Goal: Task Accomplishment & Management: Manage account settings

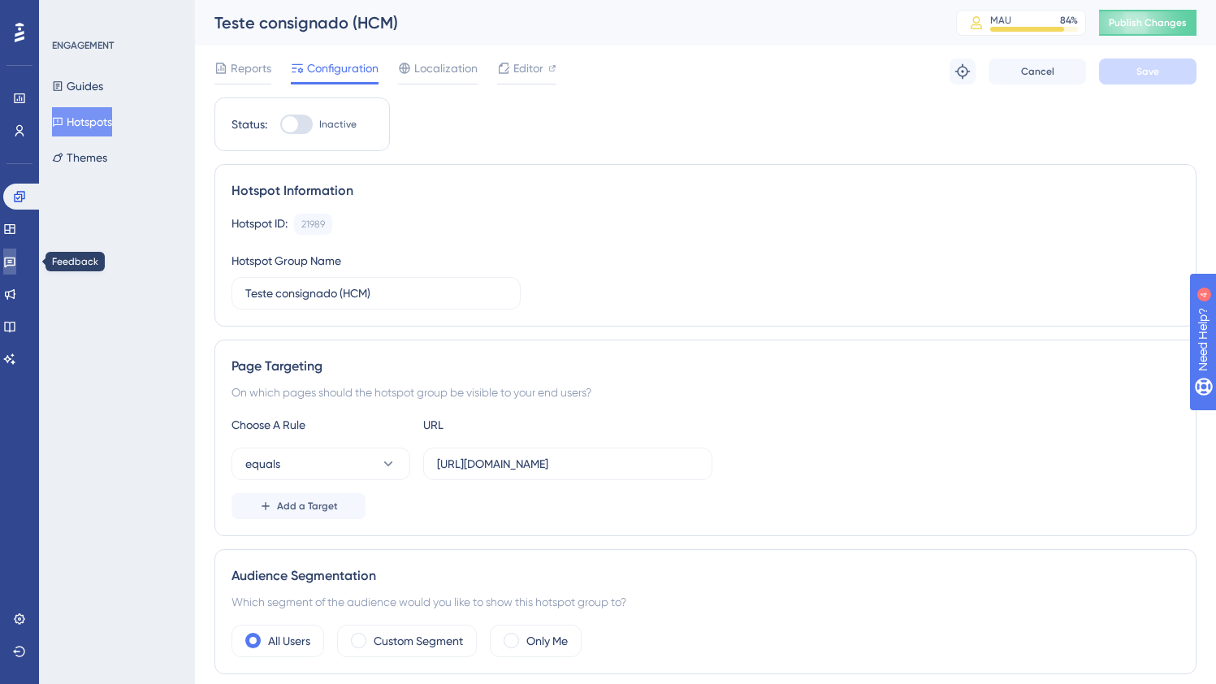
click at [12, 249] on link at bounding box center [9, 262] width 13 height 26
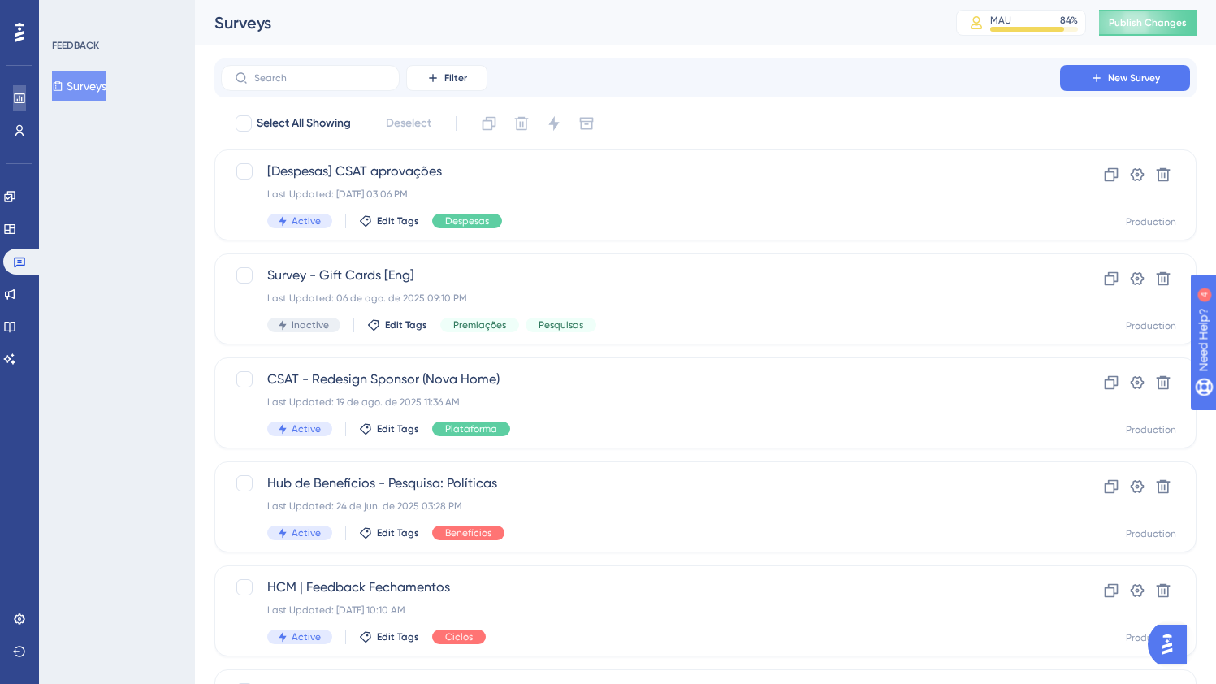
click at [16, 97] on icon at bounding box center [19, 98] width 13 height 13
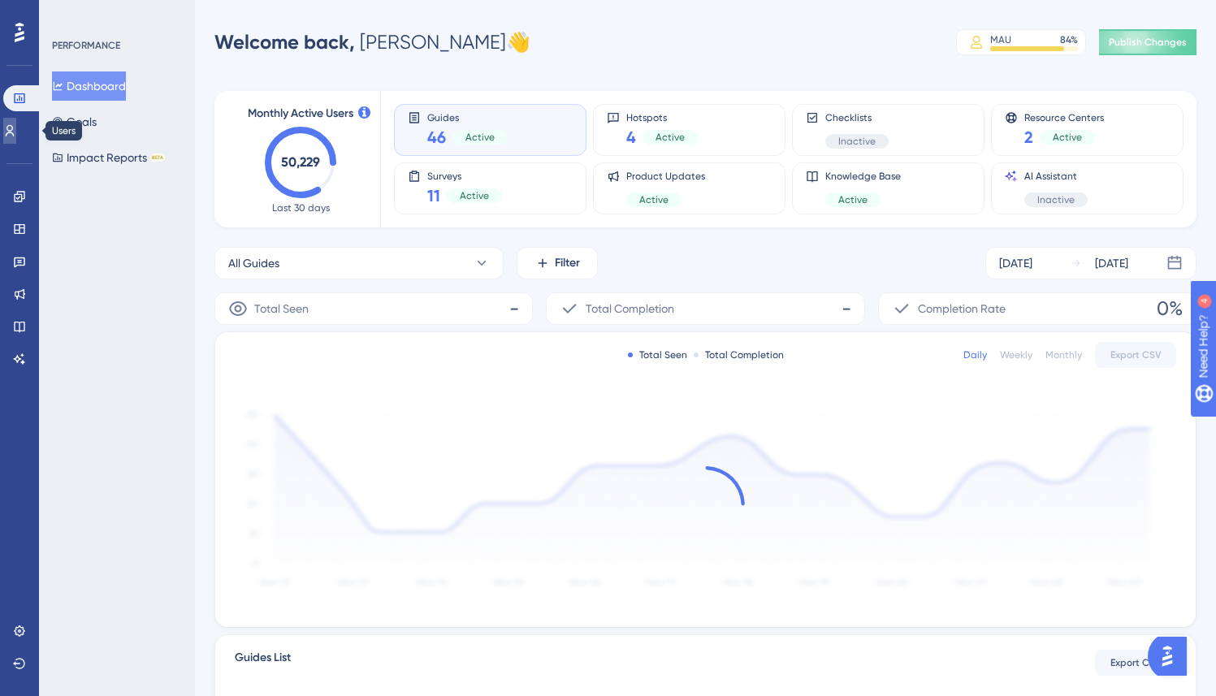
click at [13, 128] on icon at bounding box center [9, 130] width 13 height 13
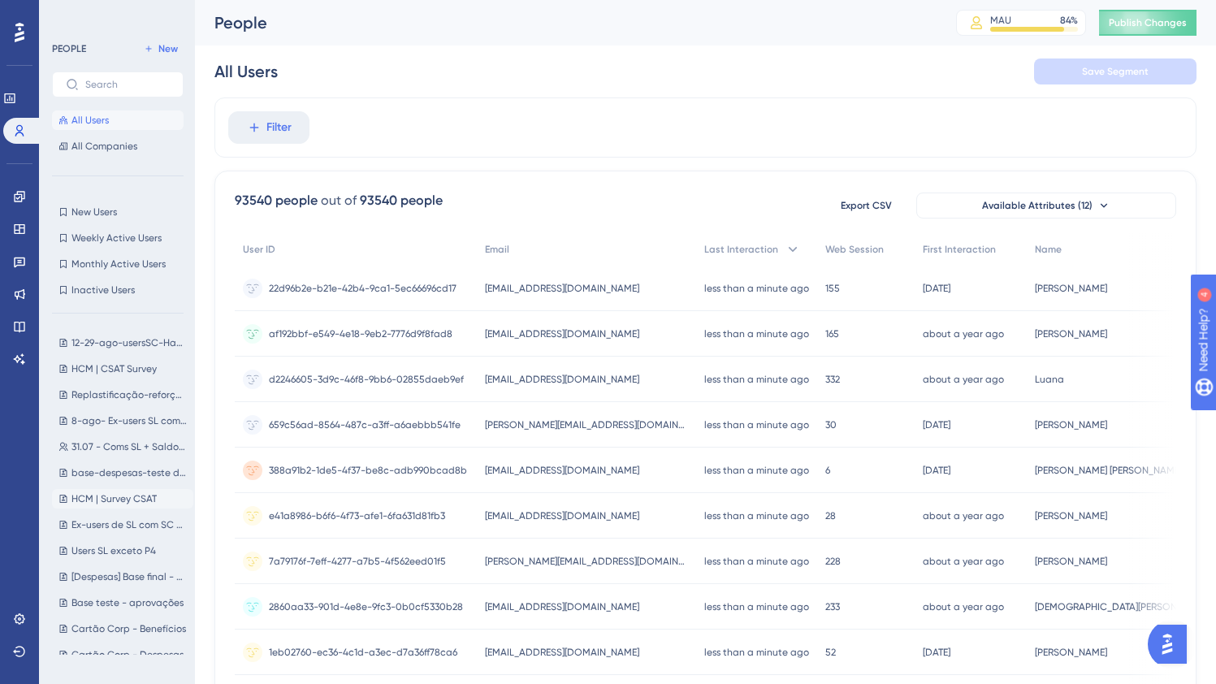
click at [148, 496] on span "HCM | Survey CSAT" at bounding box center [113, 498] width 85 height 13
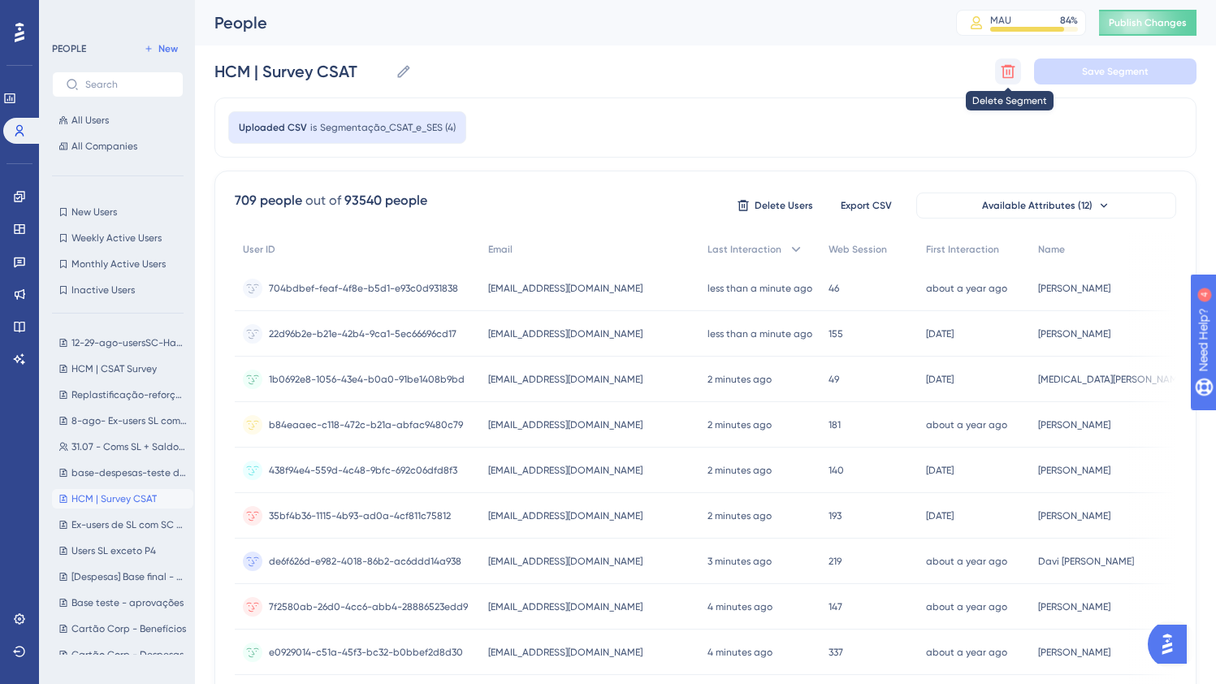
click at [1005, 71] on icon at bounding box center [1008, 71] width 16 height 16
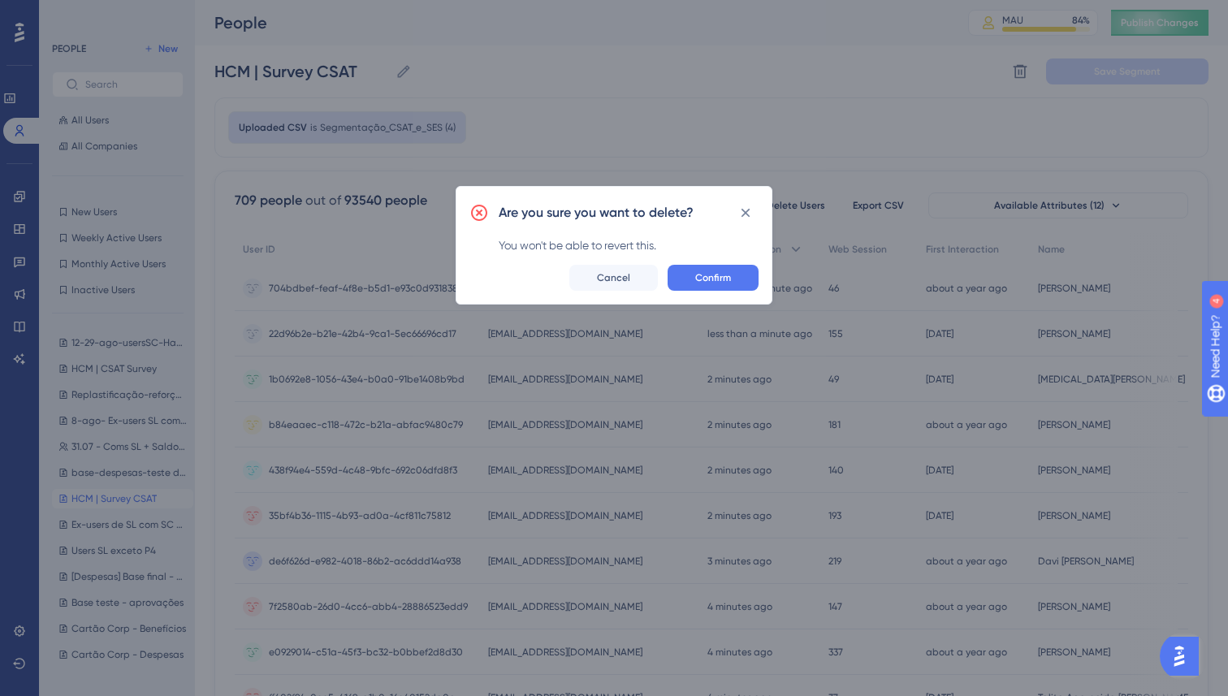
click at [701, 259] on div "Are you sure you want to delete? You won't be able to revert this. Confirm Canc…" at bounding box center [614, 245] width 317 height 119
click at [698, 274] on span "Confirm" at bounding box center [713, 277] width 36 height 13
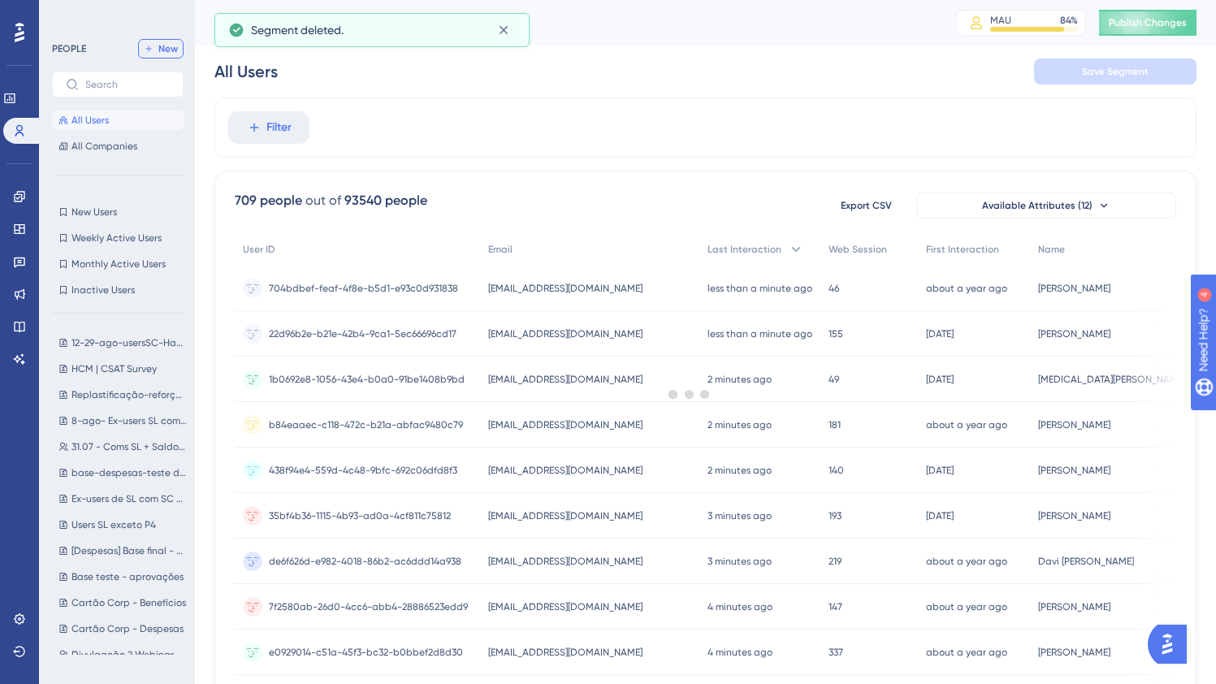
click at [158, 50] on button "New" at bounding box center [160, 48] width 45 height 19
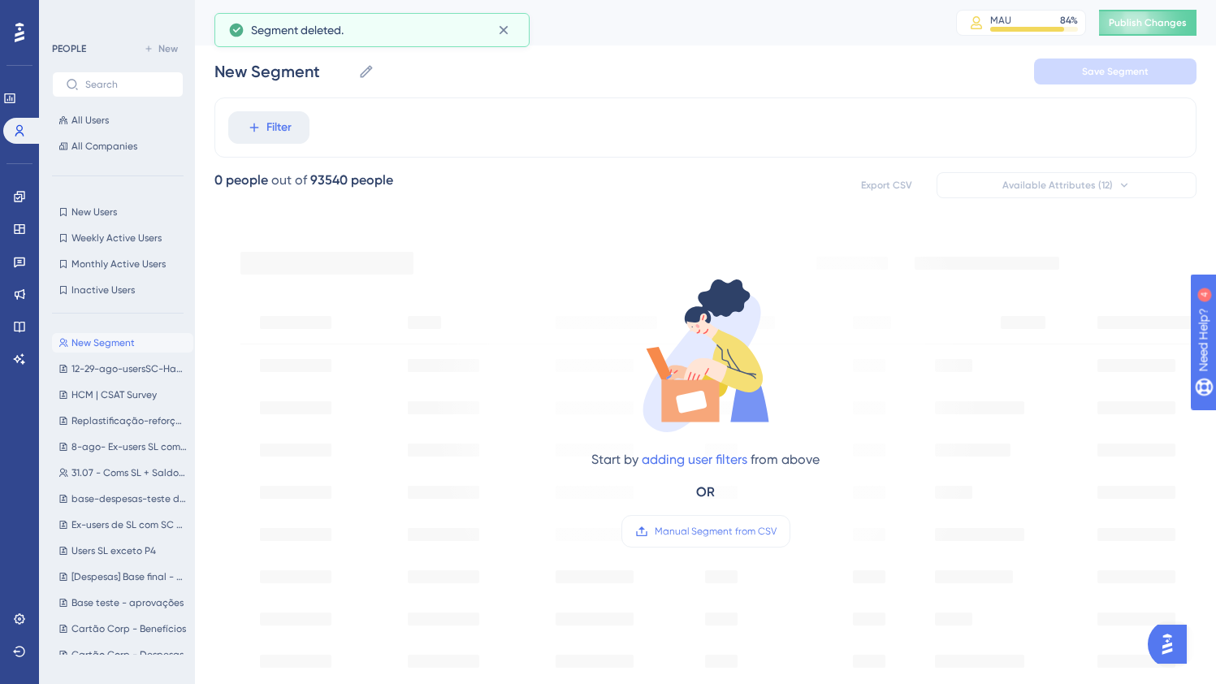
drag, startPoint x: 675, startPoint y: 475, endPoint x: 685, endPoint y: 490, distance: 17.6
click at [684, 490] on div "Start by adding user filters from above OR Manual Segment from CSV" at bounding box center [705, 411] width 228 height 273
click at [708, 518] on label "Manual Segment from CSV" at bounding box center [705, 531] width 169 height 32
click at [776, 531] on input "Manual Segment from CSV" at bounding box center [776, 531] width 0 height 0
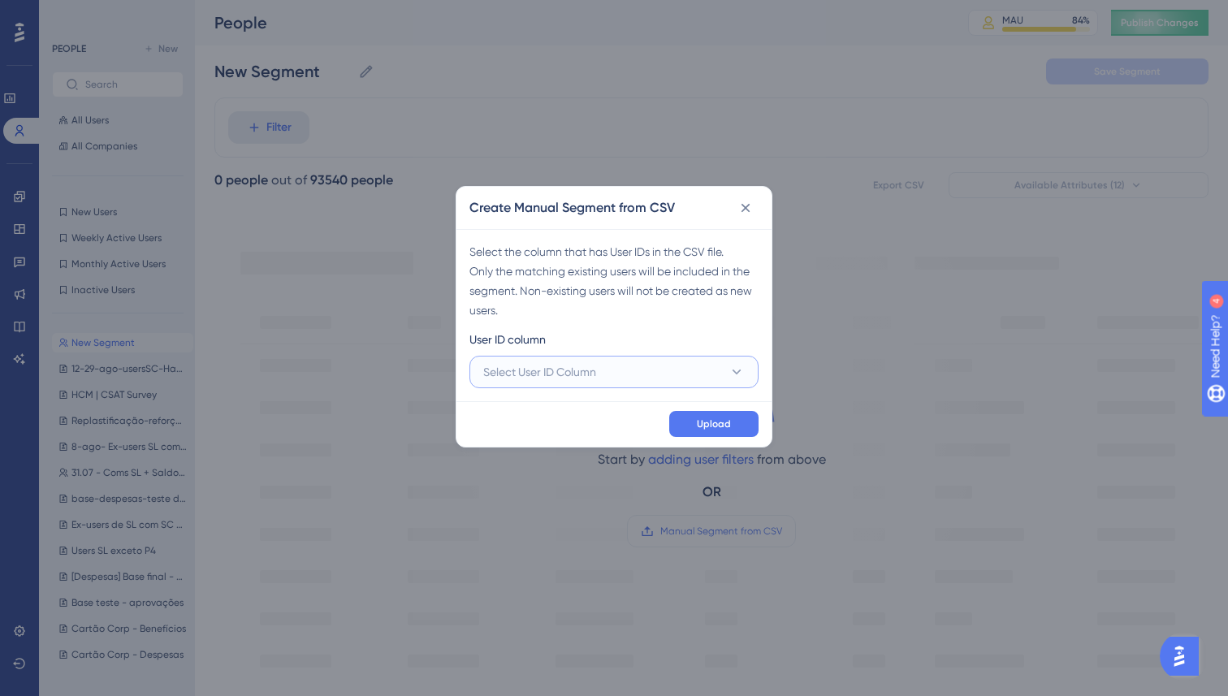
click at [611, 363] on button "Select User ID Column" at bounding box center [613, 372] width 289 height 32
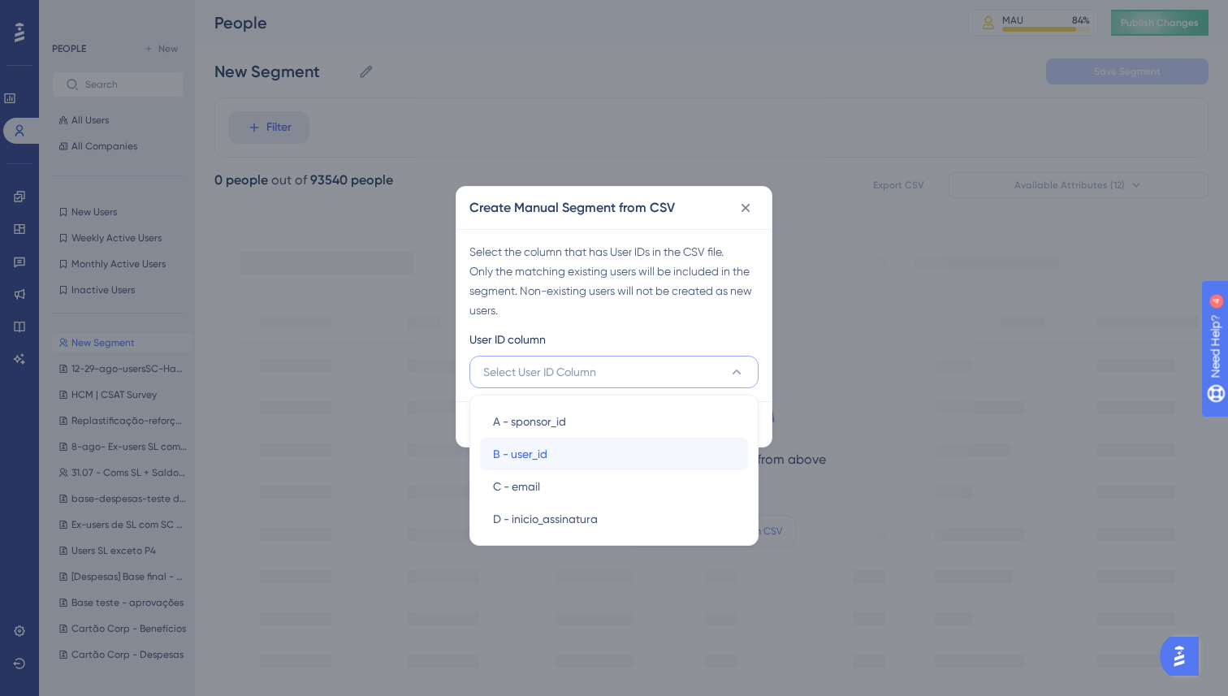
click at [549, 457] on div "B - user_id B - user_id" at bounding box center [614, 454] width 242 height 32
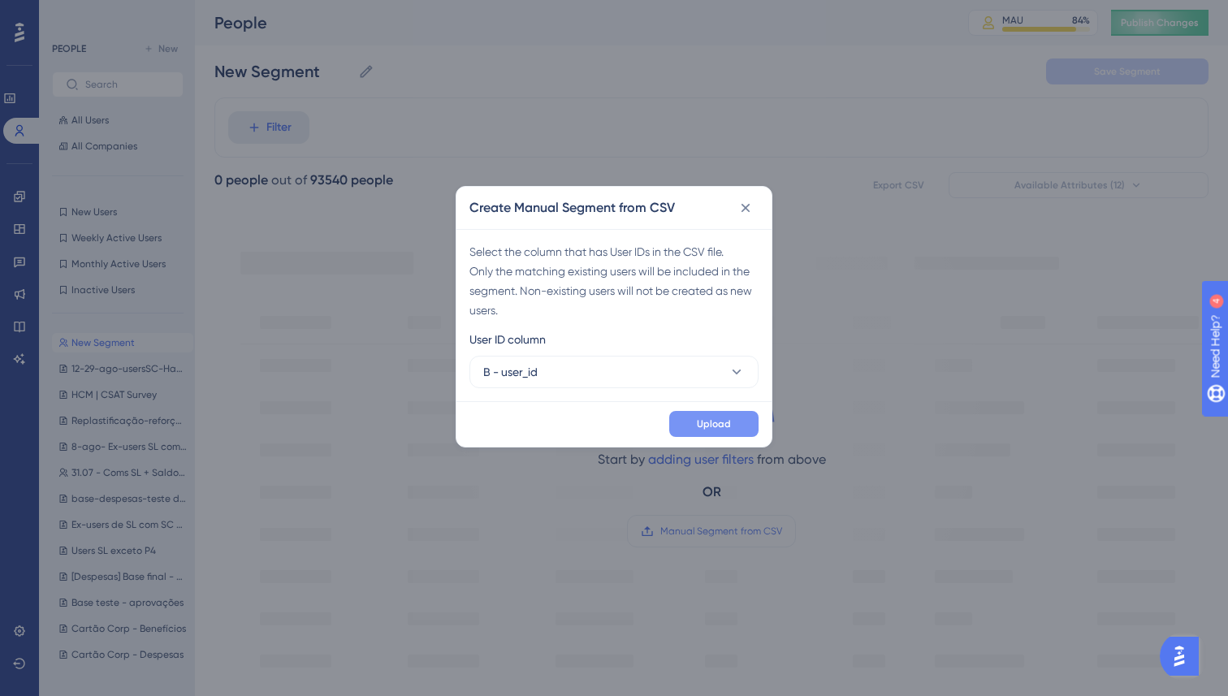
click at [716, 430] on button "Upload" at bounding box center [713, 424] width 89 height 26
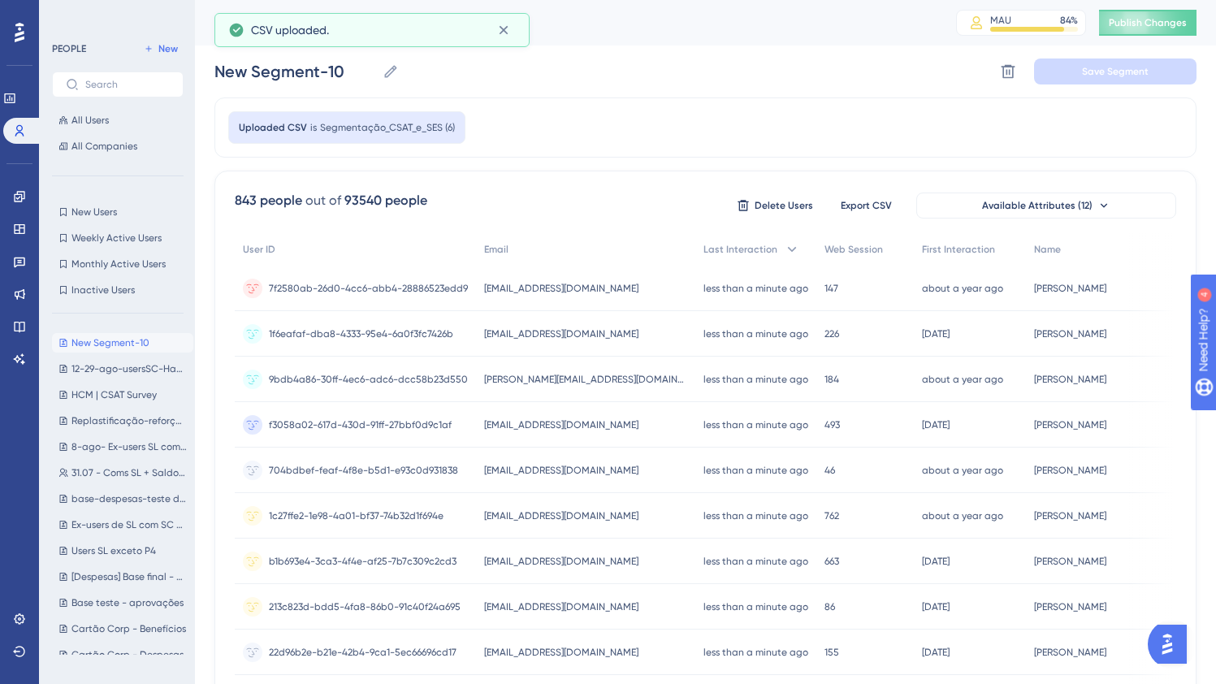
click at [305, 91] on div "New Segment-10 New Segment-10 Delete Segment Save Segment" at bounding box center [705, 71] width 982 height 52
click at [302, 75] on input "New Segment-10" at bounding box center [295, 71] width 162 height 23
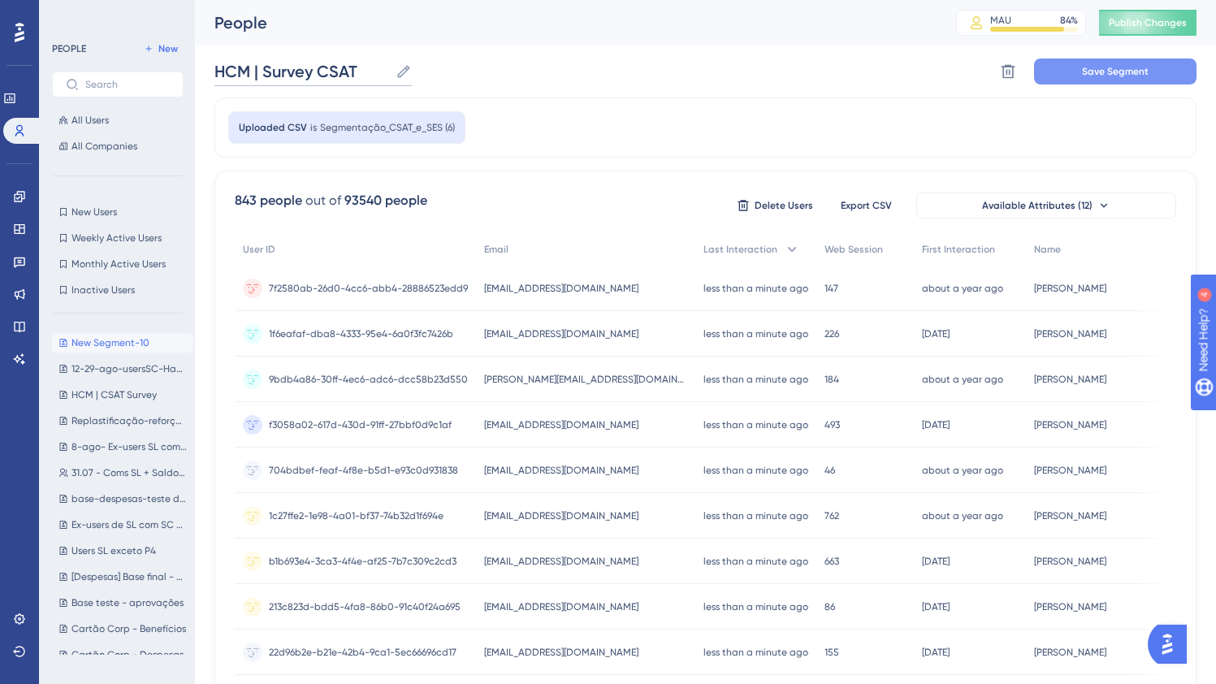
type input "HCM | Survey CSAT"
click at [1139, 66] on span "Save Segment" at bounding box center [1115, 71] width 67 height 13
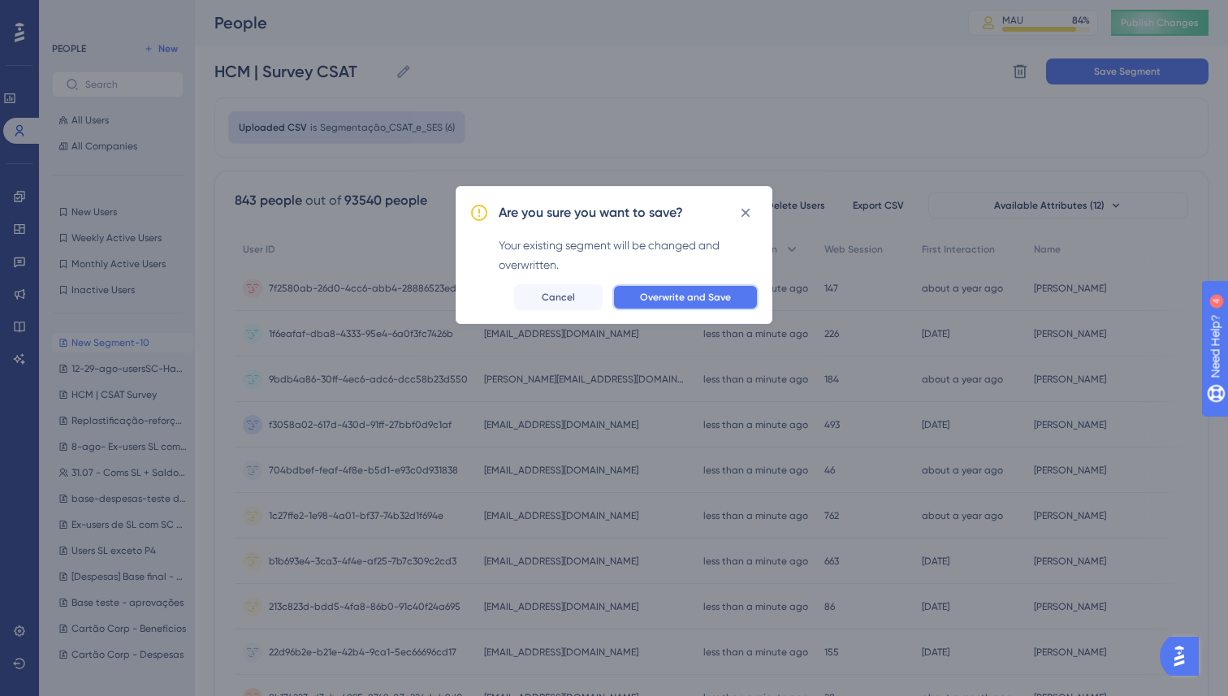
click at [650, 300] on span "Overwrite and Save" at bounding box center [685, 297] width 91 height 13
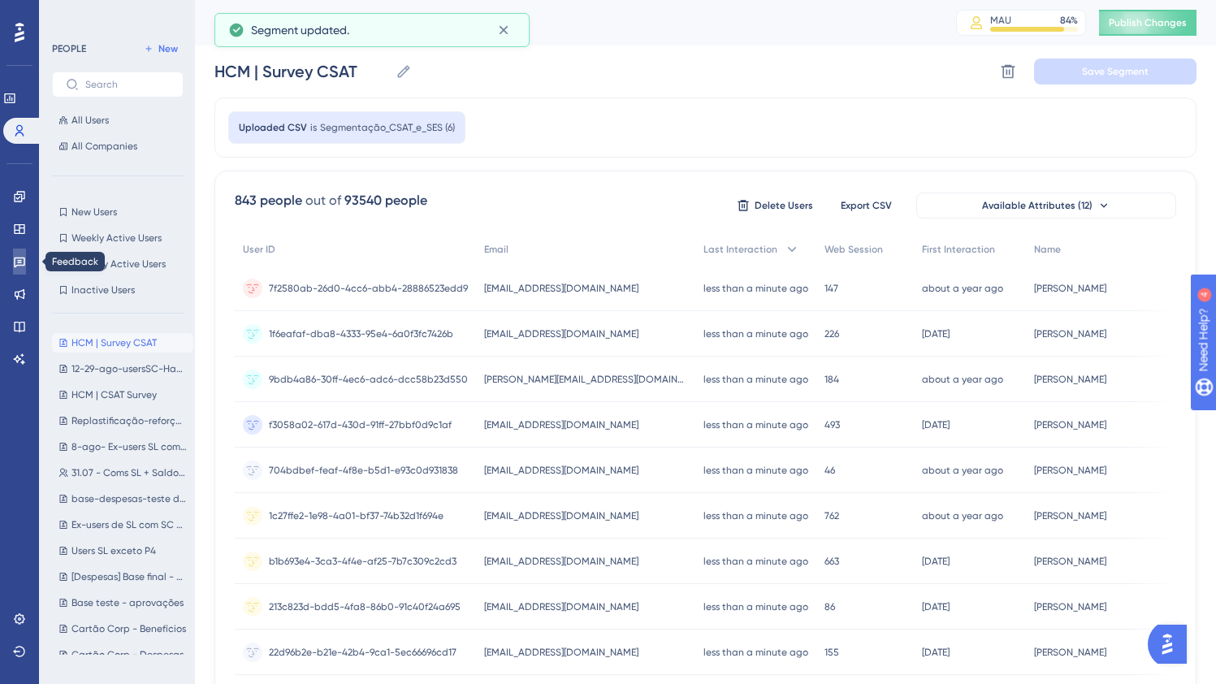
click at [15, 261] on icon at bounding box center [19, 261] width 13 height 13
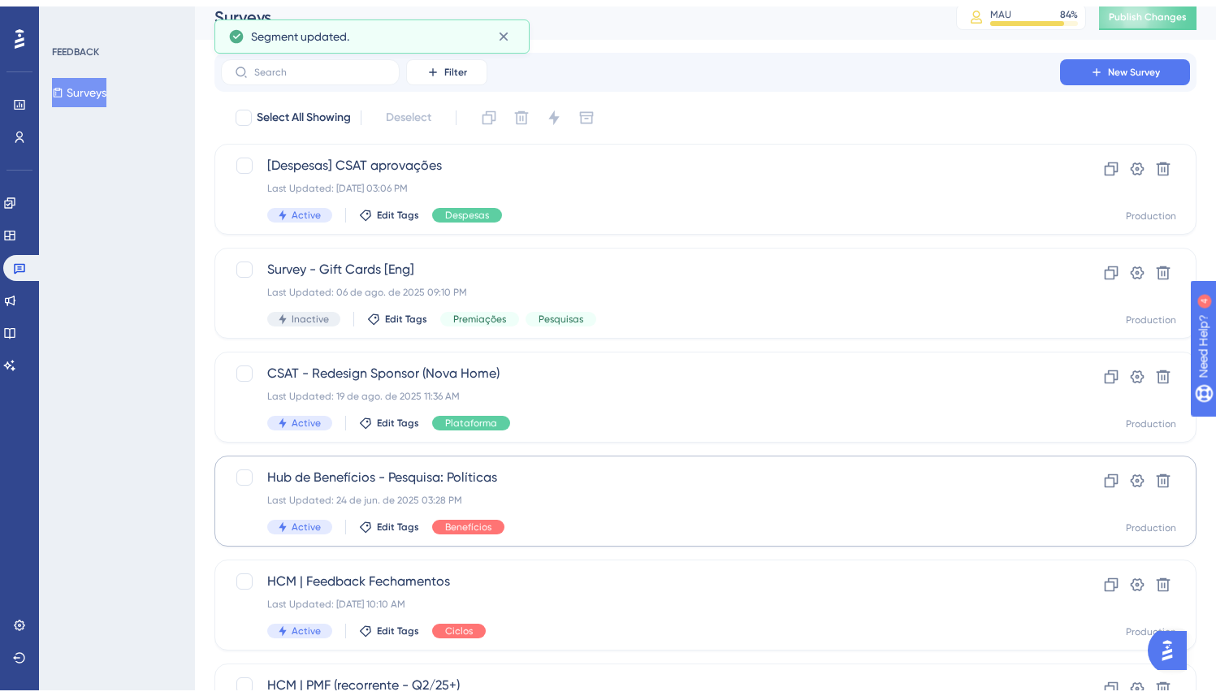
scroll to position [301, 0]
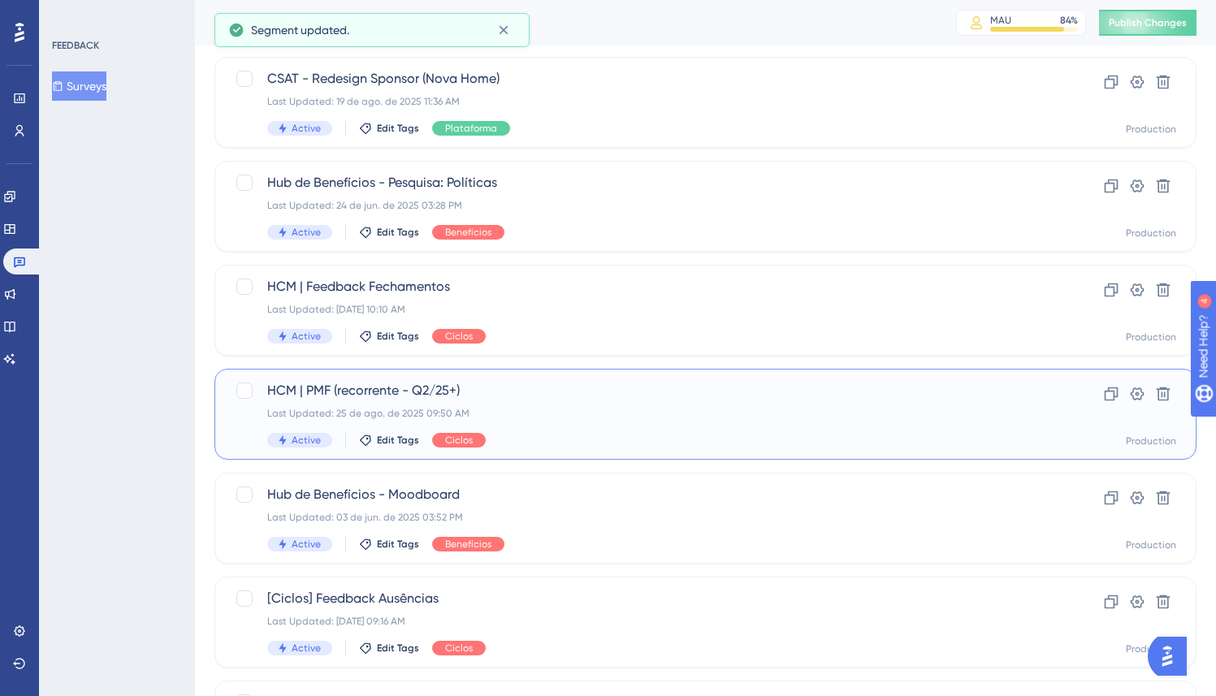
click at [444, 387] on span "HCM | PMF (recorrente - Q2/25+)" at bounding box center [640, 390] width 746 height 19
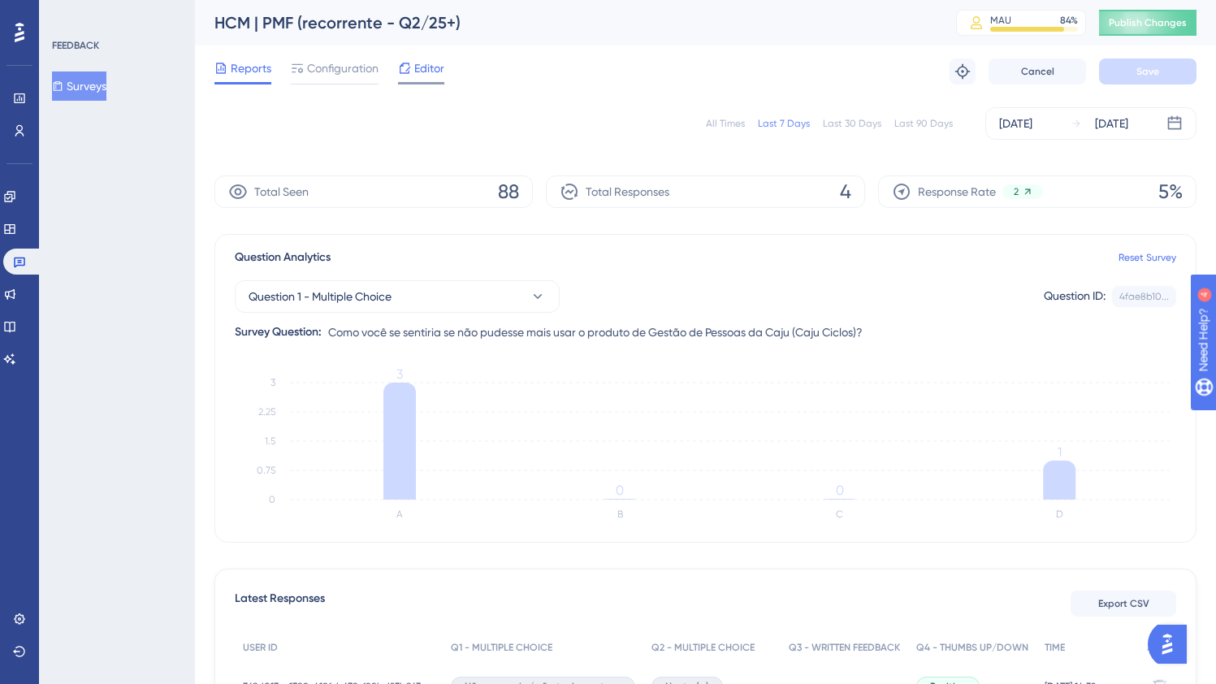
click at [425, 75] on span "Editor" at bounding box center [429, 67] width 30 height 19
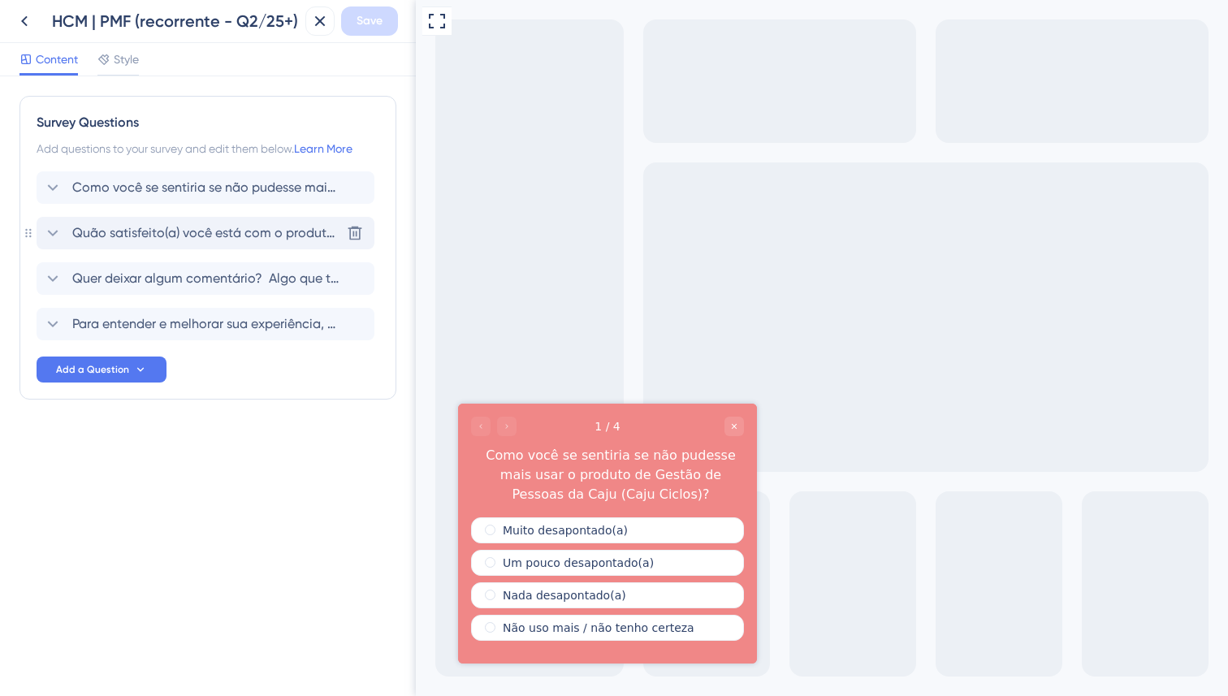
click at [112, 239] on span "Quão satisfeito(a) você está com o produto de Gestão de Pessoas da Caju (Ciclos…" at bounding box center [206, 232] width 268 height 19
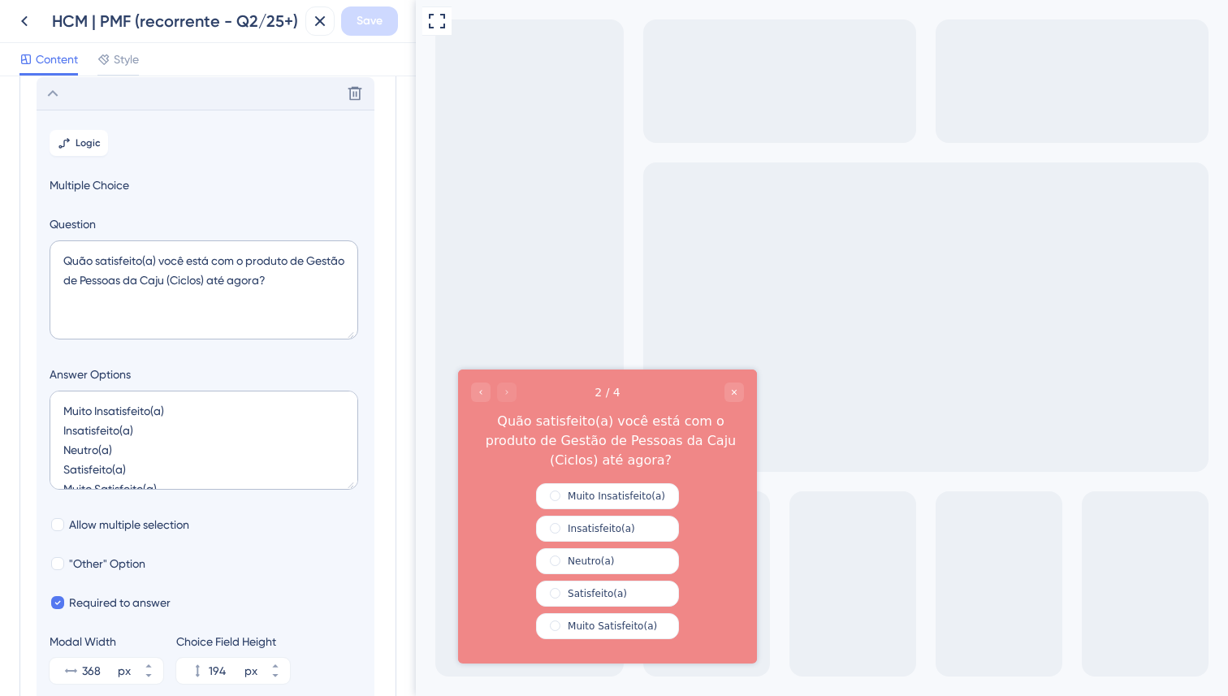
scroll to position [141, 0]
click at [355, 96] on icon at bounding box center [355, 92] width 16 height 16
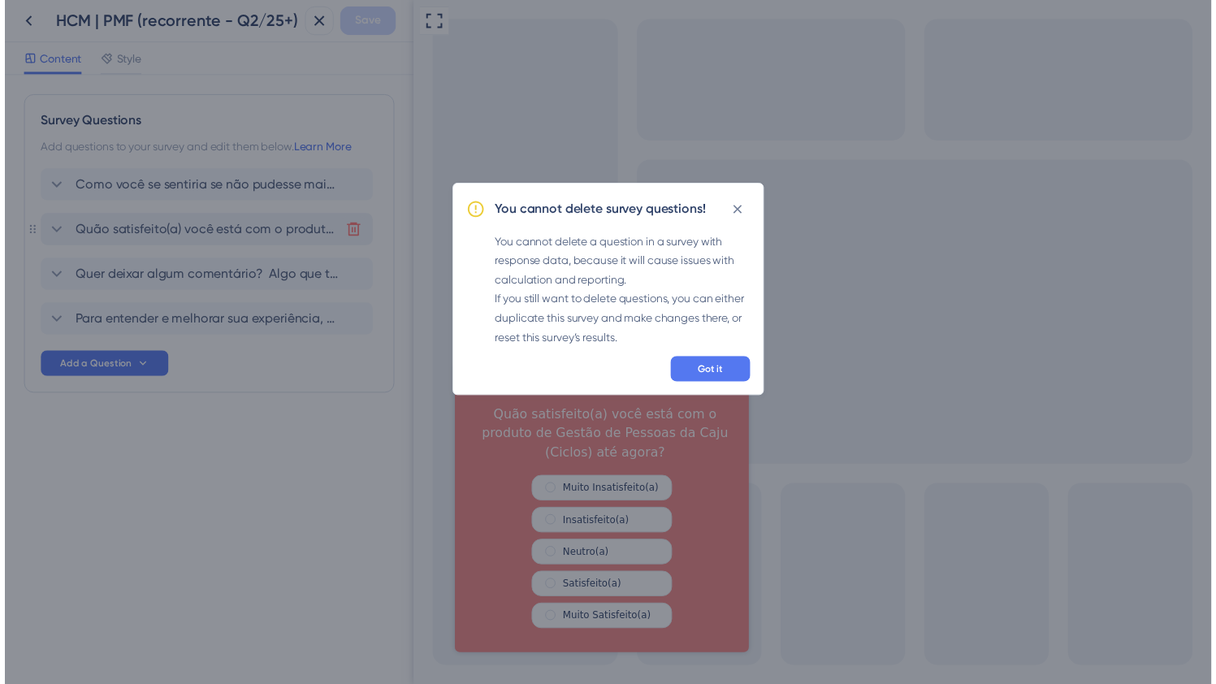
scroll to position [0, 0]
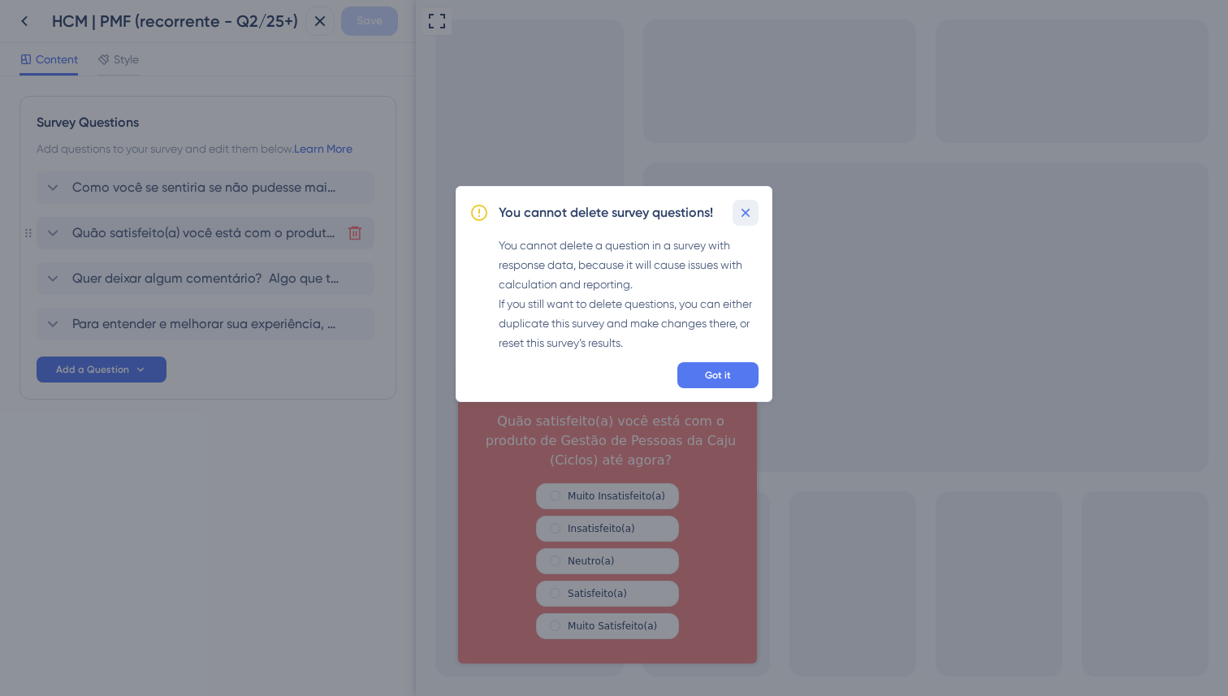
click at [745, 211] on icon at bounding box center [746, 212] width 9 height 9
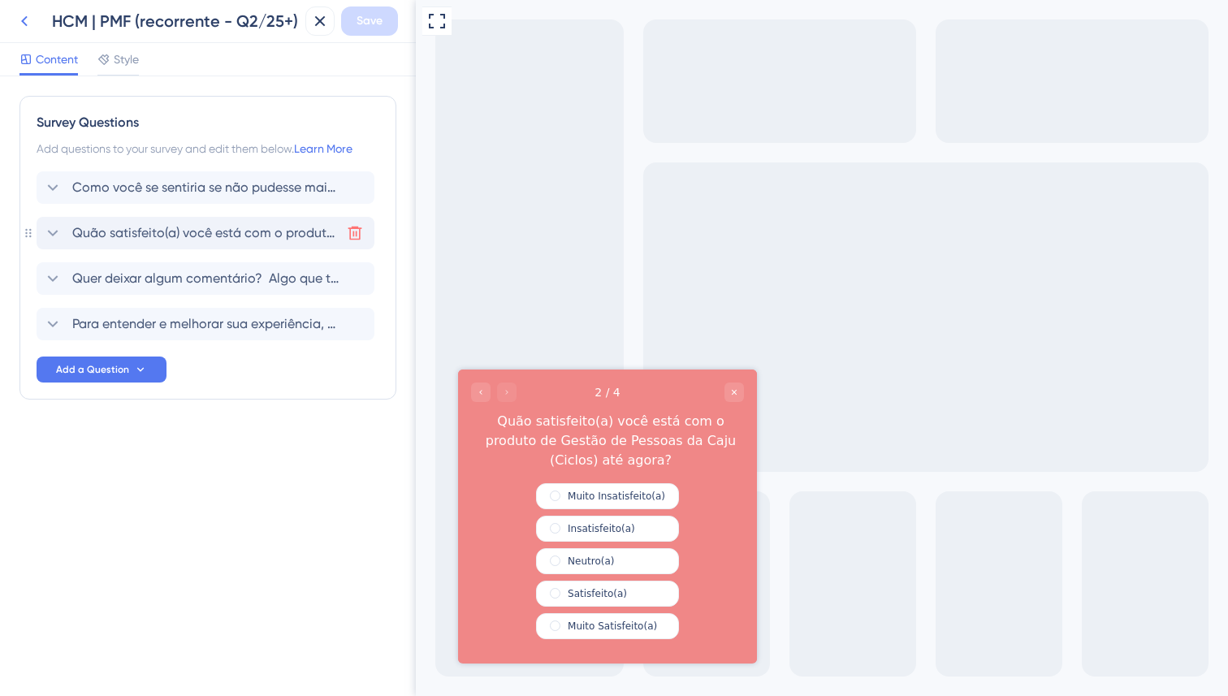
click at [23, 24] on icon at bounding box center [24, 20] width 19 height 19
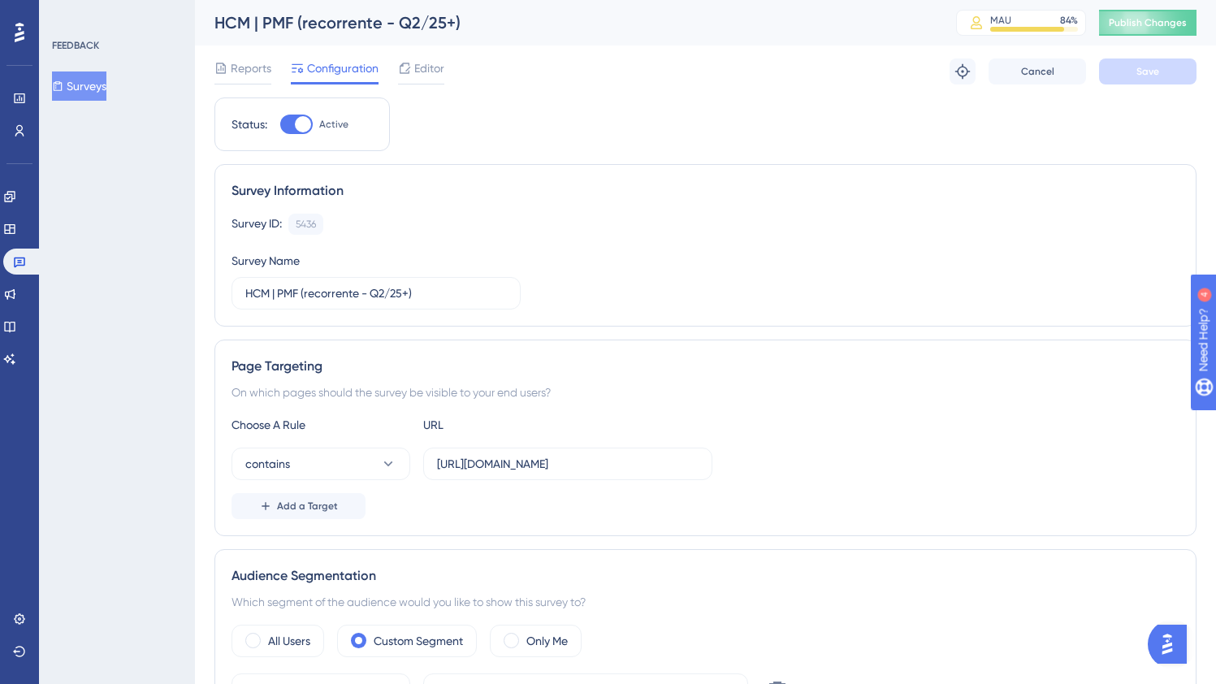
click at [89, 85] on button "Surveys" at bounding box center [79, 85] width 54 height 29
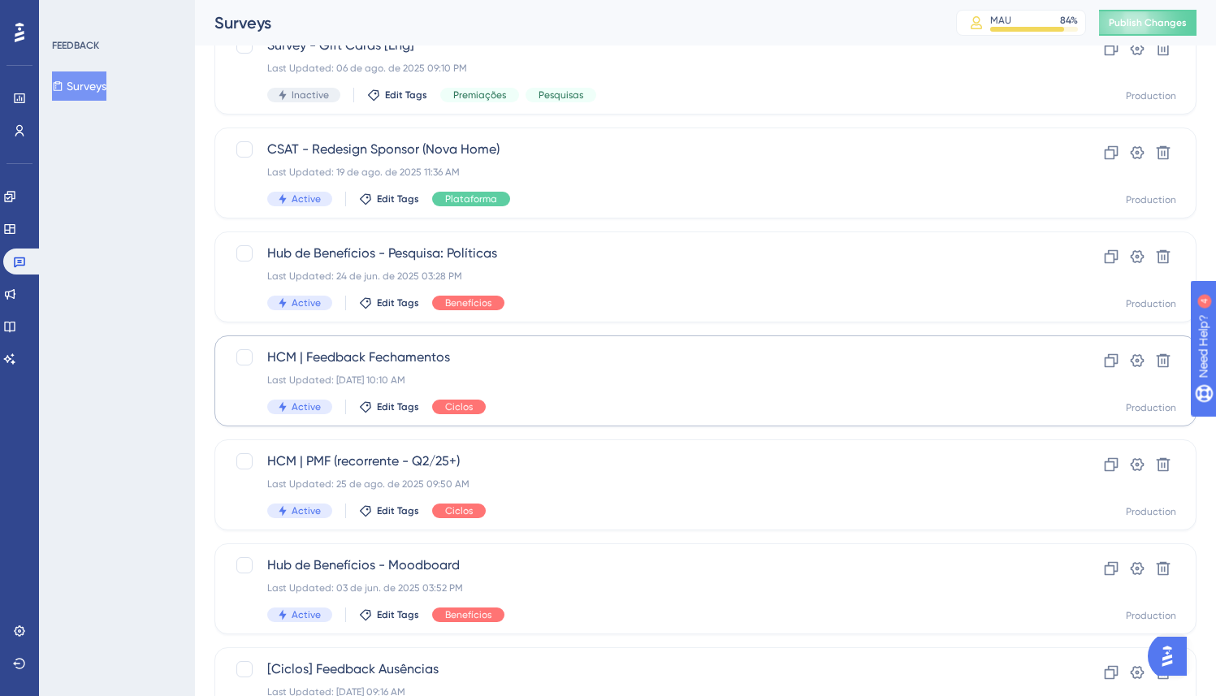
scroll to position [249, 0]
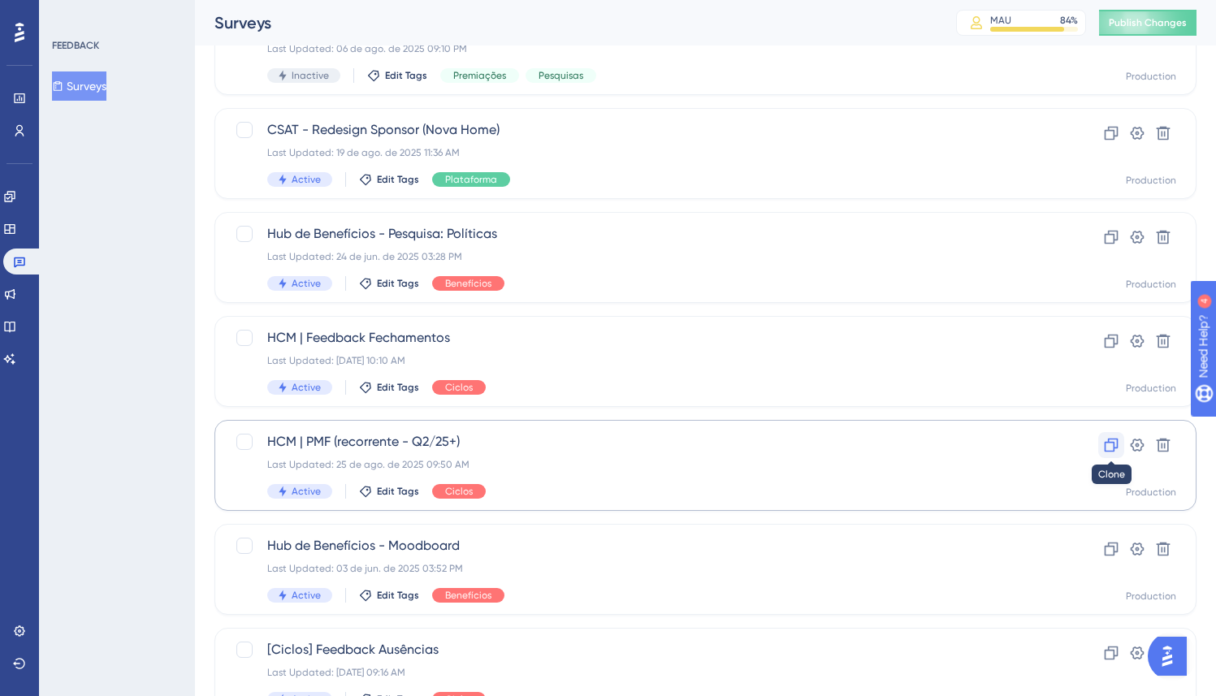
click at [1106, 448] on icon at bounding box center [1111, 445] width 16 height 16
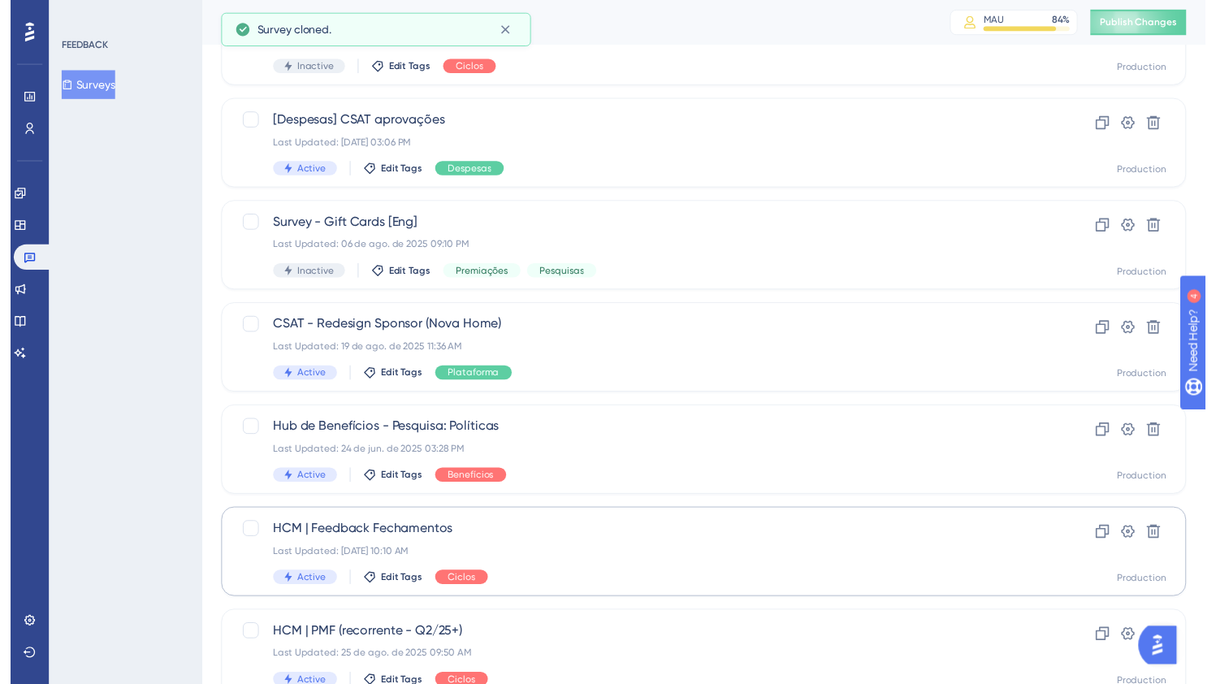
scroll to position [0, 0]
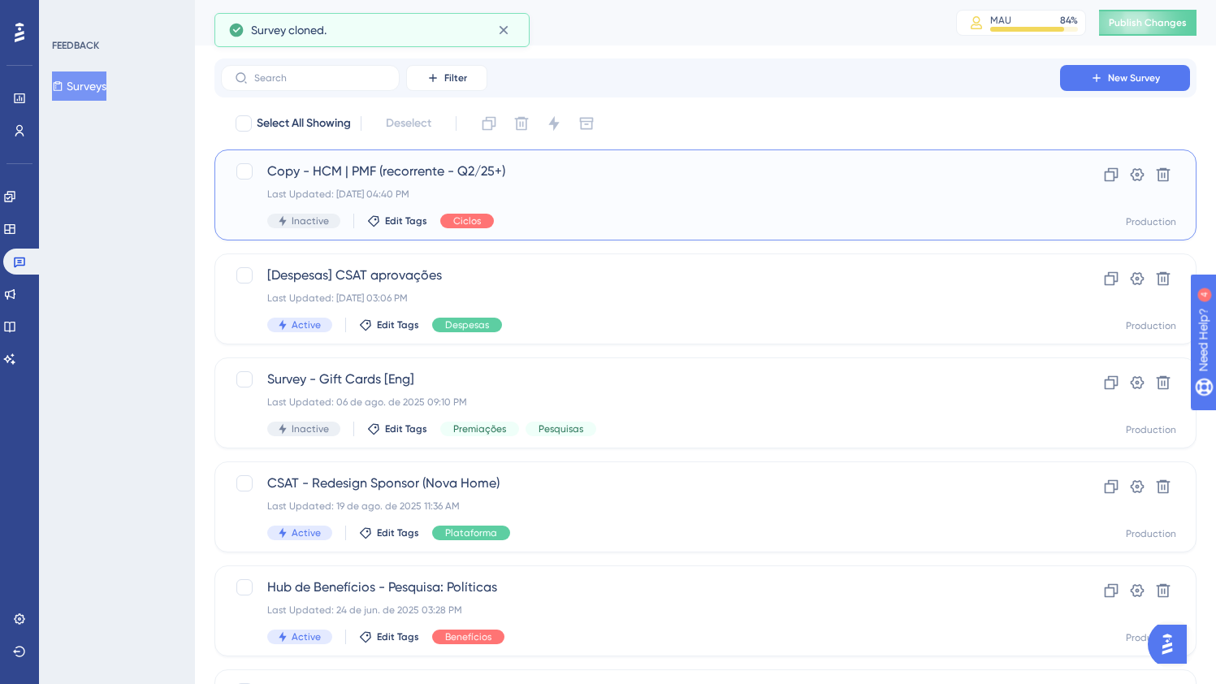
click at [549, 207] on div "Copy - HCM | PMF (recorrente - Q2/25+) Last Updated: [DATE] 04:40 PM Inactive E…" at bounding box center [640, 195] width 746 height 67
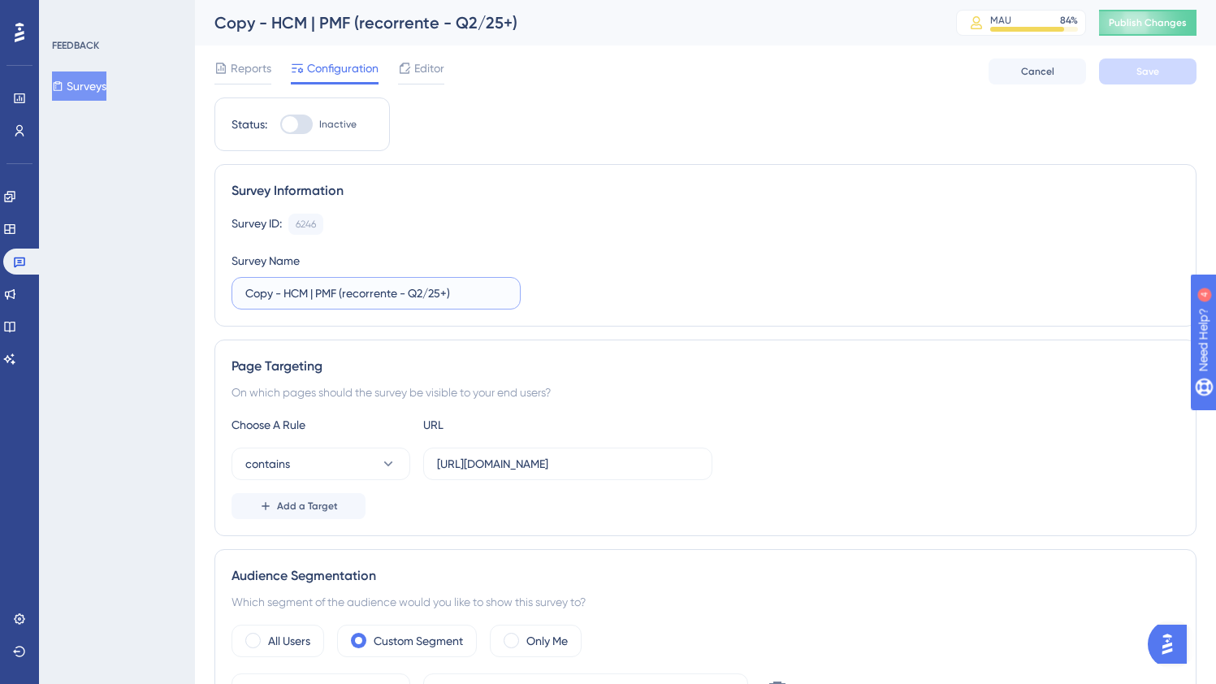
drag, startPoint x: 287, startPoint y: 289, endPoint x: 145, endPoint y: 266, distance: 143.9
click at [292, 297] on input "HCM | PMF (recorrente - Q2/25+)" at bounding box center [376, 293] width 262 height 18
drag, startPoint x: 282, startPoint y: 290, endPoint x: 546, endPoint y: 295, distance: 264.0
click at [546, 295] on div "Survey ID: 6246 Copy Survey Name HCM | PMF (recorrente - Q2/25+)" at bounding box center [705, 262] width 948 height 96
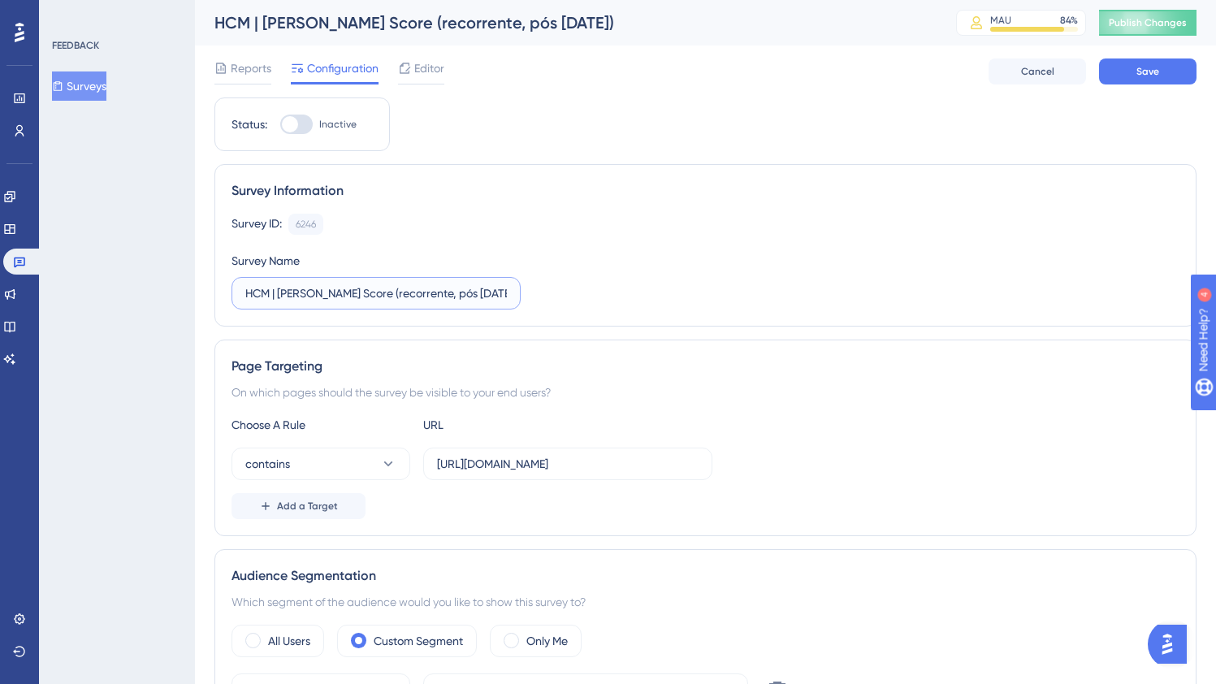
type input "HCM | [PERSON_NAME] Score (recorrente, pós [DATE])"
click at [630, 480] on div "Choose A Rule URL contains [URL][DOMAIN_NAME] Add a Target" at bounding box center [705, 467] width 948 height 104
click at [623, 467] on input "[URL][DOMAIN_NAME]" at bounding box center [568, 464] width 262 height 18
drag, startPoint x: 545, startPoint y: 465, endPoint x: 867, endPoint y: 488, distance: 323.2
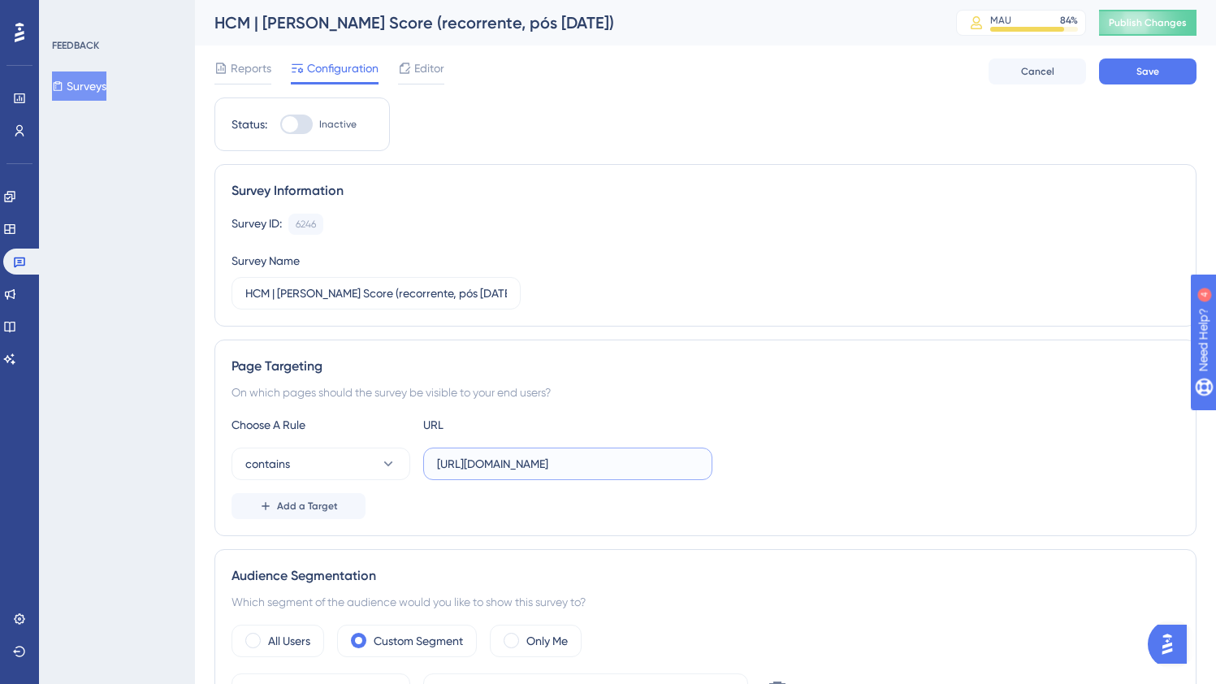
click at [867, 488] on div "Choose A Rule URL contains [URL][DOMAIN_NAME] Add a Target" at bounding box center [705, 467] width 948 height 104
click at [855, 442] on div "Choose A Rule URL contains [URL][DOMAIN_NAME] Add a Target" at bounding box center [705, 467] width 948 height 104
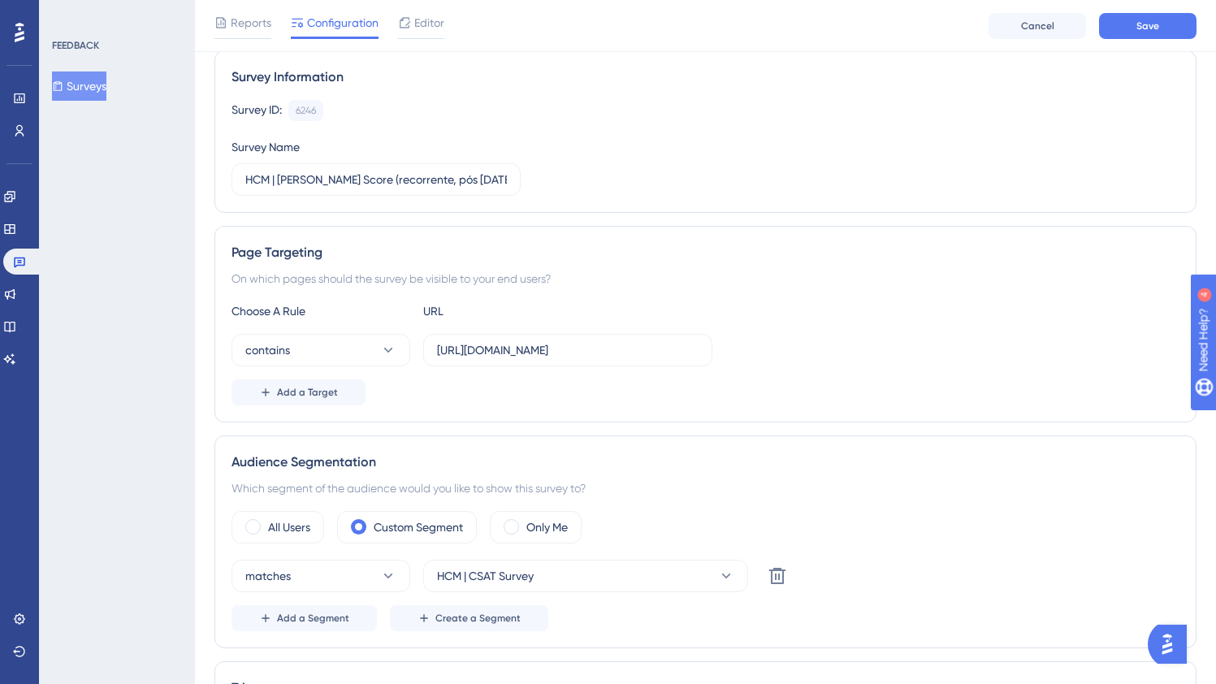
scroll to position [125, 0]
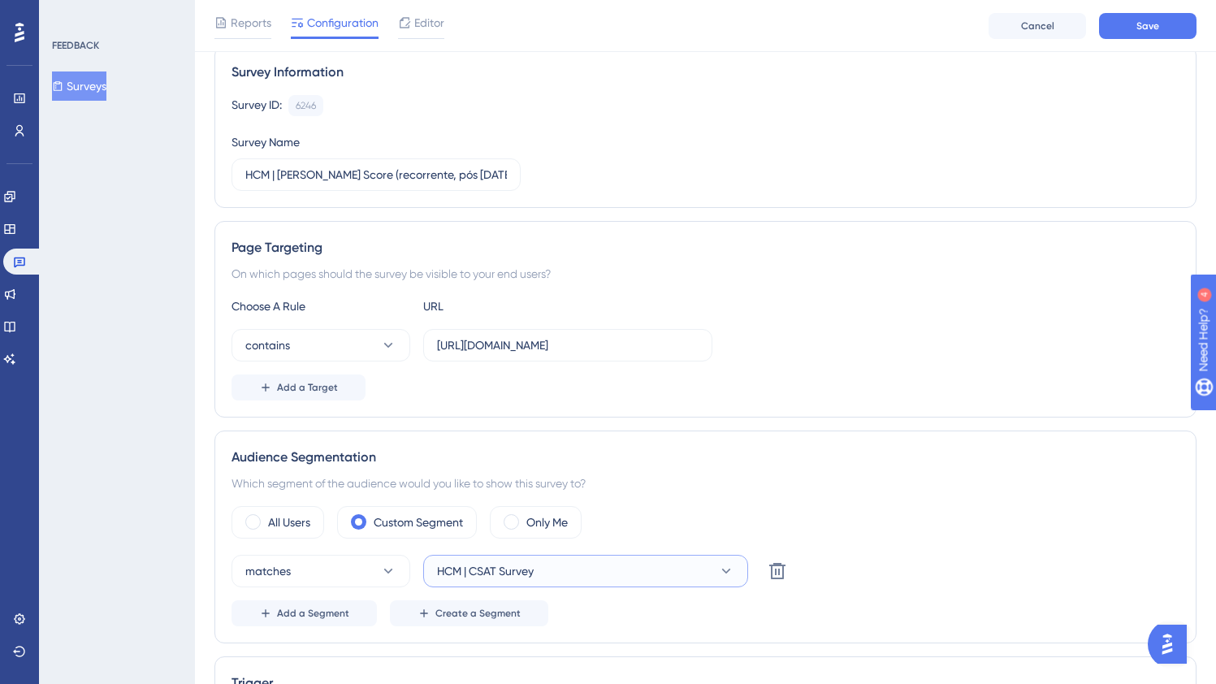
click at [533, 573] on span "HCM | CSAT Survey" at bounding box center [485, 570] width 97 height 19
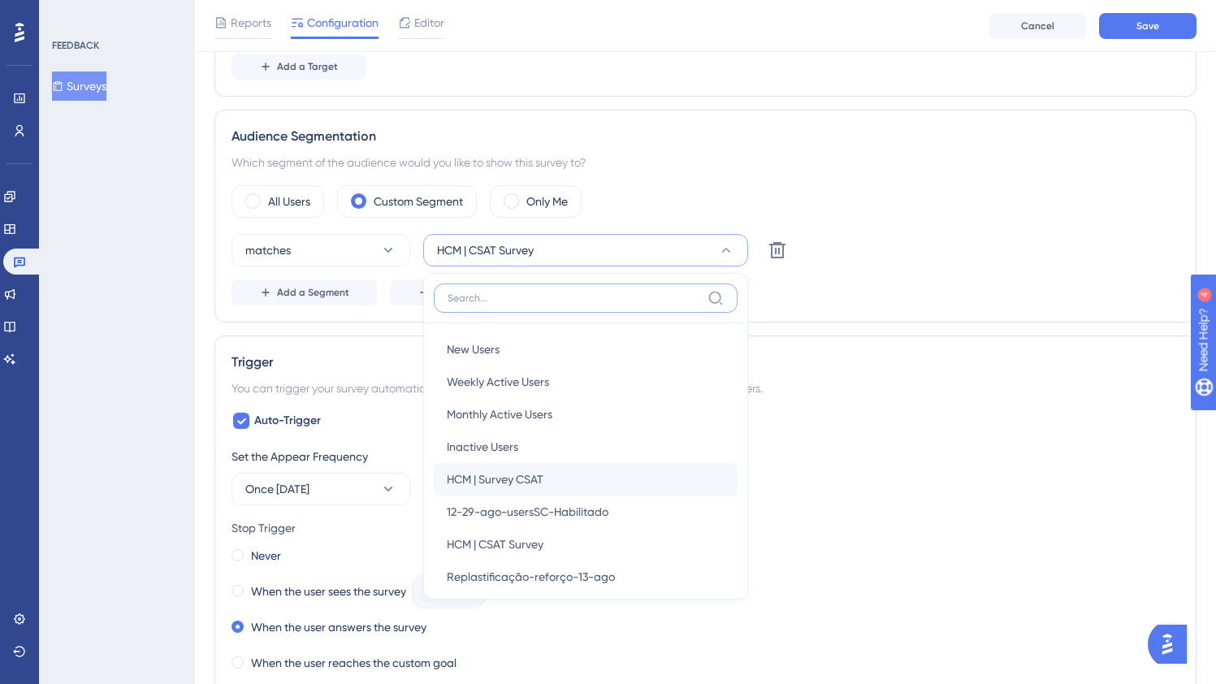
scroll to position [414, 0]
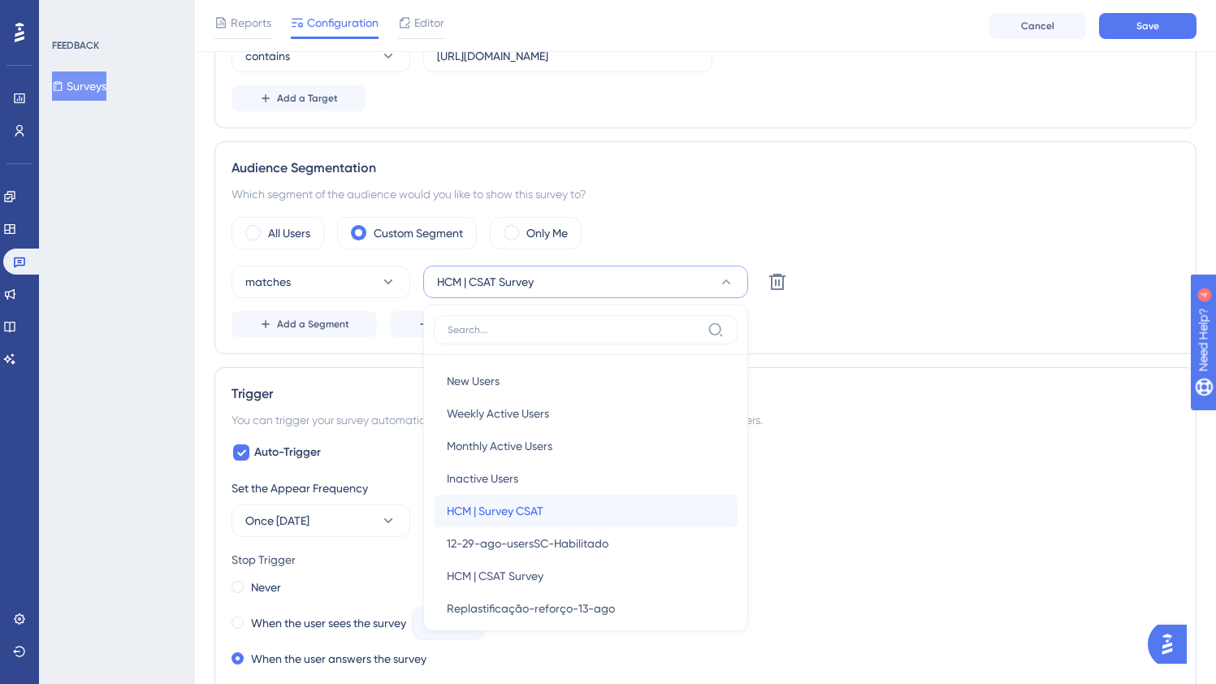
click at [569, 512] on div "HCM | Survey CSAT HCM | Survey CSAT" at bounding box center [586, 511] width 278 height 32
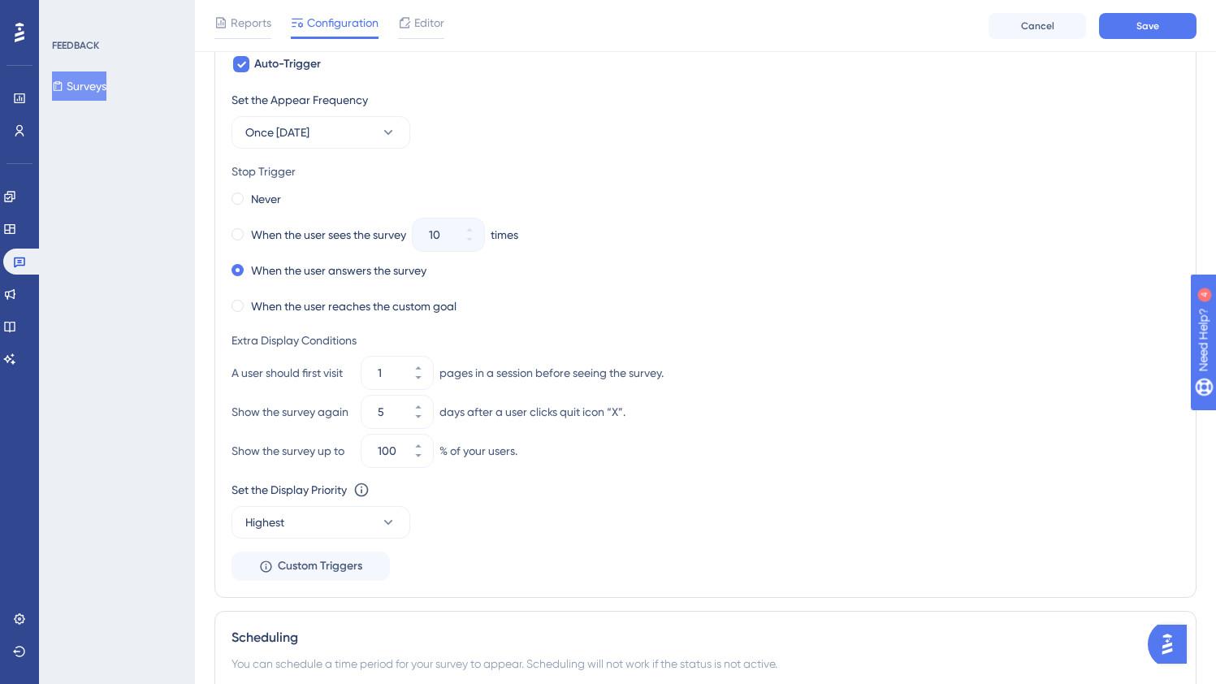
scroll to position [819, 0]
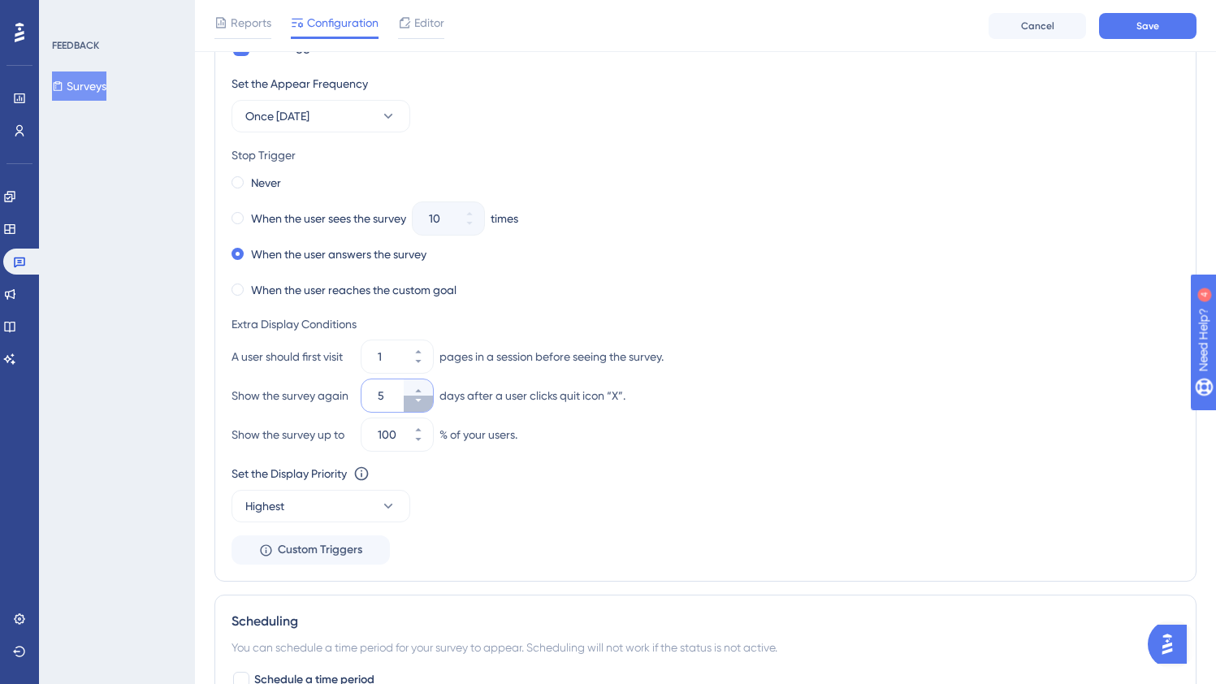
click at [427, 407] on button "5" at bounding box center [418, 404] width 29 height 16
type input "4"
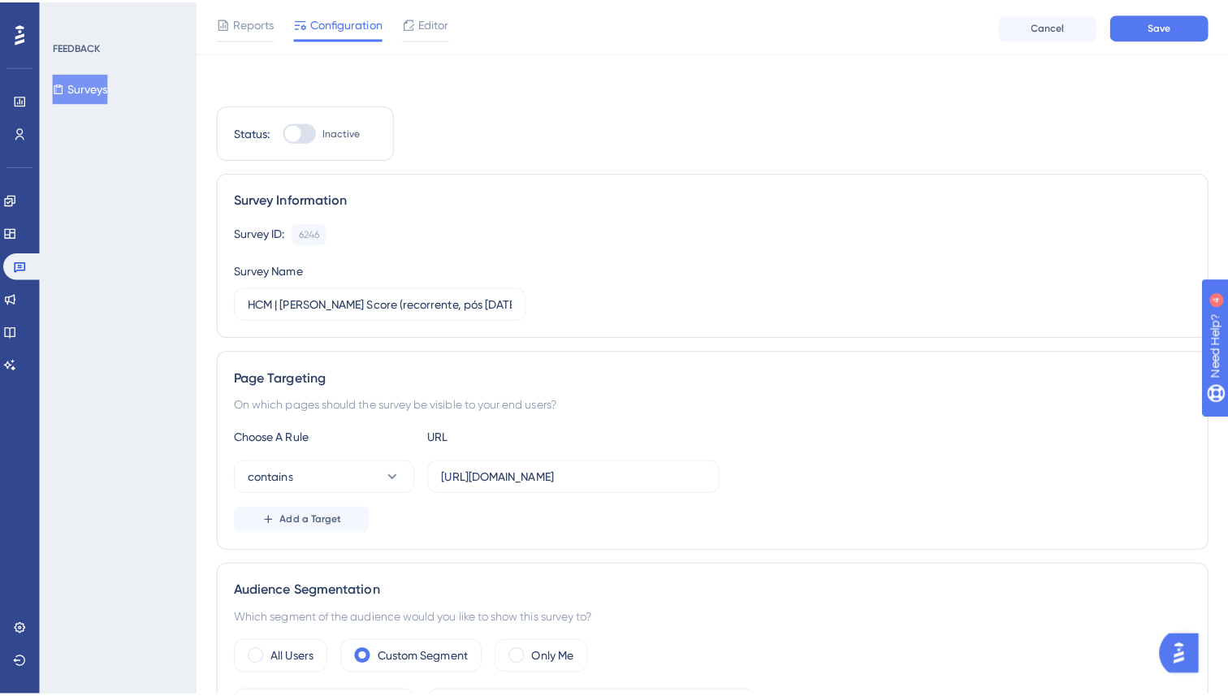
scroll to position [0, 0]
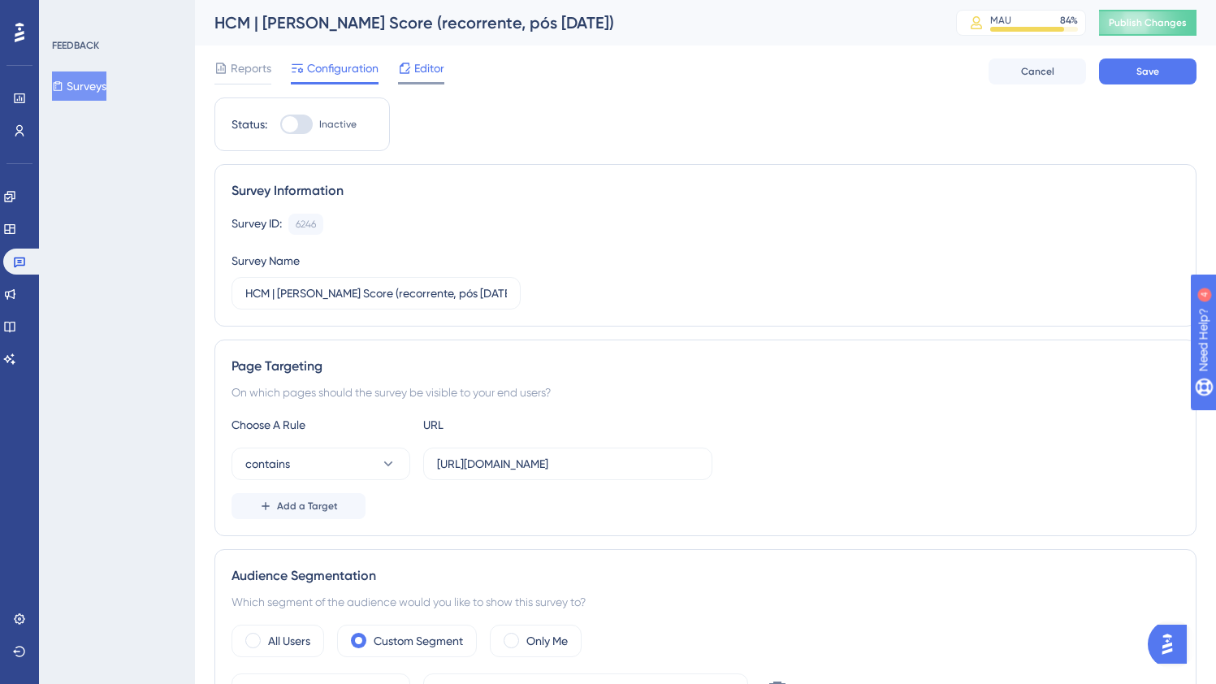
click at [415, 71] on span "Editor" at bounding box center [429, 67] width 30 height 19
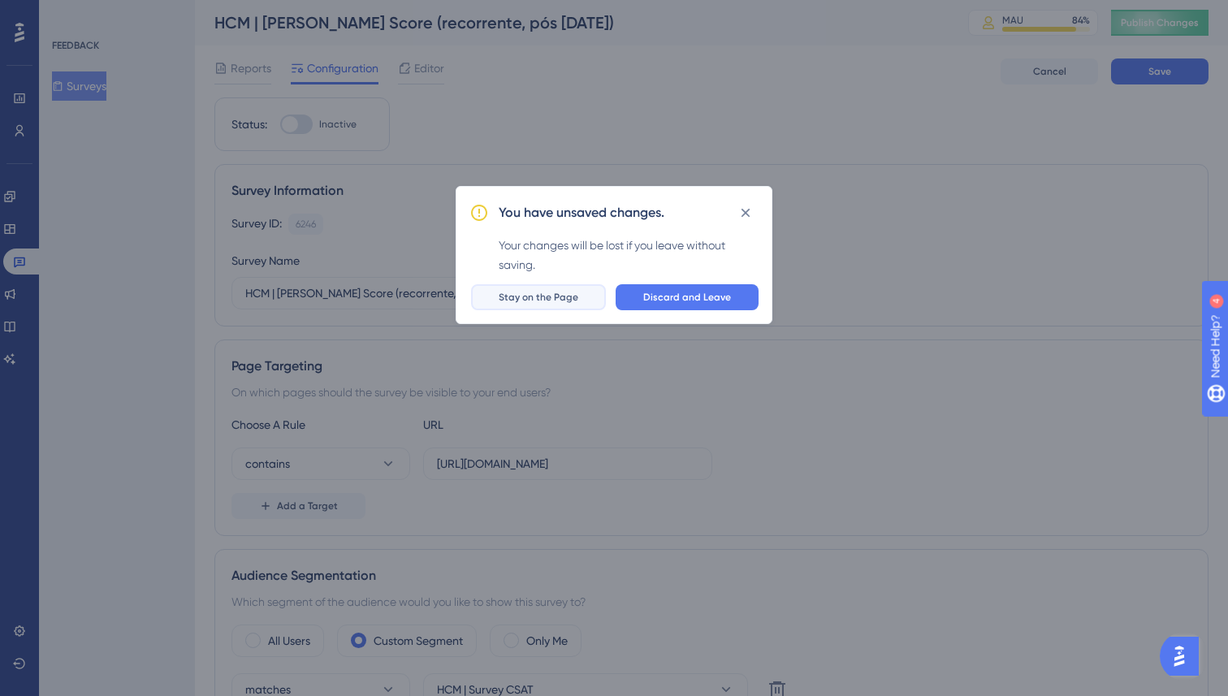
click at [556, 294] on span "Stay on the Page" at bounding box center [539, 297] width 80 height 13
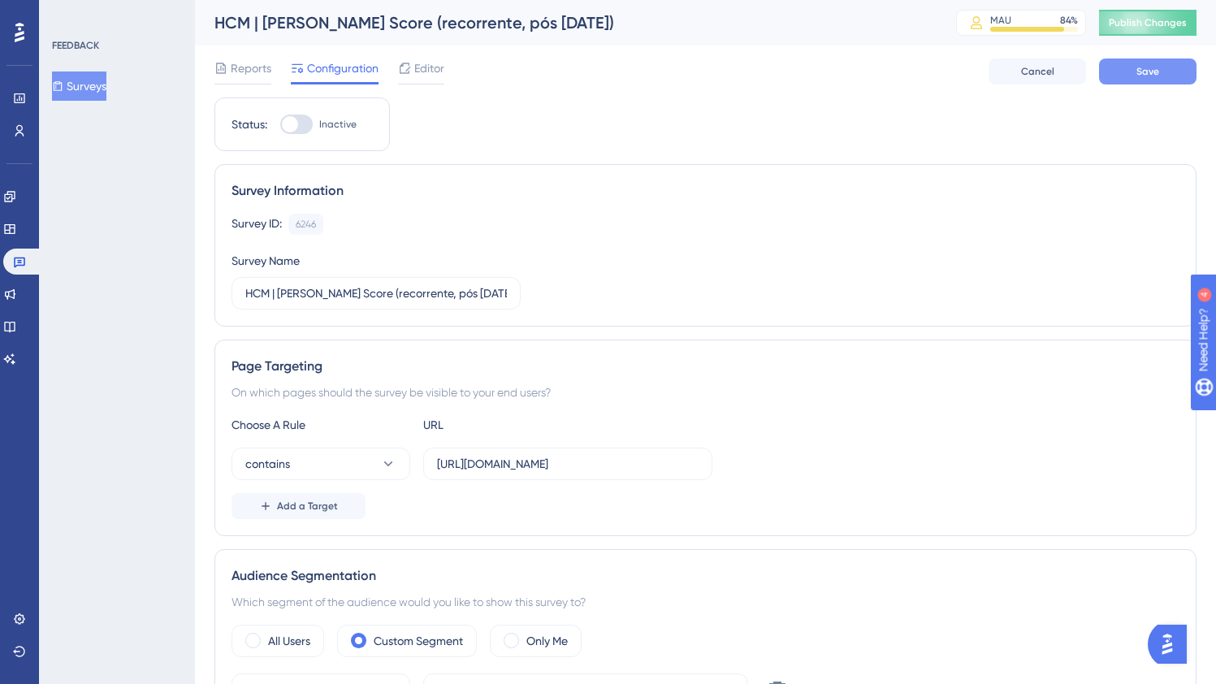
click at [1135, 81] on button "Save" at bounding box center [1147, 71] width 97 height 26
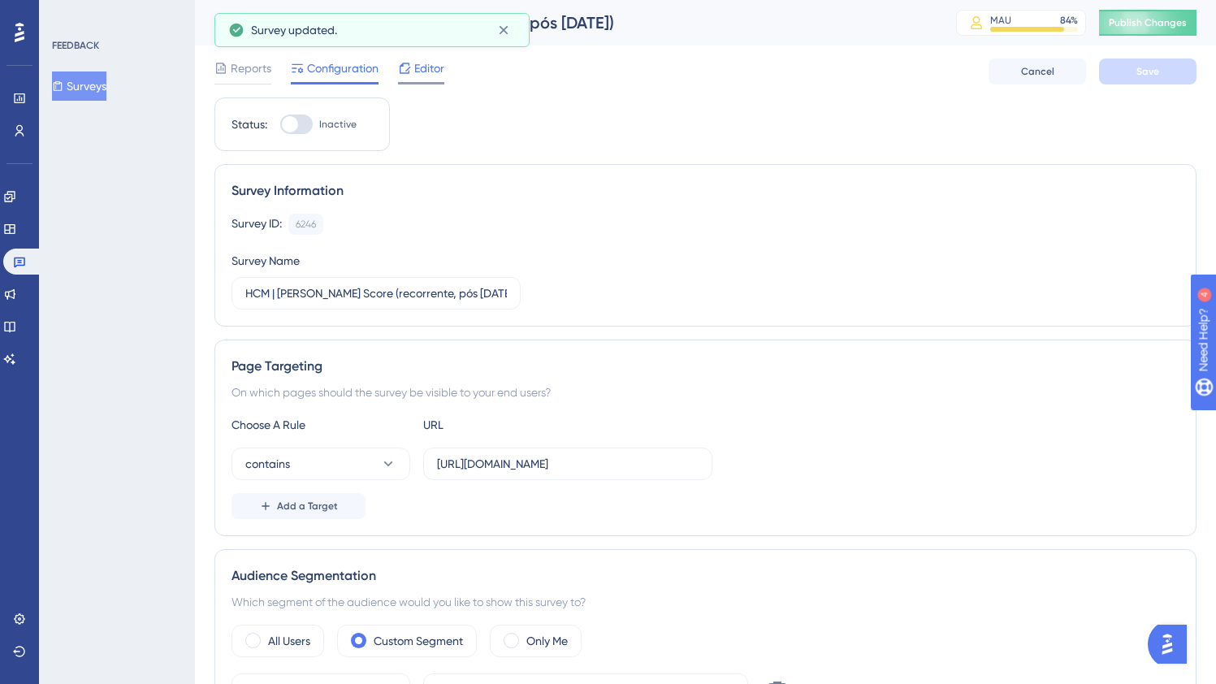
click at [420, 70] on span "Editor" at bounding box center [429, 67] width 30 height 19
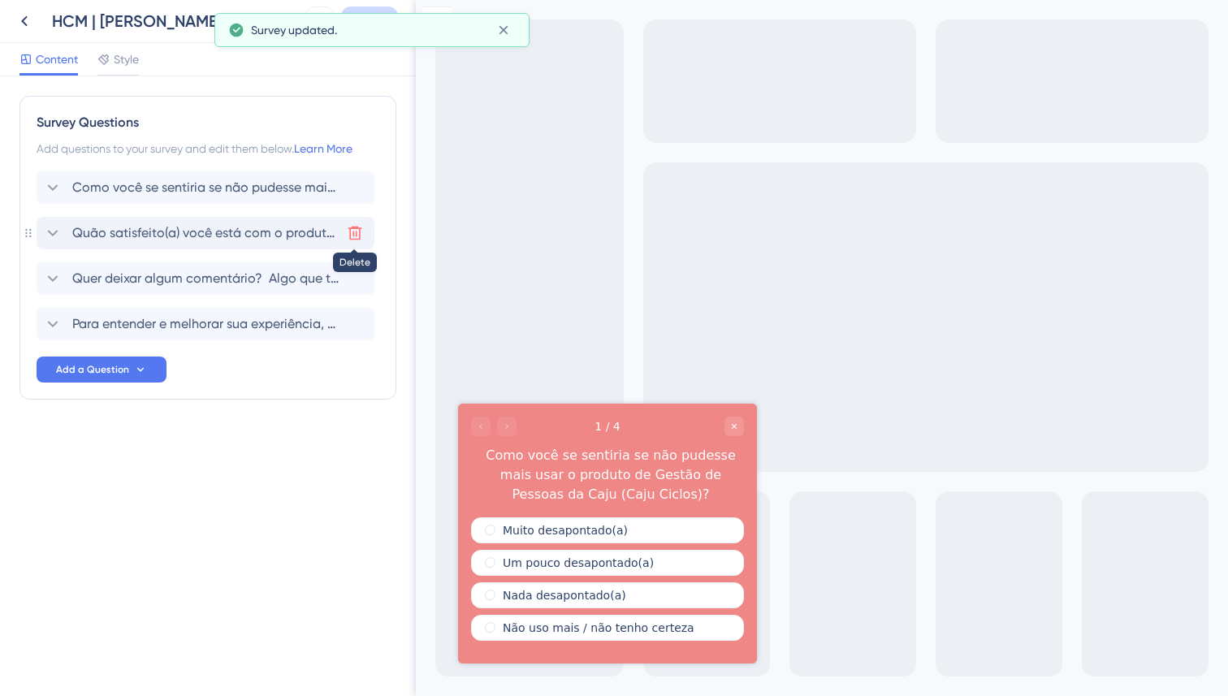
click at [355, 235] on icon at bounding box center [355, 233] width 16 height 16
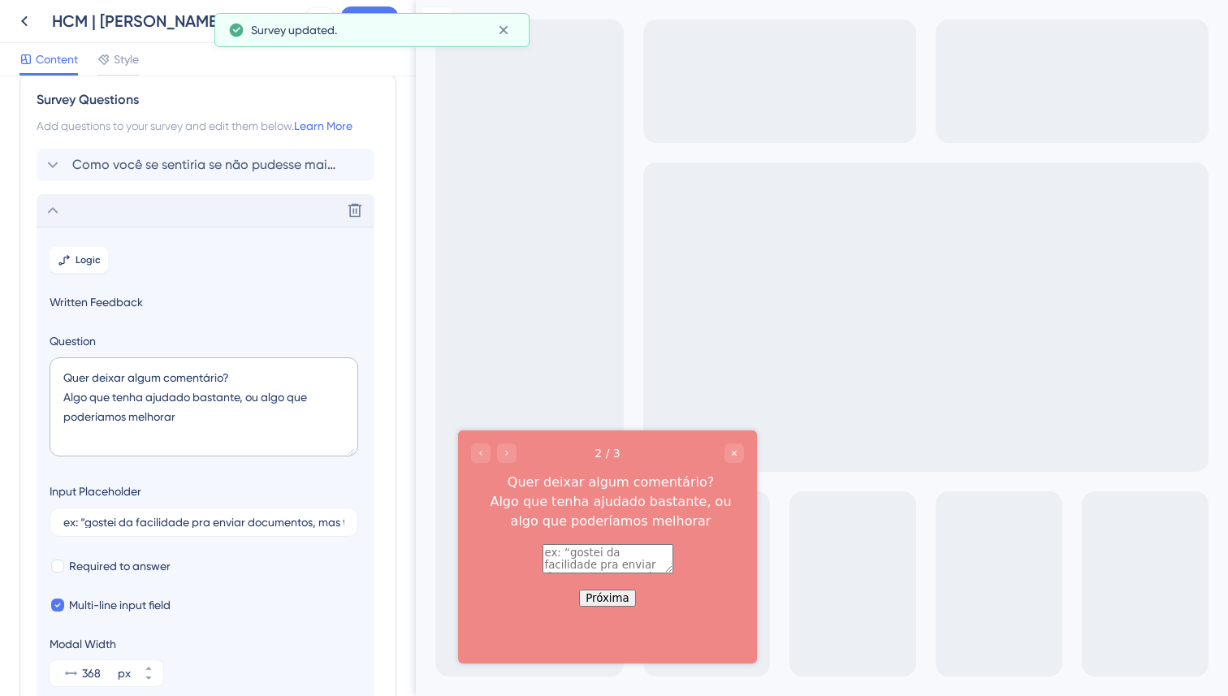
scroll to position [15, 0]
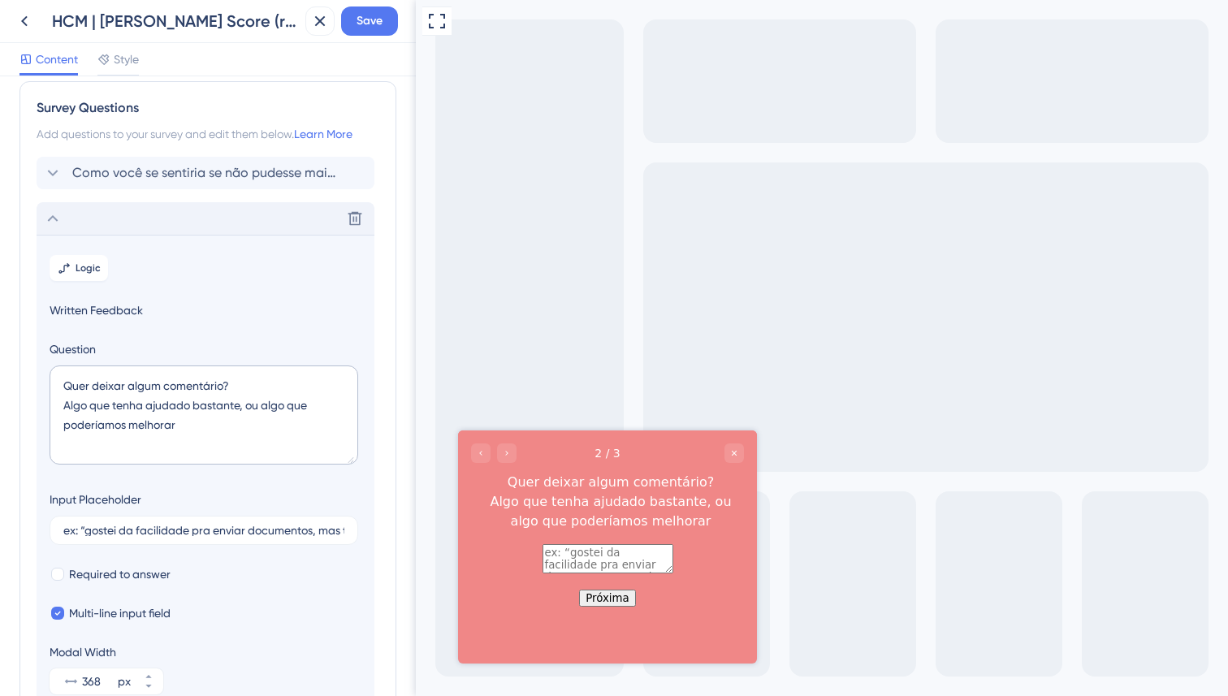
click at [59, 216] on icon at bounding box center [52, 218] width 19 height 19
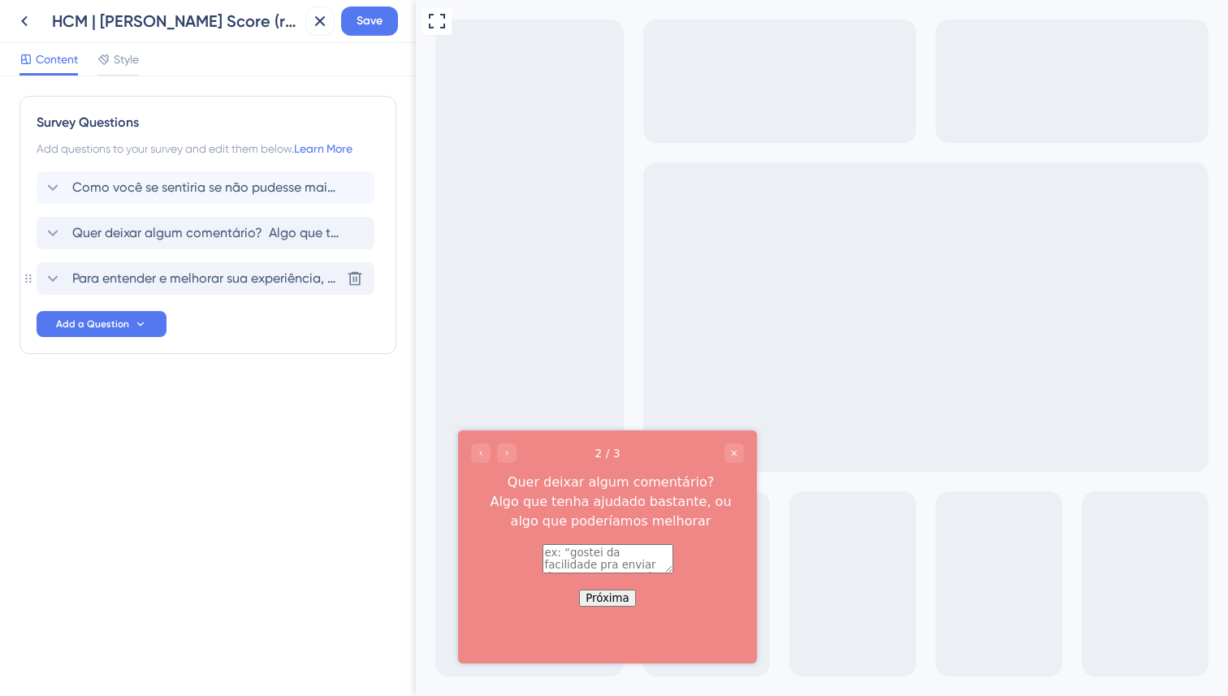
click at [315, 286] on span "Para entender e melhorar sua experiência, podemos entrar em contato com você?" at bounding box center [206, 278] width 268 height 19
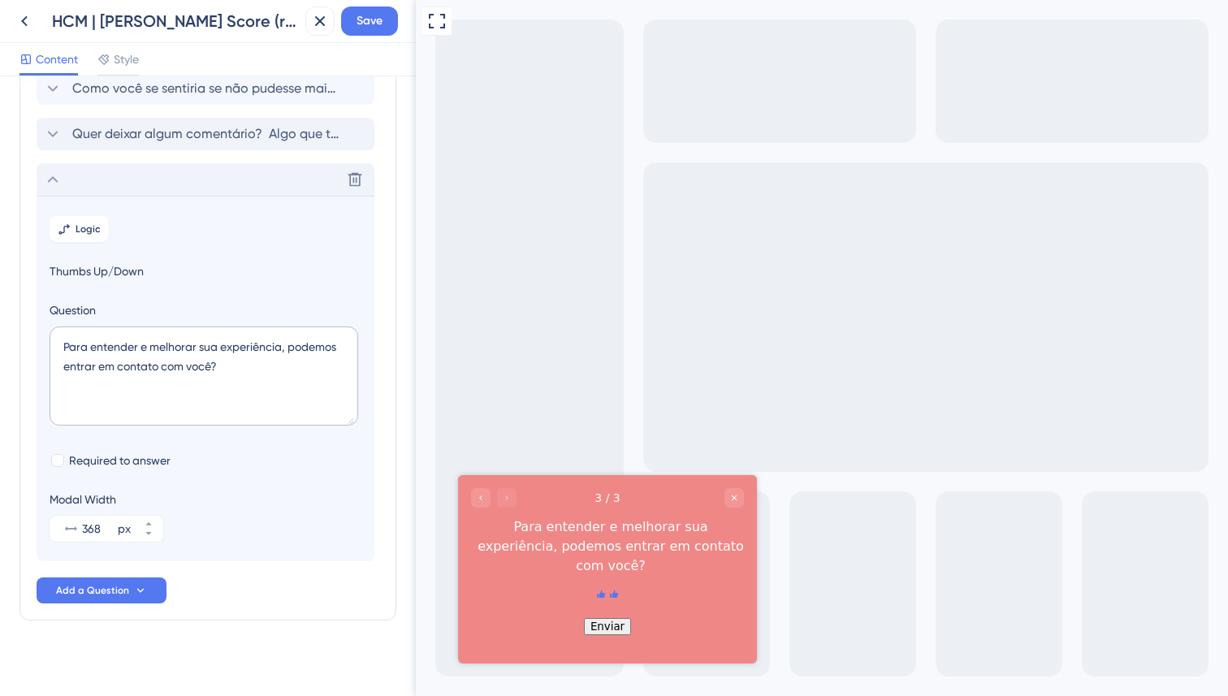
scroll to position [108, 0]
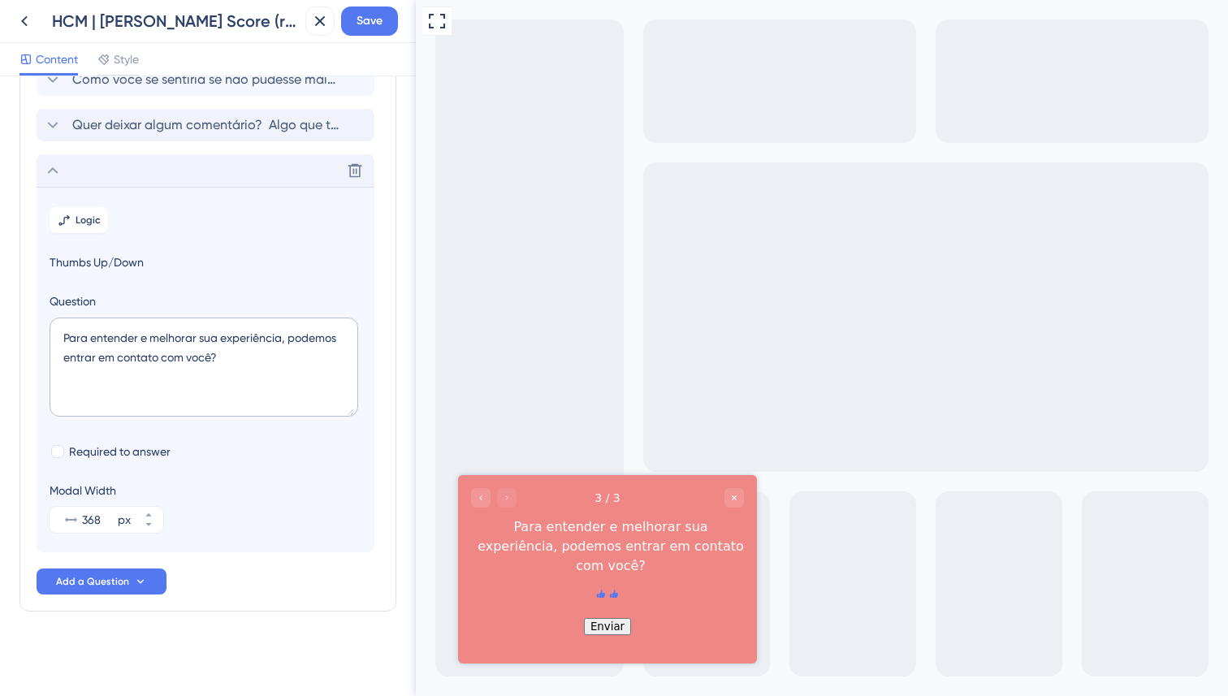
click at [65, 167] on div "Delete" at bounding box center [206, 170] width 338 height 32
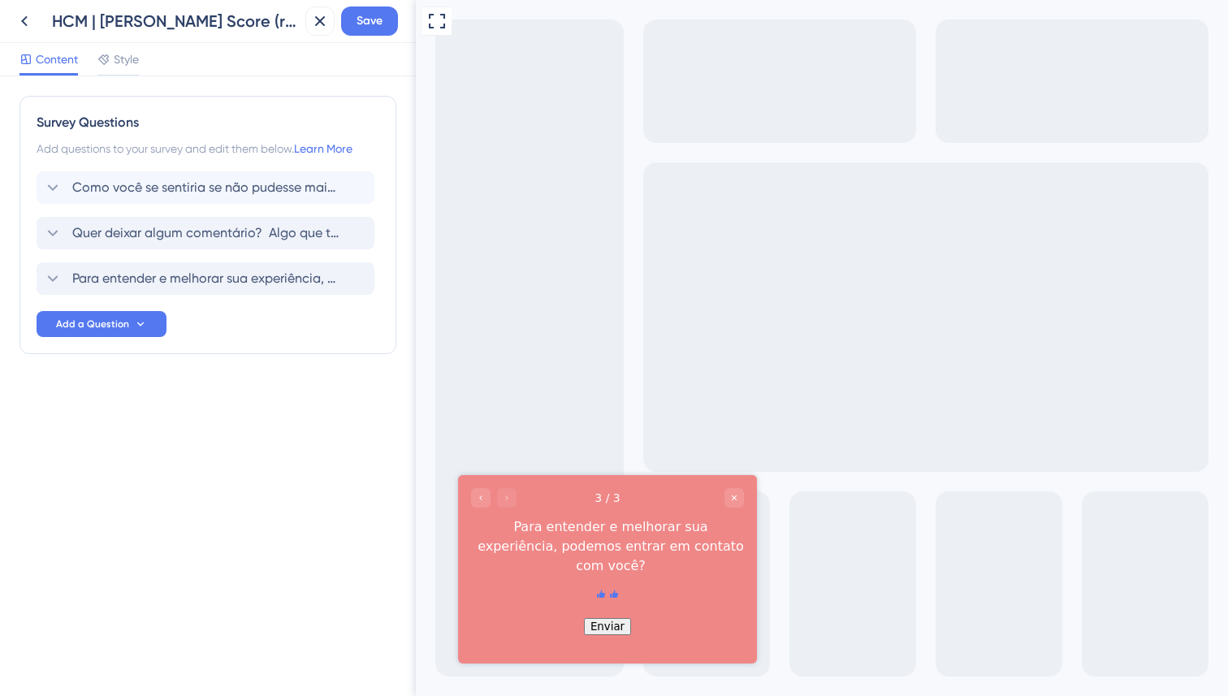
scroll to position [0, 0]
click at [136, 190] on span "Como você se sentiria se não pudesse mais usar o produto de Gestão de Pessoas d…" at bounding box center [206, 187] width 268 height 19
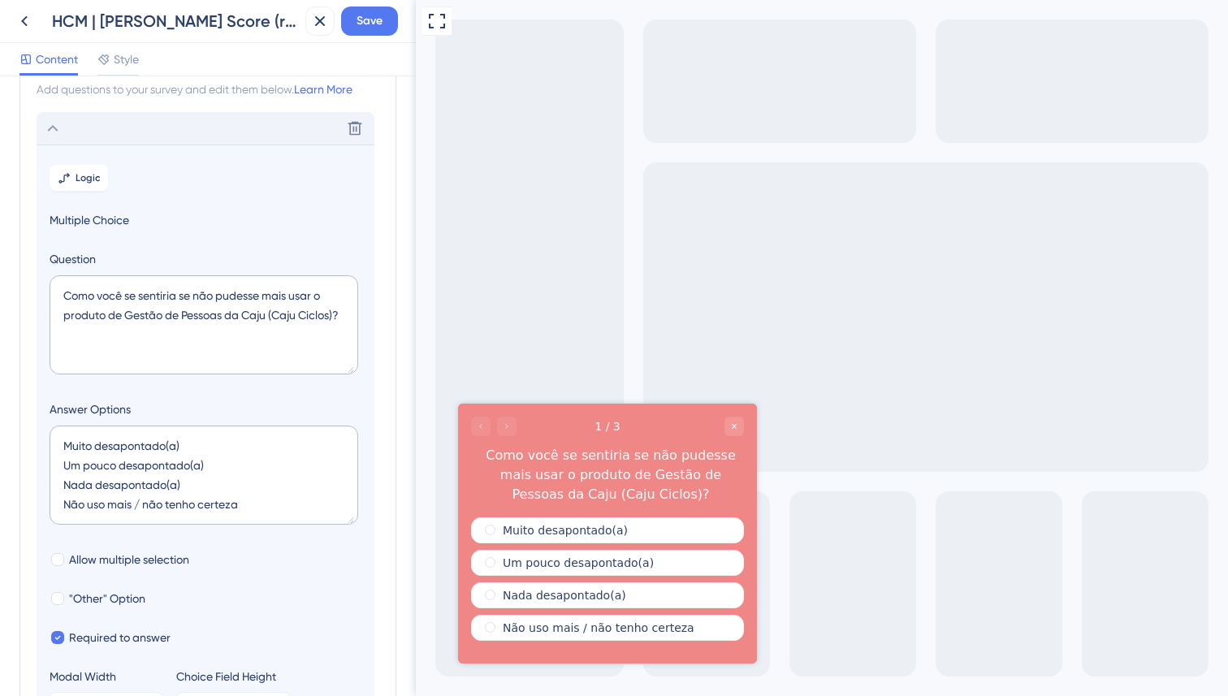
scroll to position [95, 0]
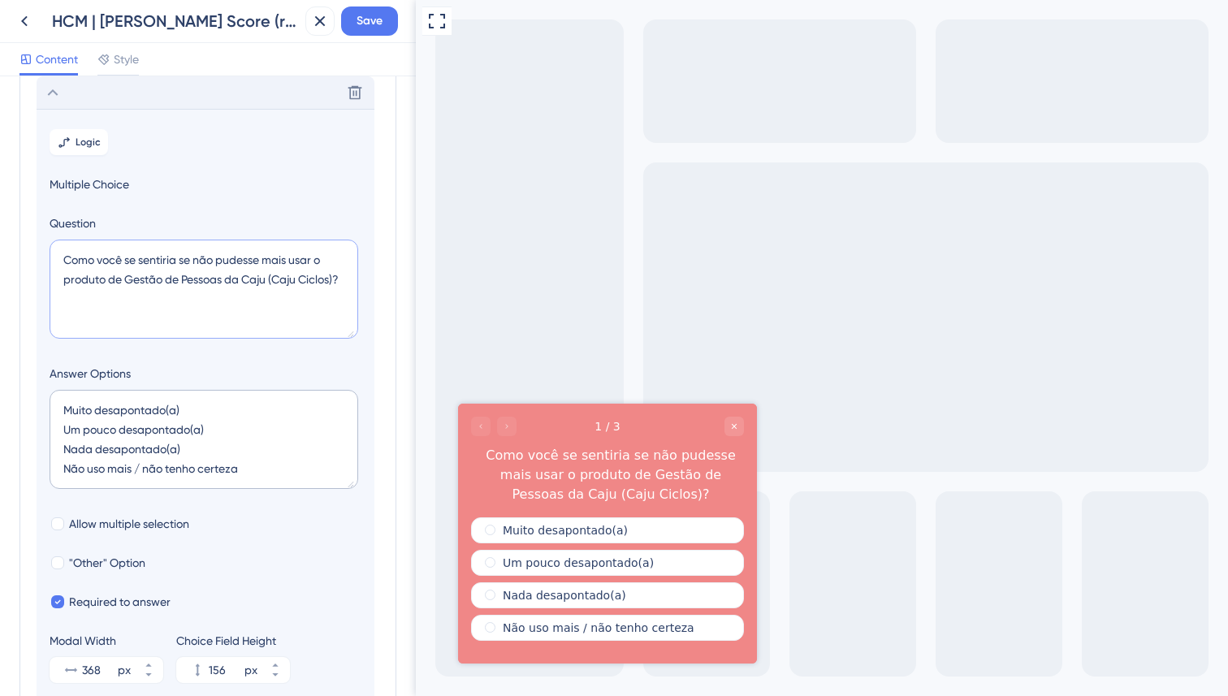
click at [110, 272] on textarea "Como você se sentiria se não pudesse mais usar o produto de Gestão de Pessoas d…" at bounding box center [204, 289] width 309 height 99
click at [305, 265] on textarea "Como você se sentiria se não pudesse mais usar o produto de Gestão de Pessoas d…" at bounding box center [204, 289] width 309 height 99
click at [318, 261] on textarea "Como você se sentiria se não pudesse mais usar o produto de Gestão de Pessoas d…" at bounding box center [204, 289] width 309 height 99
drag, startPoint x: 319, startPoint y: 259, endPoint x: 102, endPoint y: 279, distance: 217.8
click at [102, 279] on textarea "Como você se sentiria se não pudesse mais usar o produto de Gestão de Pessoas d…" at bounding box center [204, 289] width 309 height 99
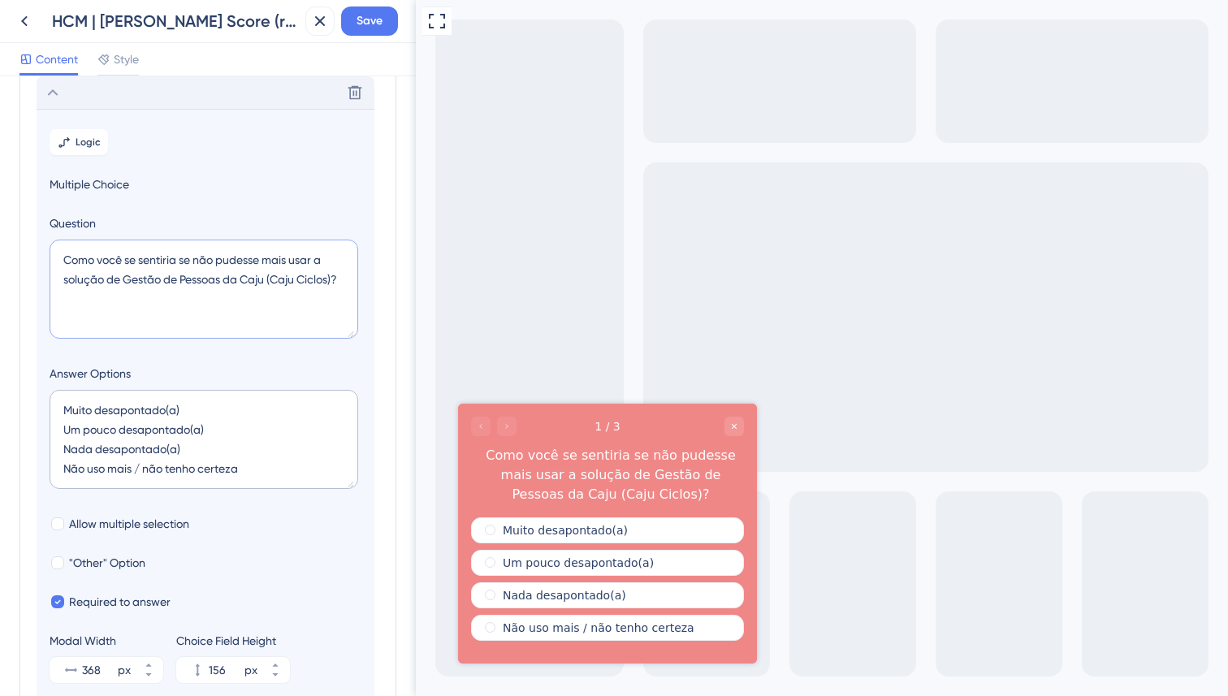
type textarea "Como você se sentiria se não pudesse mais usar a solução de Gestão de Pessoas d…"
drag, startPoint x: 171, startPoint y: 412, endPoint x: 184, endPoint y: 409, distance: 14.0
click at [175, 411] on textarea "Muito desapontado(a) Um pouco desapontado(a) Nada desapontado(a) Não uso mais /…" at bounding box center [204, 439] width 309 height 99
click at [201, 405] on textarea "Muito desapontado(a) Um pouco desapontado(a) Nada desapontado(a) Não uso mais /…" at bounding box center [204, 439] width 309 height 99
click at [97, 411] on textarea "Muito desapontado(a) Um pouco desapontado(a) Nada desapontado(a) Não uso mais /…" at bounding box center [204, 439] width 309 height 99
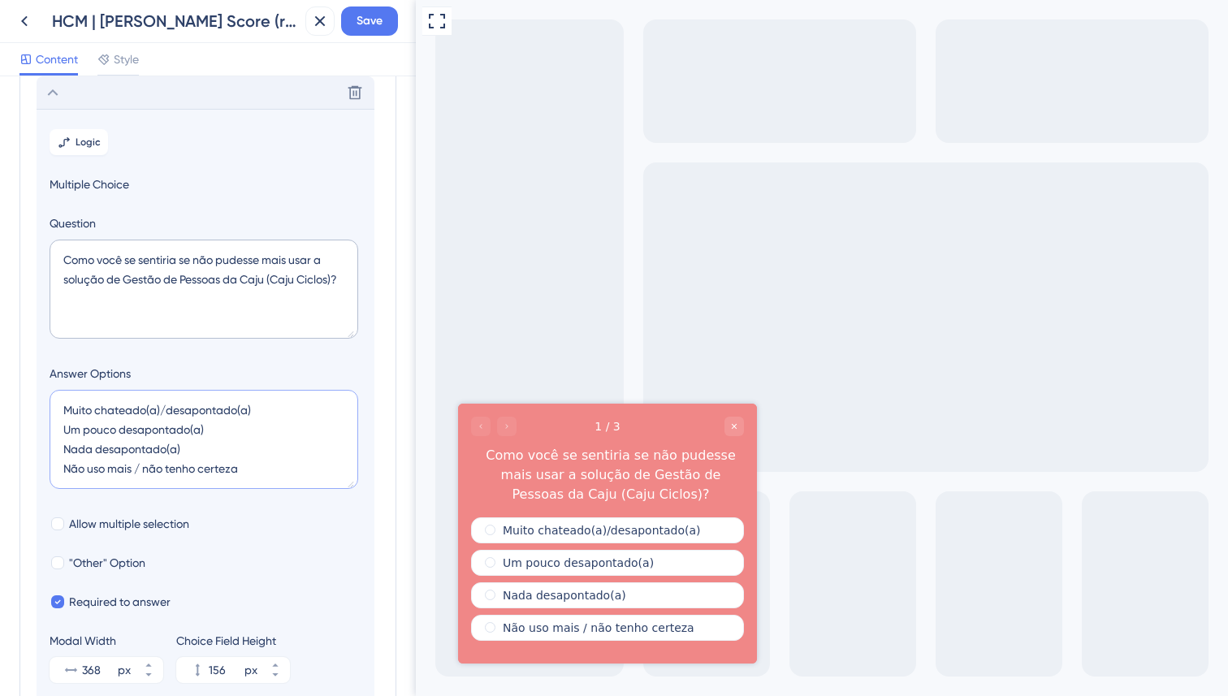
click at [325, 435] on textarea "Muito chateado(a)/desapontado(a) Um pouco desapontado(a) Nada desapontado(a) Nã…" at bounding box center [204, 439] width 309 height 99
drag, startPoint x: 95, startPoint y: 412, endPoint x: 275, endPoint y: 417, distance: 180.4
click at [275, 417] on textarea "Muito chateado(a)/desapontado(a) Um pouco desapontado(a) Nada desapontado(a) Nã…" at bounding box center [204, 439] width 309 height 99
drag, startPoint x: 119, startPoint y: 430, endPoint x: 239, endPoint y: 427, distance: 120.2
click at [239, 427] on textarea "Muito chateado(a)/desapontado(a) Um pouco desapontado(a) Nada desapontado(a) Nã…" at bounding box center [204, 439] width 309 height 99
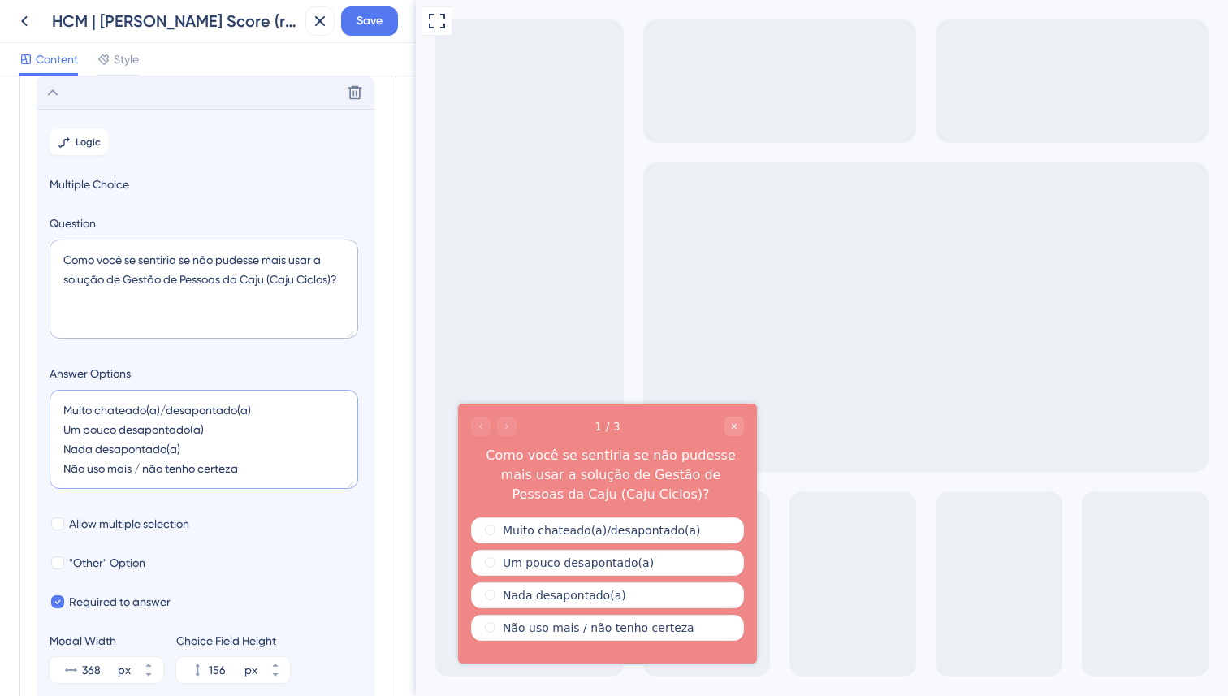
paste textarea "chateado(a)/"
drag, startPoint x: 97, startPoint y: 452, endPoint x: 210, endPoint y: 449, distance: 113.7
click at [210, 449] on textarea "Muito chateado(a)/desapontado(a) Um pouco chateado(a)/desapontado(a) Nada desap…" at bounding box center [204, 439] width 309 height 99
paste textarea "chateado(a)/"
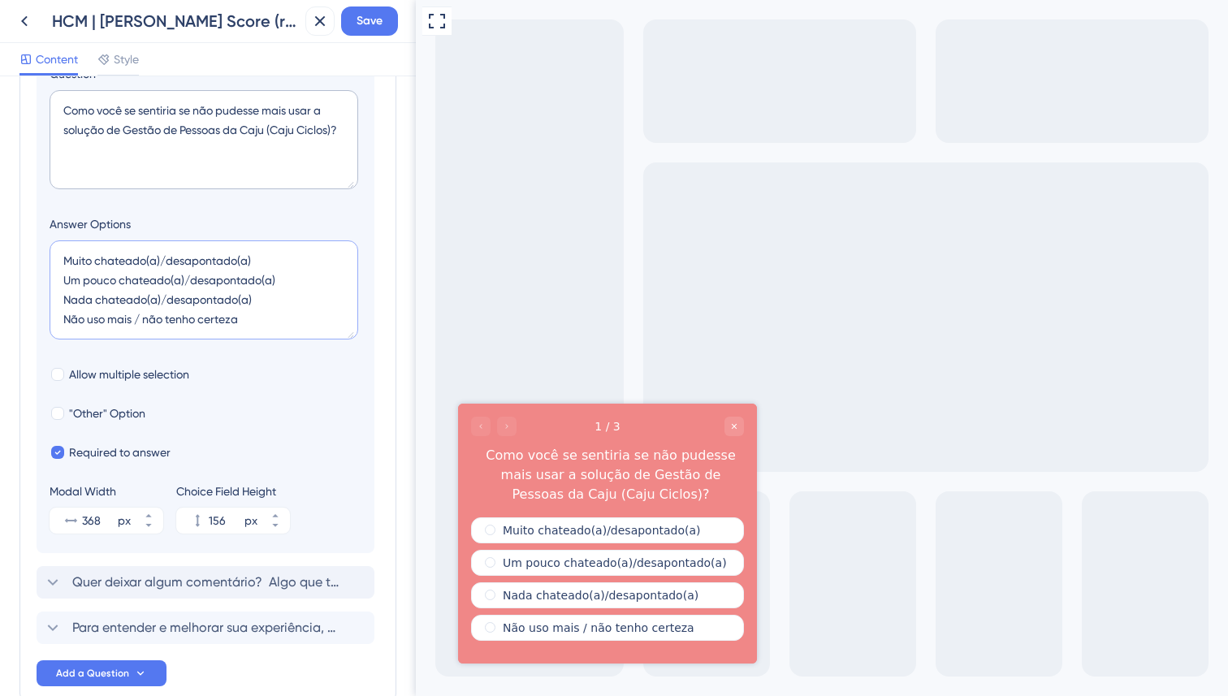
scroll to position [250, 0]
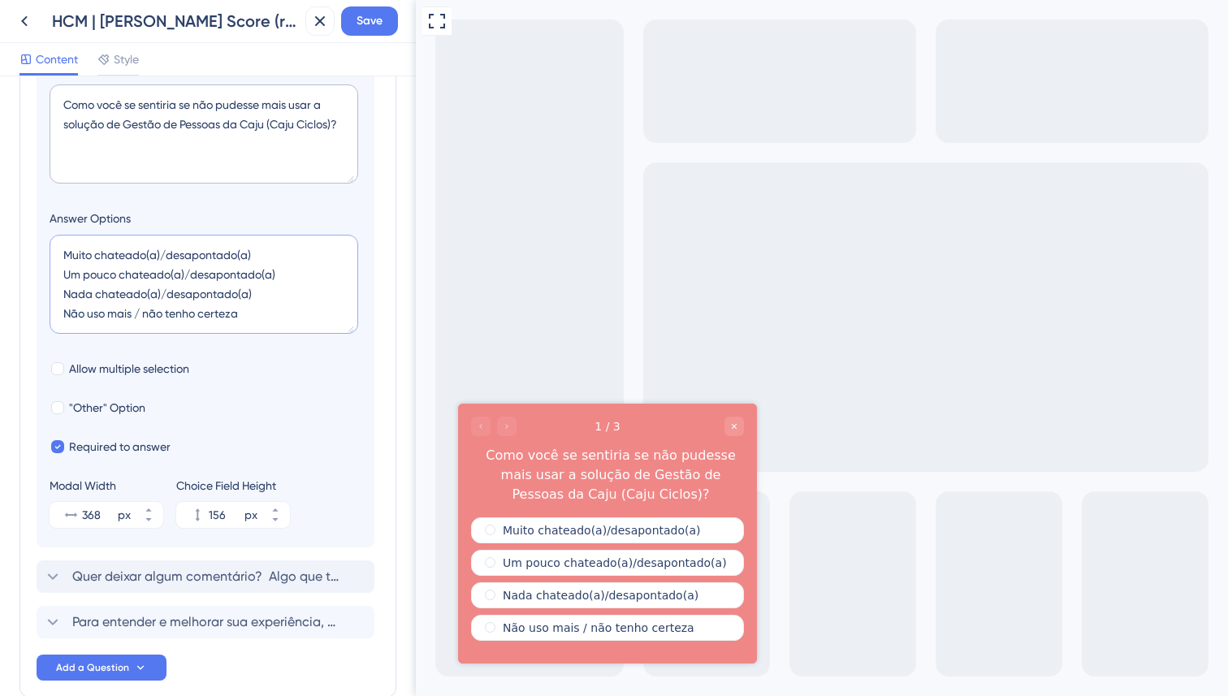
click at [158, 276] on textarea "Muito chateado(a)/desapontado(a) Um pouco chateado(a)/desapontado(a) Nada chate…" at bounding box center [204, 284] width 309 height 99
drag, startPoint x: 162, startPoint y: 252, endPoint x: 307, endPoint y: 253, distance: 144.6
click at [307, 253] on textarea "Muito chateado(a)/desapontado(a) Um pouco chateado(a)/desapontado(a) Nada chate…" at bounding box center [204, 284] width 309 height 99
drag, startPoint x: 185, startPoint y: 275, endPoint x: 323, endPoint y: 273, distance: 138.1
click at [323, 273] on textarea "Muito chateado(a) Um pouco chateado(a)/desapontado(a) Nada chateado(a)/desapont…" at bounding box center [204, 284] width 309 height 99
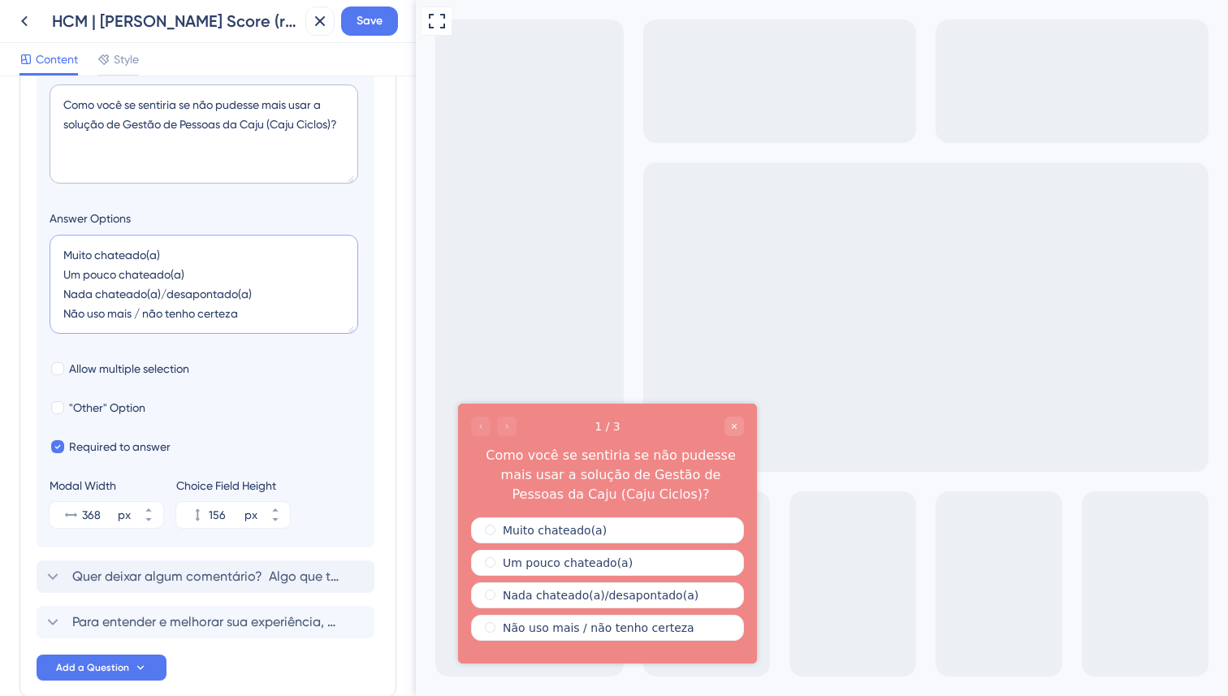
drag, startPoint x: 161, startPoint y: 295, endPoint x: 300, endPoint y: 299, distance: 138.9
click at [300, 299] on textarea "Muito chateado(a) Um pouco chateado(a) Nada chateado(a)/desapontado(a) Não uso …" at bounding box center [204, 284] width 309 height 99
drag, startPoint x: 268, startPoint y: 314, endPoint x: 34, endPoint y: 240, distance: 245.1
click at [35, 240] on div "Survey Questions Add questions to your survey and edit them below. Learn More D…" at bounding box center [207, 272] width 377 height 852
click at [168, 291] on textarea "Muito chateado(a) Um pouco chateado(a) Nada chateado(a) Não uso mais / não tenh…" at bounding box center [204, 284] width 309 height 99
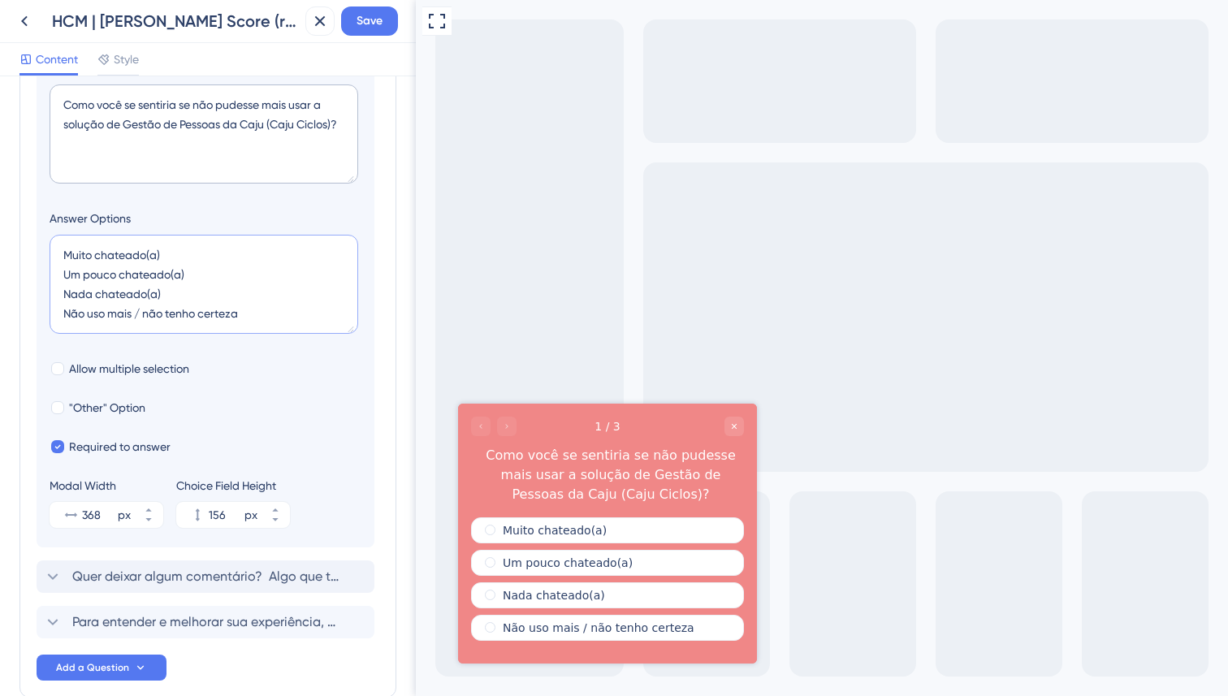
drag, startPoint x: 168, startPoint y: 293, endPoint x: 59, endPoint y: 287, distance: 109.0
click at [59, 287] on textarea "Muito chateado(a) Um pouco chateado(a) Nada chateado(a) Não uso mais / não tenh…" at bounding box center [204, 284] width 309 height 99
click at [101, 251] on textarea "Muito chateado(a) Um pouco chateado(a) Nada chateado(a) Não uso mais / não tenh…" at bounding box center [204, 284] width 309 height 99
click at [63, 254] on textarea "Muito chateado(a) Um pouco chateado(a) Nada chateado(a) Não uso mais / não tenh…" at bounding box center [204, 284] width 309 height 99
click at [295, 299] on textarea "Ficaria muito chateado(a) Ficaria um pouco chateado(a) Não ficaria chateado(a) …" at bounding box center [204, 284] width 309 height 99
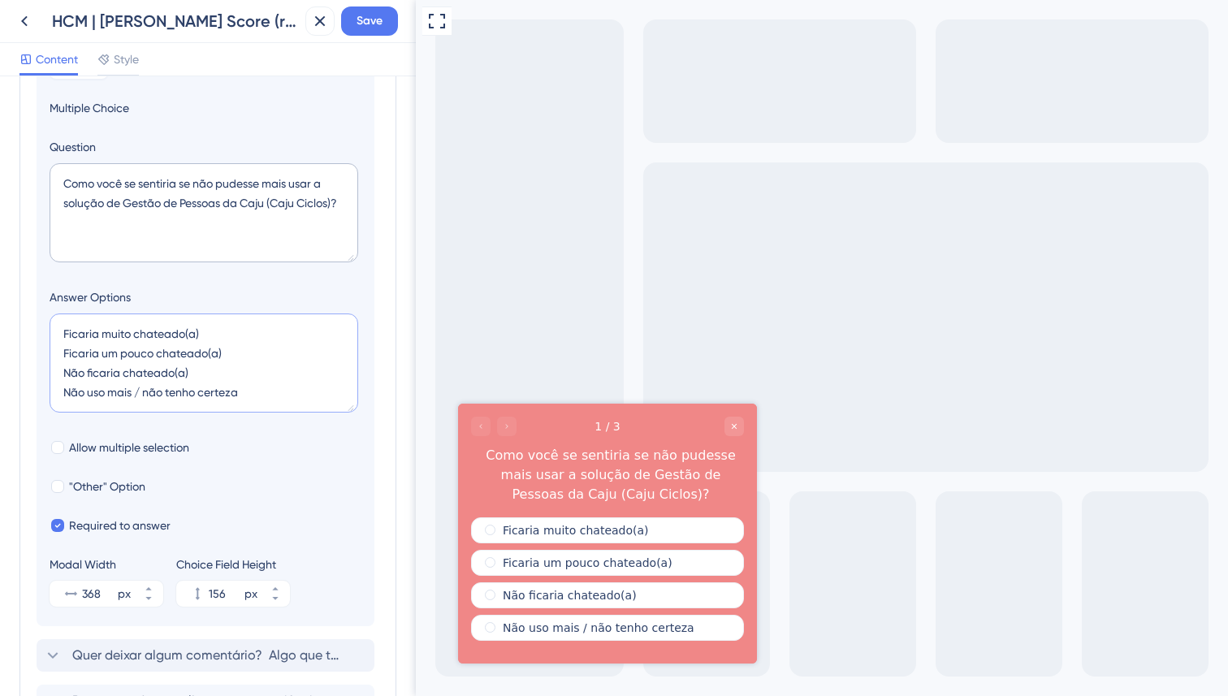
scroll to position [0, 0]
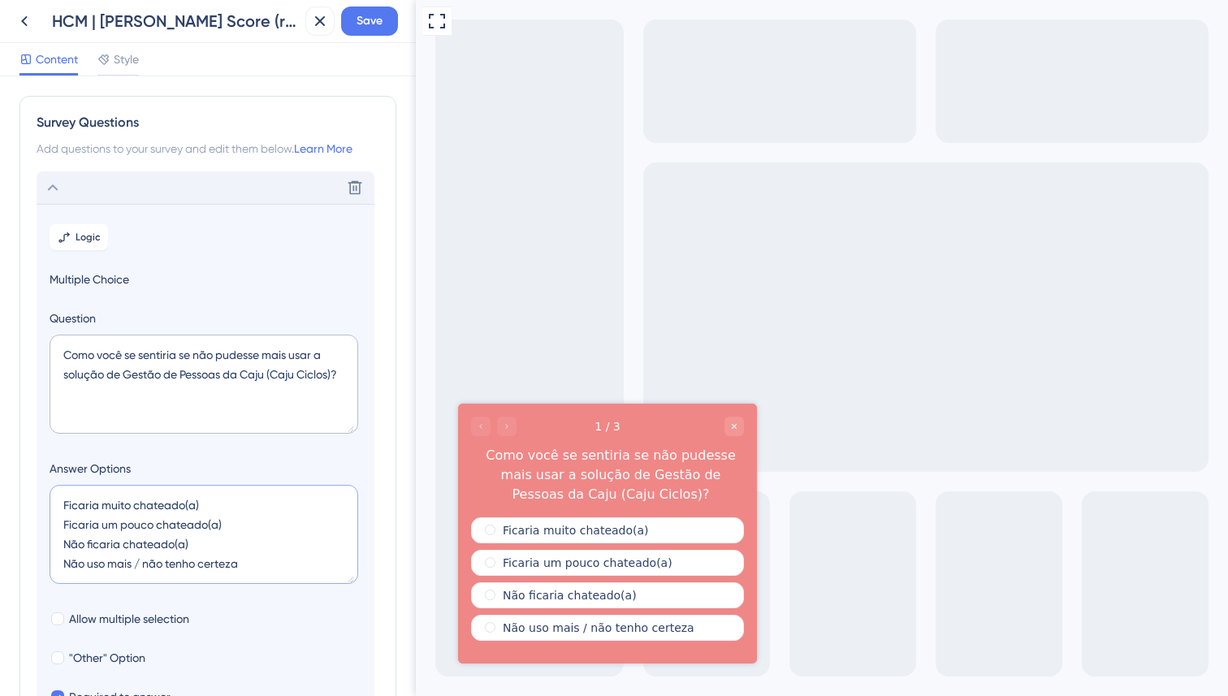
type textarea "Ficaria muito chateado(a) Ficaria um pouco chateado(a) Não ficaria chateado(a) …"
click at [58, 191] on icon at bounding box center [52, 187] width 19 height 19
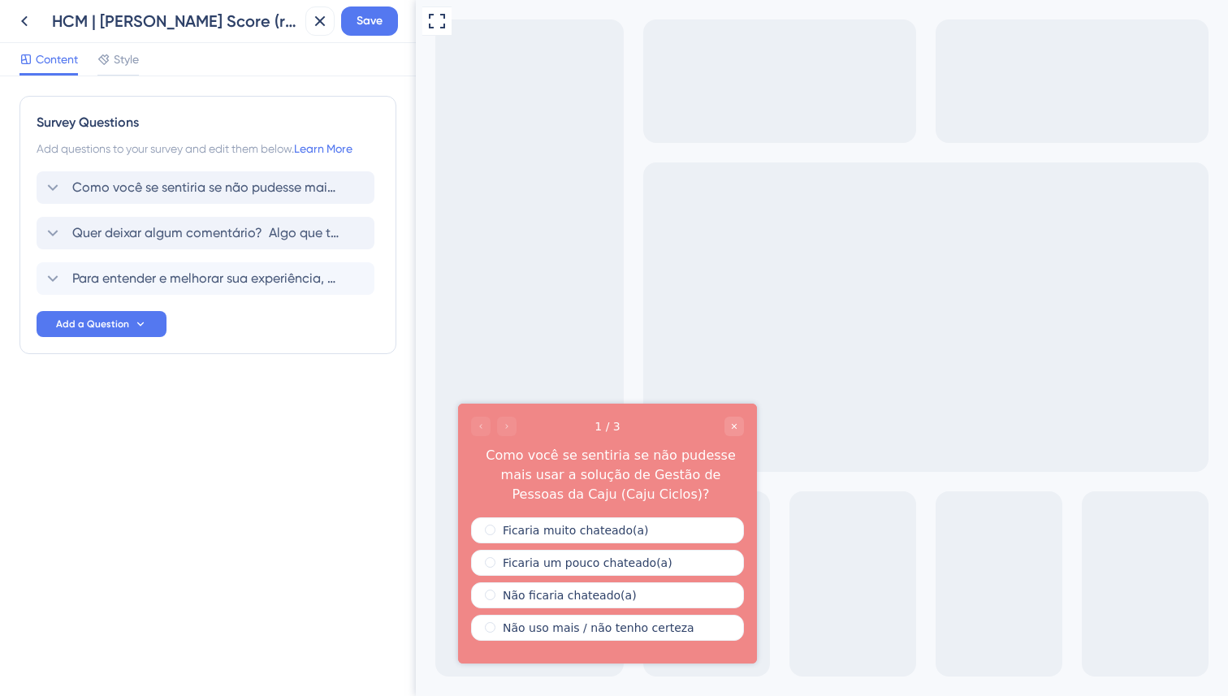
click at [511, 425] on div at bounding box center [493, 426] width 45 height 19
click at [507, 428] on div at bounding box center [493, 426] width 45 height 19
click at [365, 23] on span "Save" at bounding box center [370, 20] width 26 height 19
click at [111, 59] on div "Style" at bounding box center [117, 59] width 41 height 19
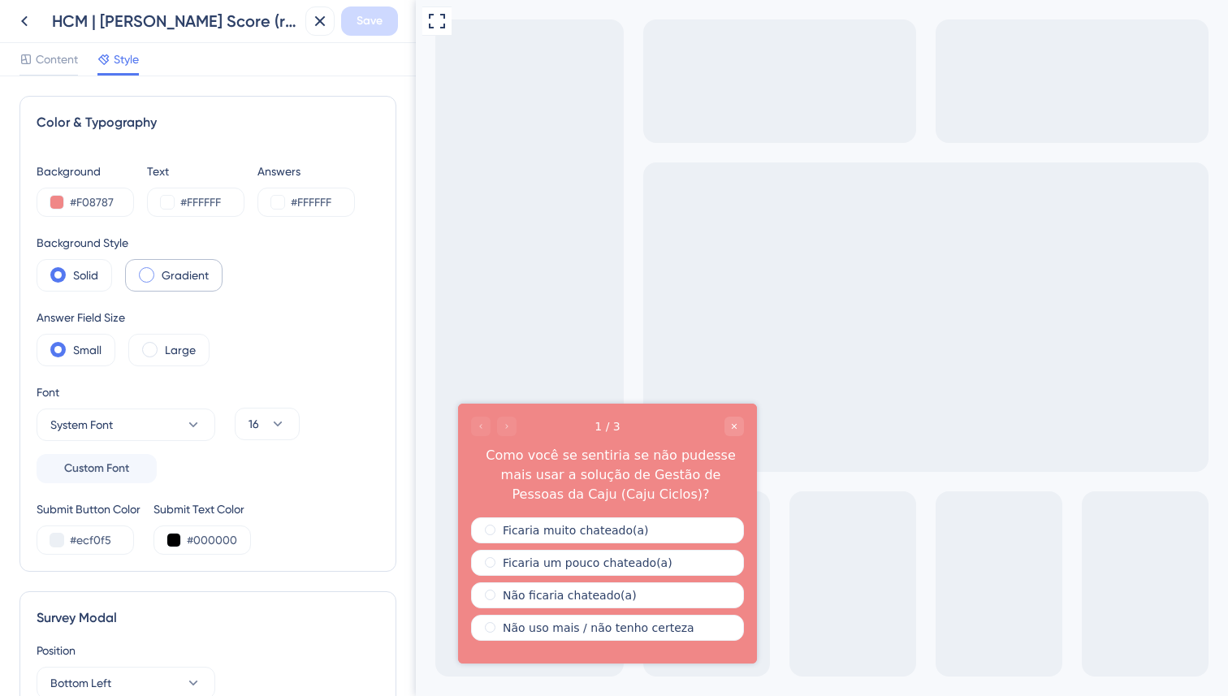
click at [159, 273] on div "Gradient" at bounding box center [173, 275] width 97 height 32
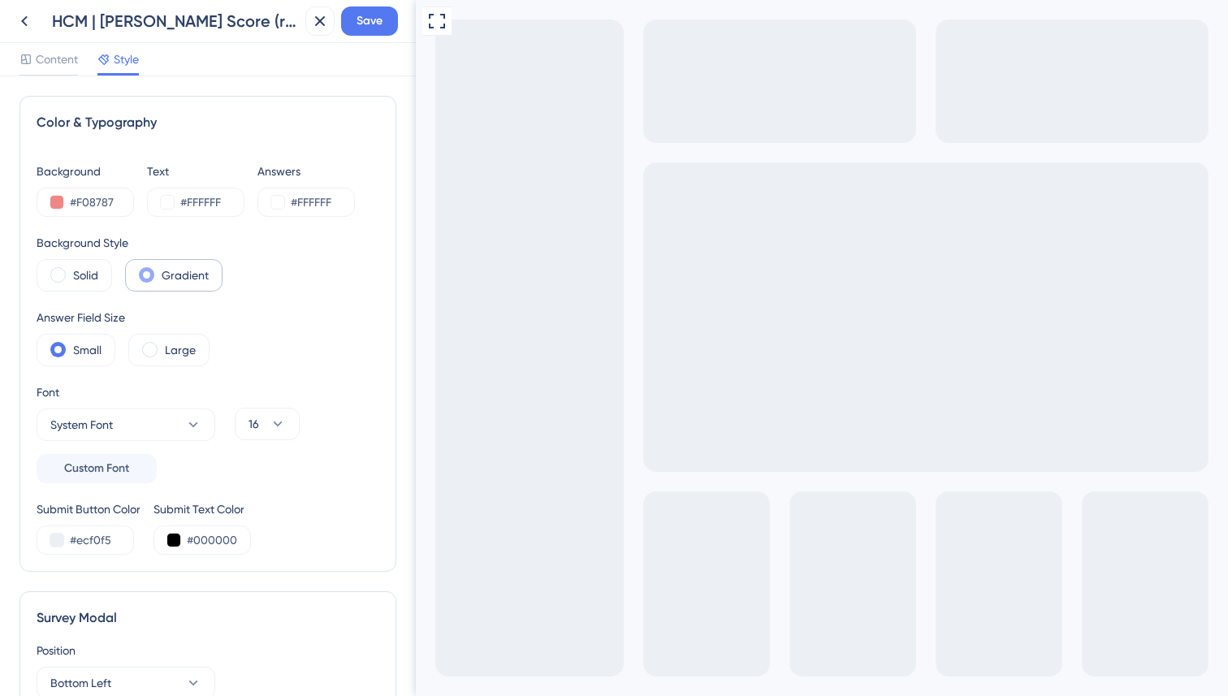
click at [159, 273] on div "Gradient" at bounding box center [173, 275] width 97 height 32
click at [76, 267] on label "Solid" at bounding box center [85, 275] width 25 height 19
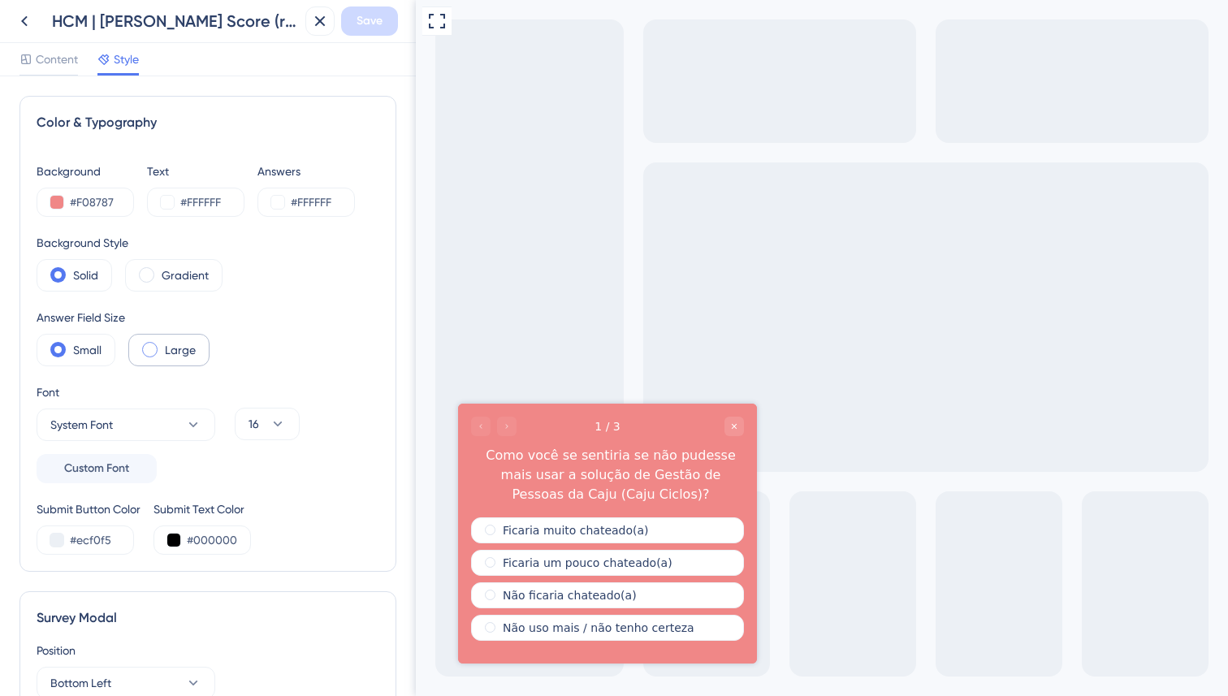
click at [177, 351] on label "Large" at bounding box center [180, 349] width 31 height 19
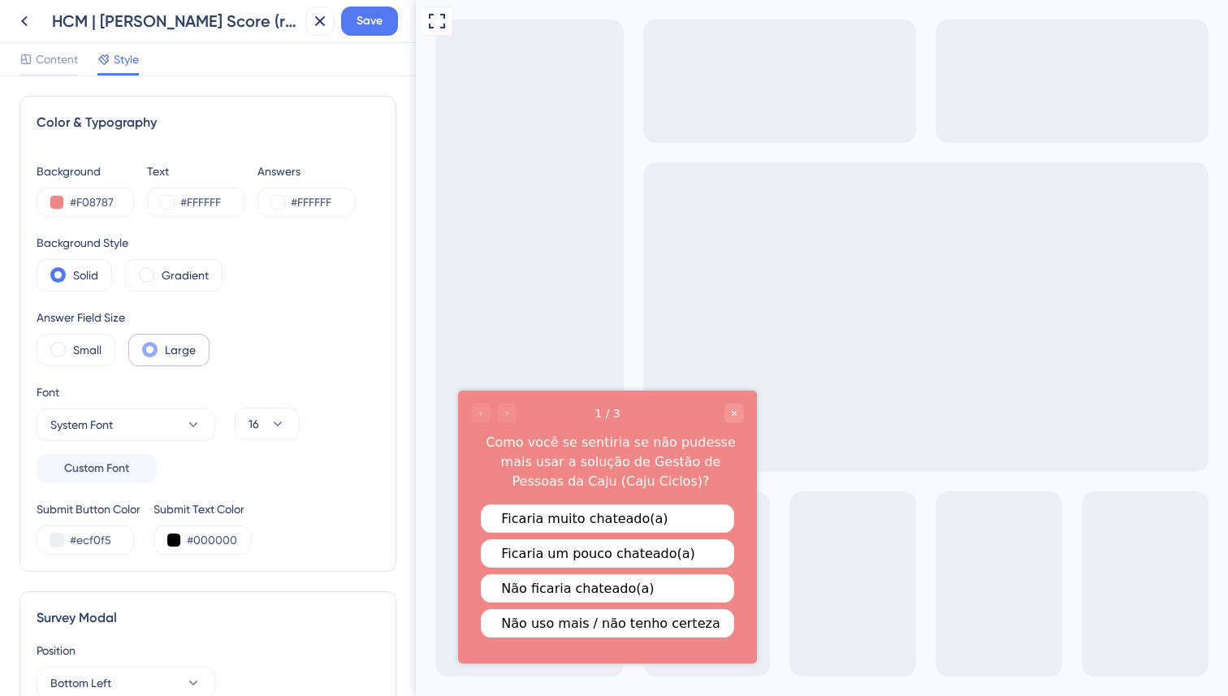
click at [177, 351] on label "Large" at bounding box center [180, 349] width 31 height 19
click at [73, 347] on label "Small" at bounding box center [87, 349] width 28 height 19
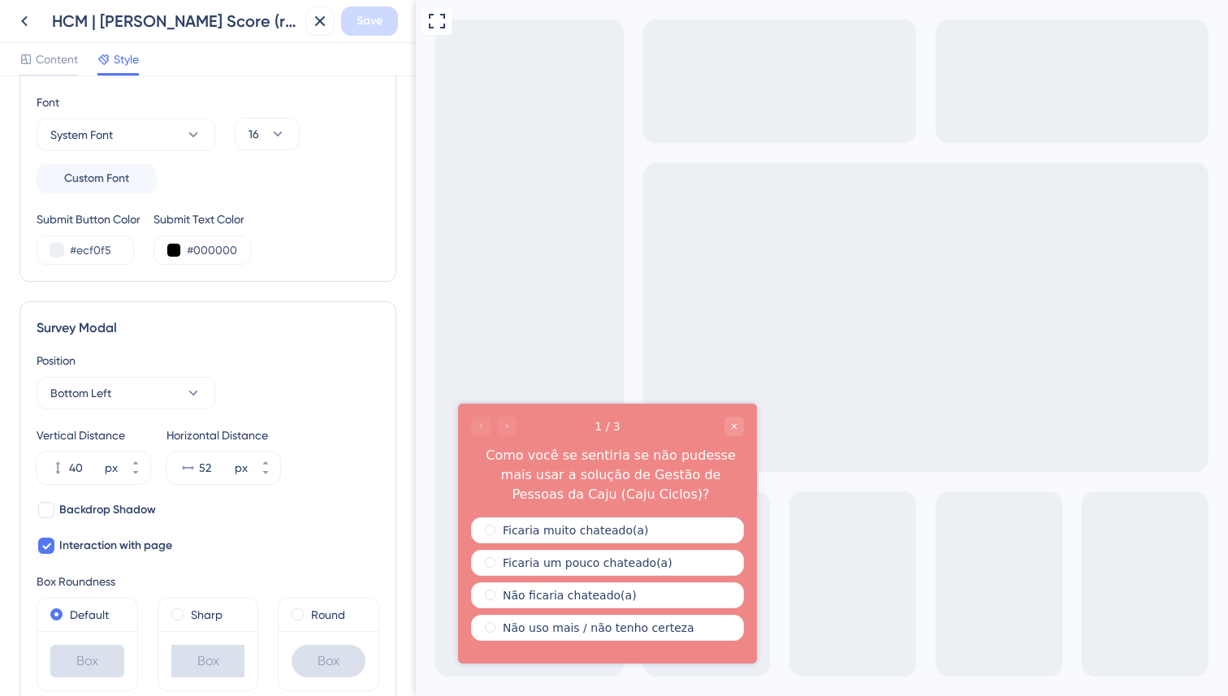
scroll to position [312, 0]
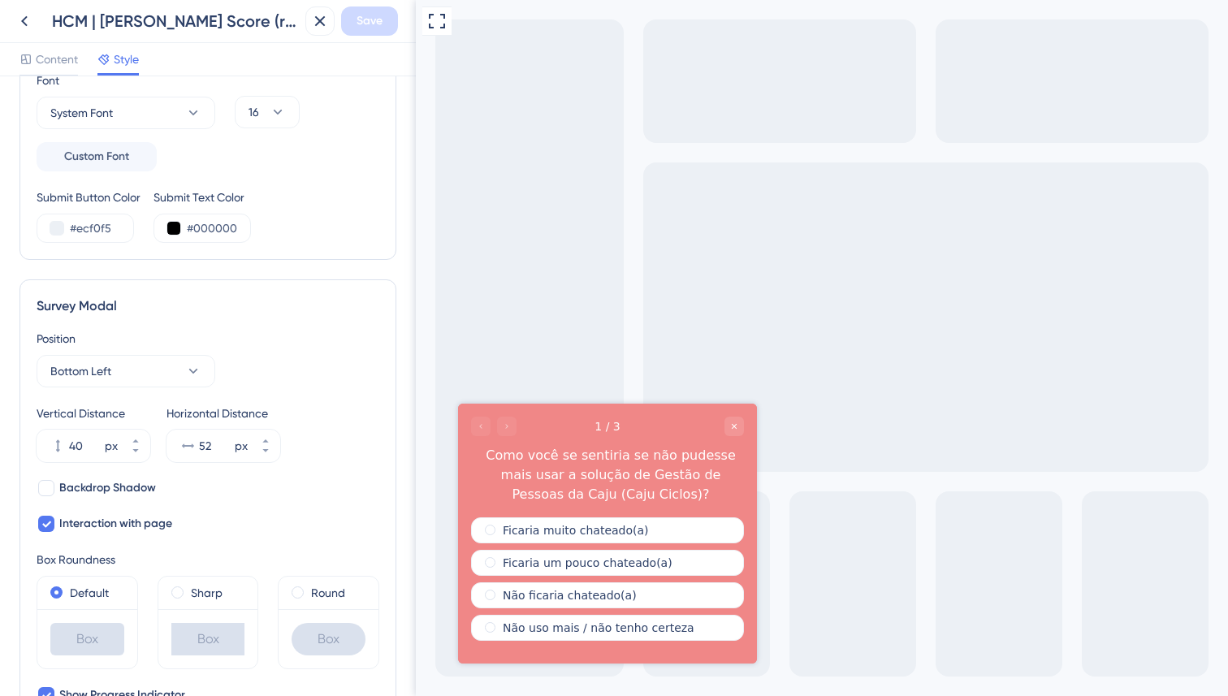
click at [510, 424] on div at bounding box center [493, 426] width 45 height 19
click at [510, 425] on div at bounding box center [493, 426] width 45 height 19
click at [593, 528] on label "Ficaria muito chateado(a)" at bounding box center [576, 530] width 146 height 13
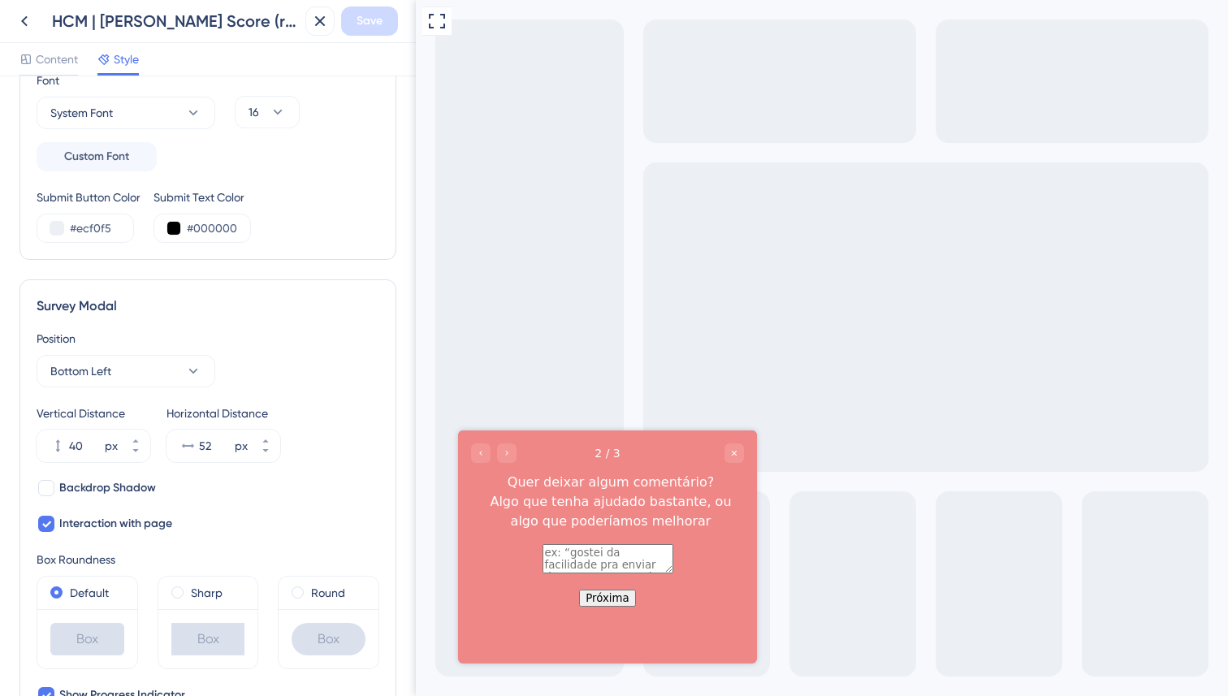
click at [589, 572] on textarea at bounding box center [608, 558] width 131 height 29
type textarea "teste"
click at [625, 607] on button "Próxima" at bounding box center [607, 598] width 56 height 17
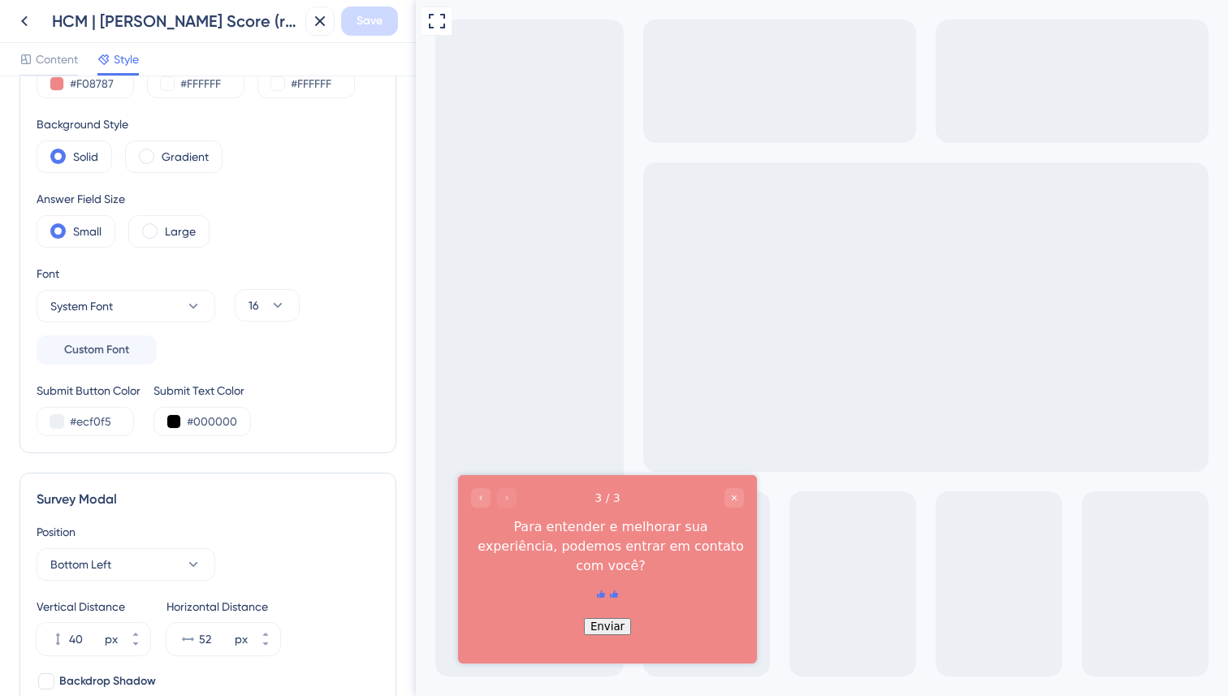
scroll to position [68, 0]
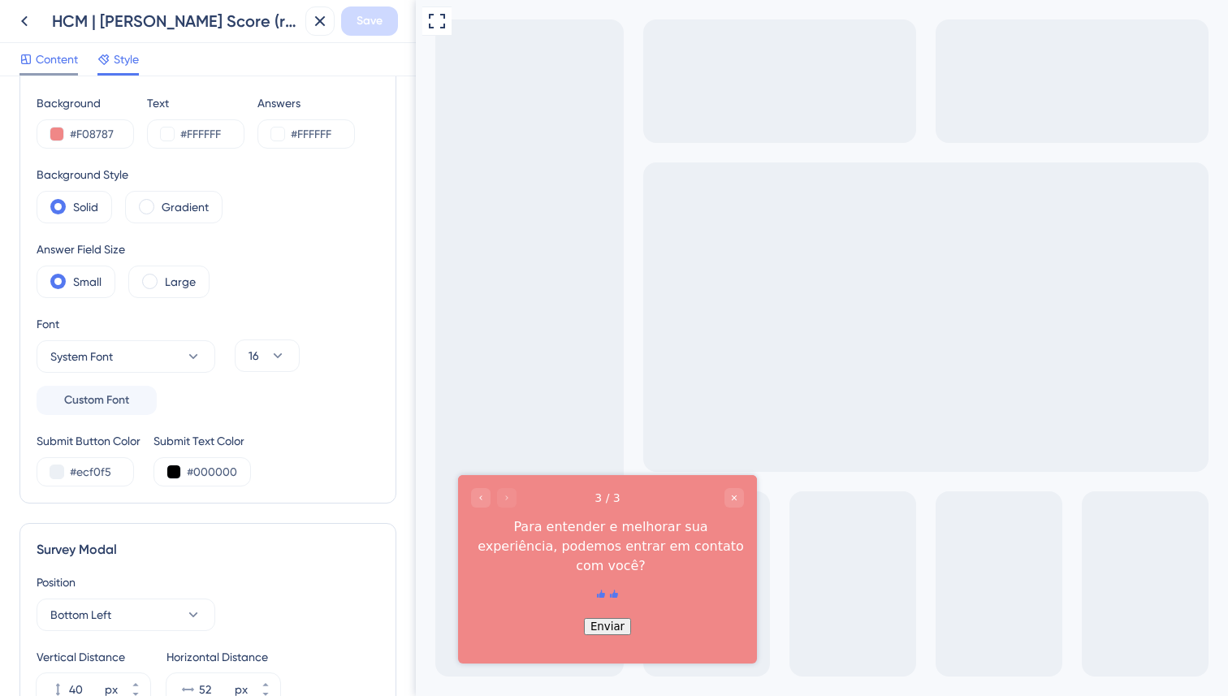
click at [42, 63] on span "Content" at bounding box center [57, 59] width 42 height 19
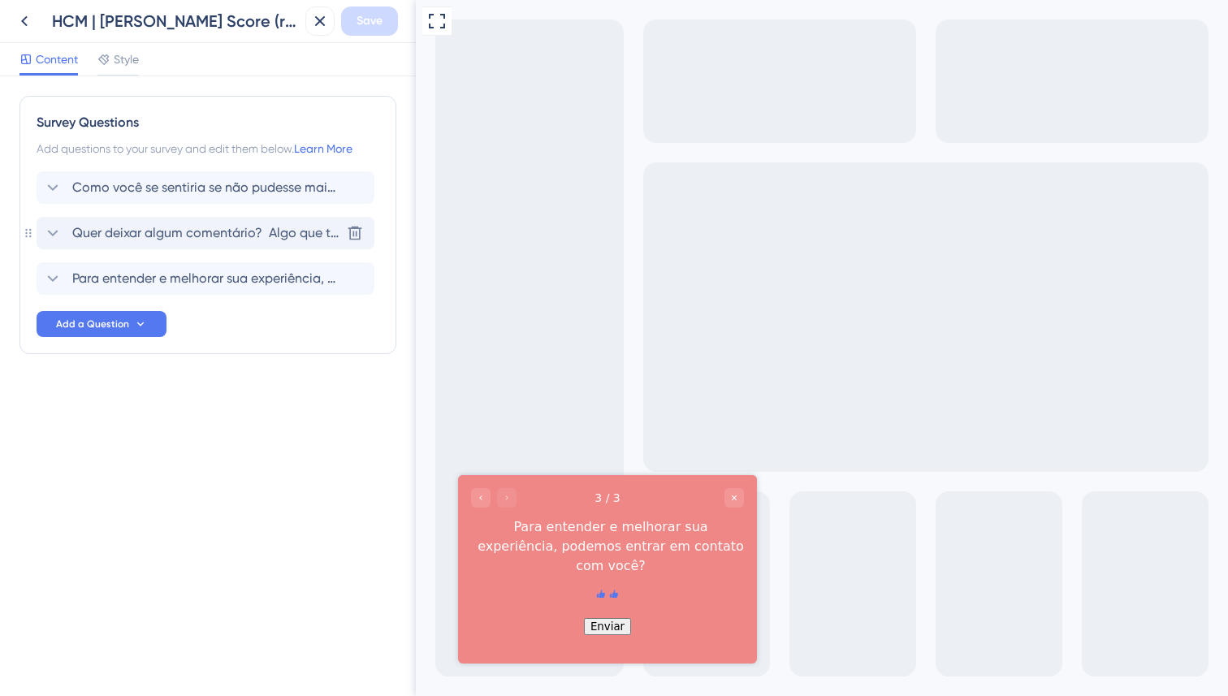
click at [138, 231] on span "Quer deixar algum comentário? Algo que tenha ajudado bastante, ou algo que pode…" at bounding box center [206, 232] width 268 height 19
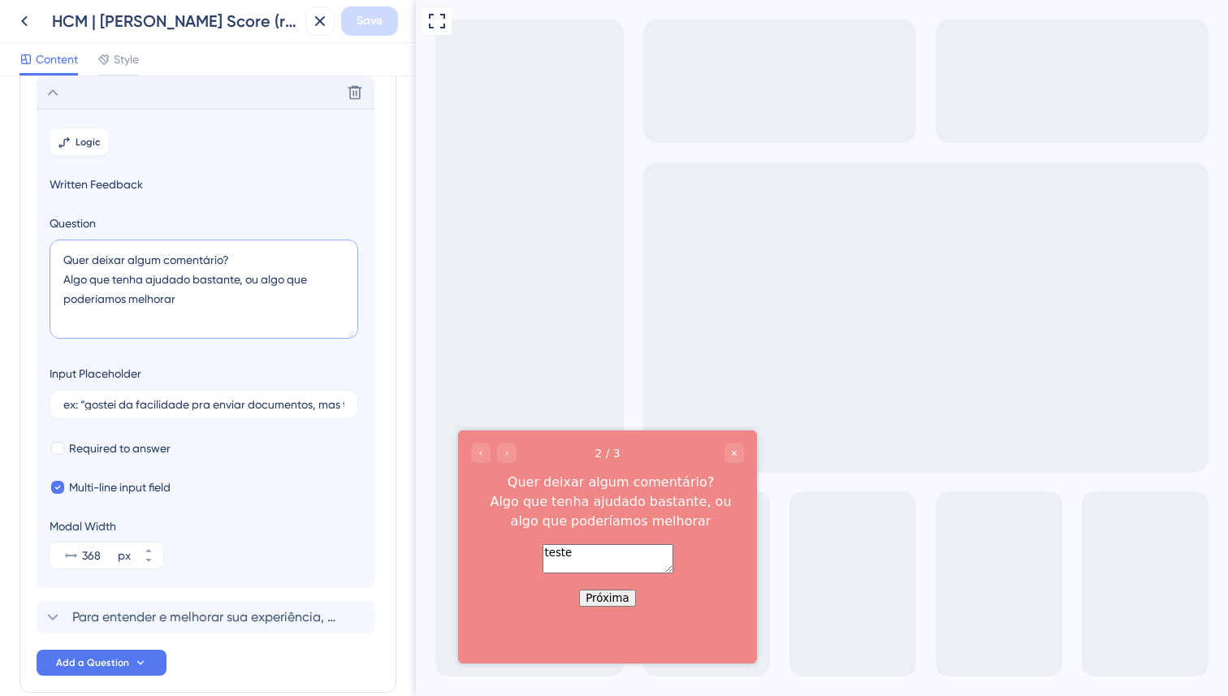
drag, startPoint x: 177, startPoint y: 301, endPoint x: 41, endPoint y: 244, distance: 147.5
click at [41, 244] on section "Logic Written Feedback Question Quer deixar algum comentário? Algo que tenha aj…" at bounding box center [206, 348] width 338 height 479
click at [55, 100] on icon at bounding box center [52, 92] width 19 height 19
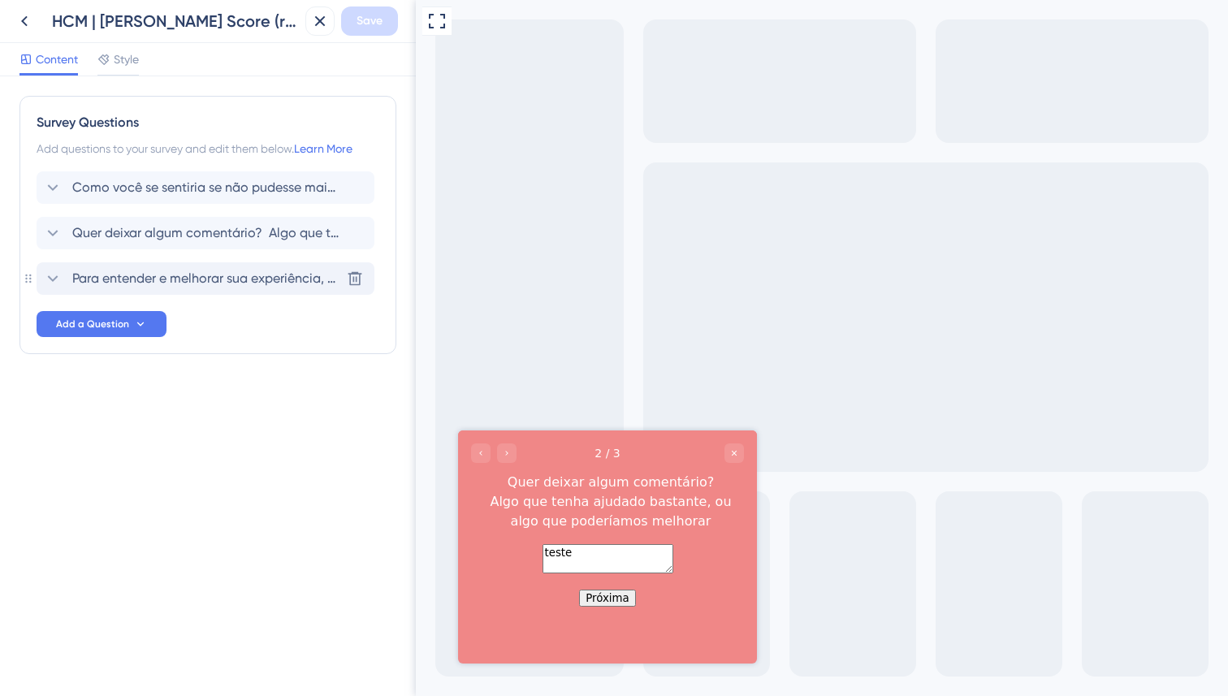
click at [123, 275] on span "Para entender e melhorar sua experiência, podemos entrar em contato com você?" at bounding box center [206, 278] width 268 height 19
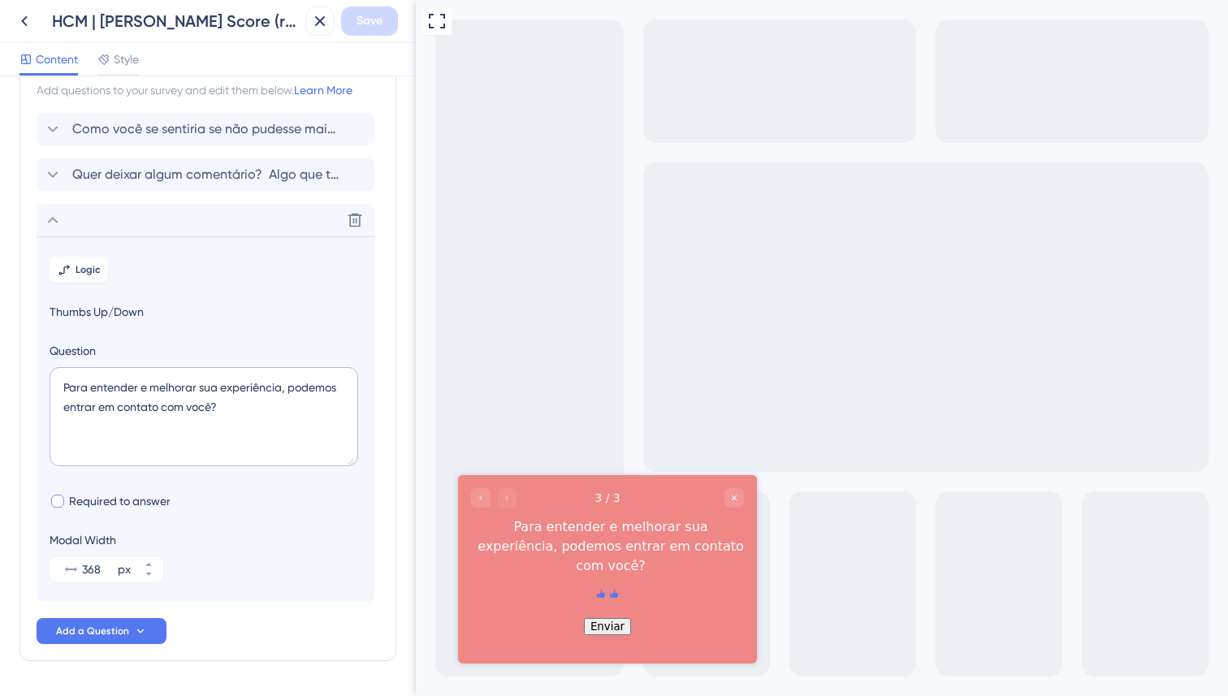
scroll to position [108, 0]
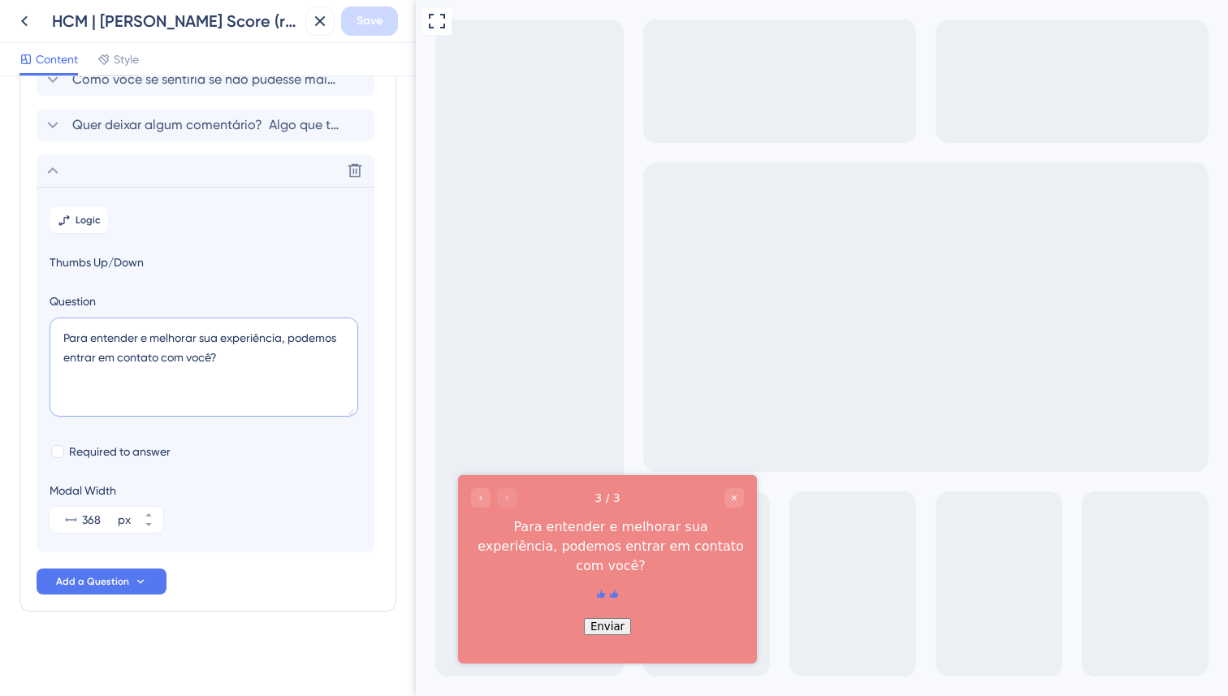
click at [169, 357] on textarea "Para entender e melhorar sua experiência, podemos entrar em contato com você?" at bounding box center [204, 367] width 309 height 99
click at [94, 342] on textarea "Para entender e melhorar sua experiência, podemos entrar em contato com você?" at bounding box center [204, 367] width 309 height 99
paste textarea "odemos falar com você depois para entender melhor sua experiência"
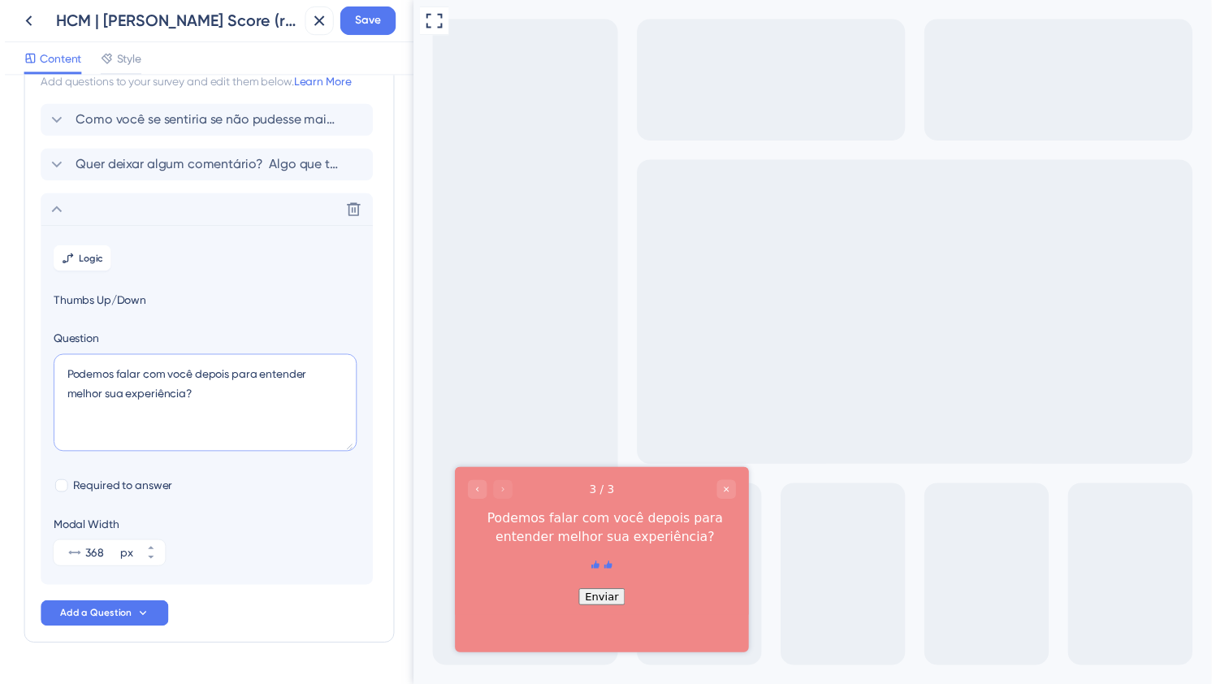
scroll to position [0, 0]
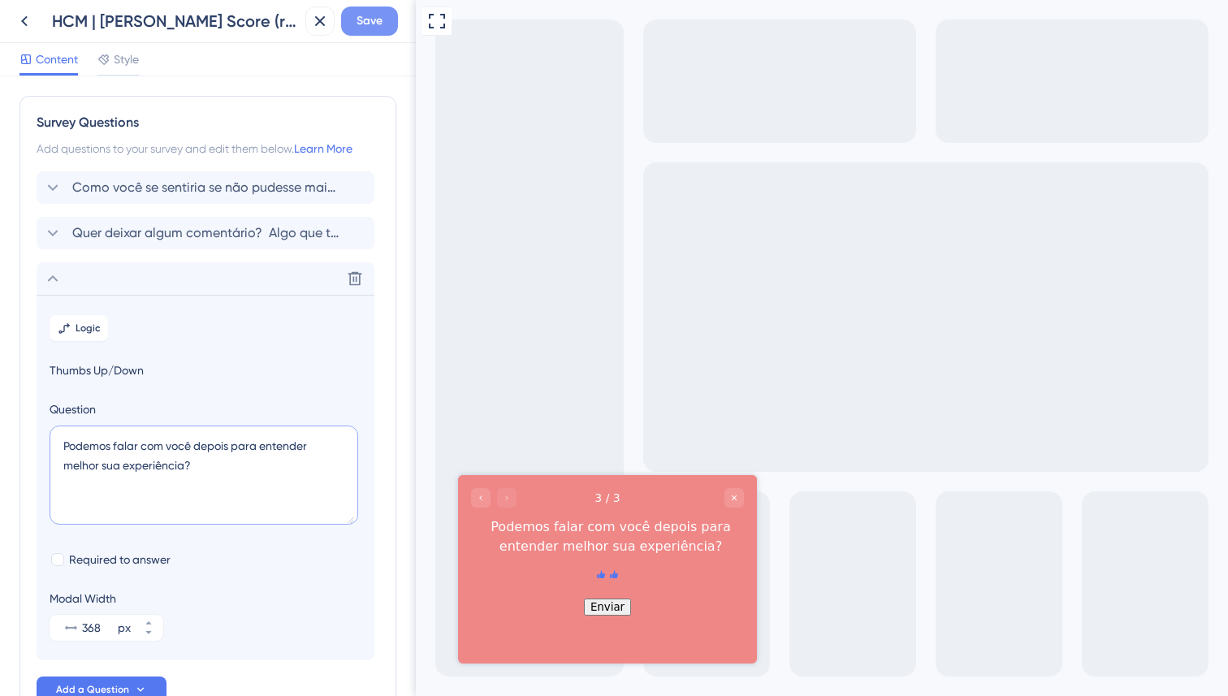
type textarea "Podemos falar com você depois para entender melhor sua experiência?"
click at [357, 24] on span "Save" at bounding box center [370, 20] width 26 height 19
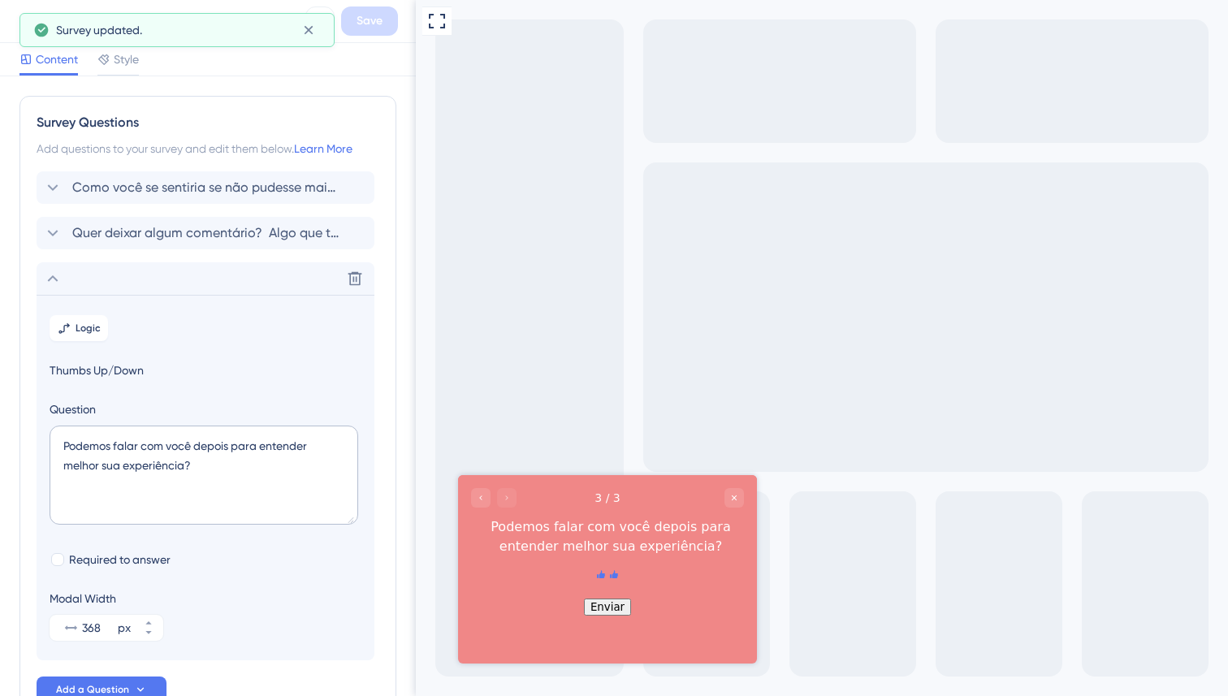
click at [11, 11] on div "HCM | [PERSON_NAME] Score (recorrente, pós [DATE])" at bounding box center [154, 20] width 289 height 29
click at [15, 21] on icon at bounding box center [24, 20] width 19 height 19
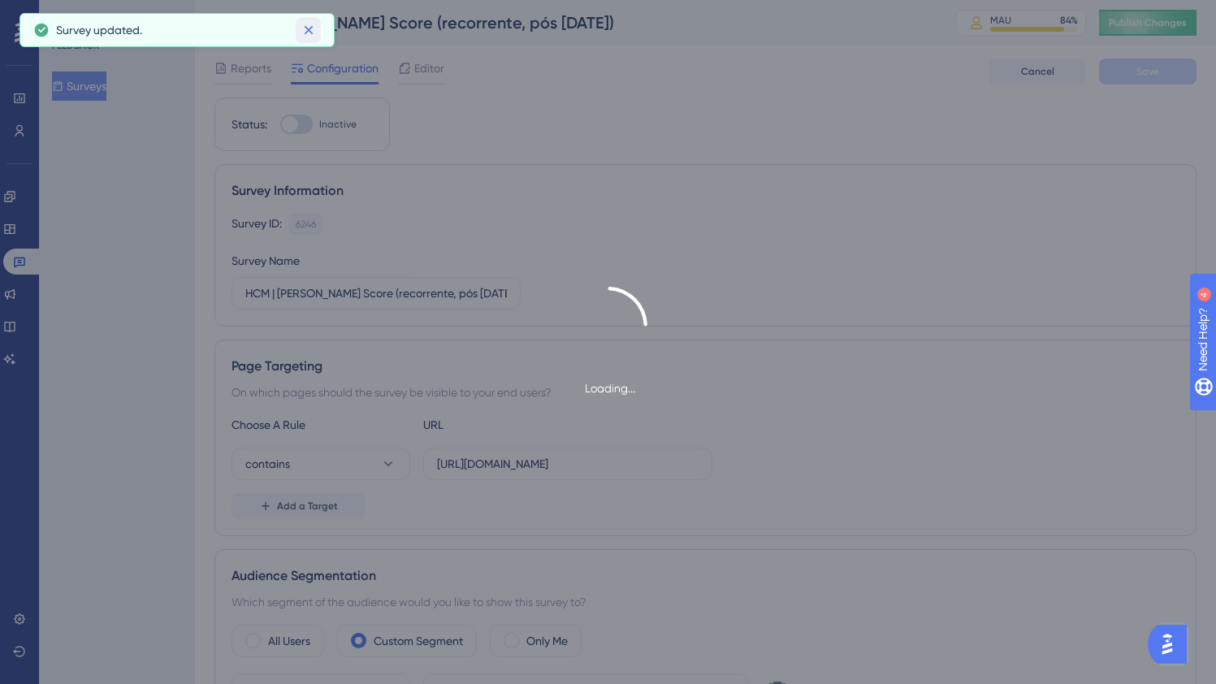
click at [311, 33] on icon at bounding box center [308, 30] width 9 height 9
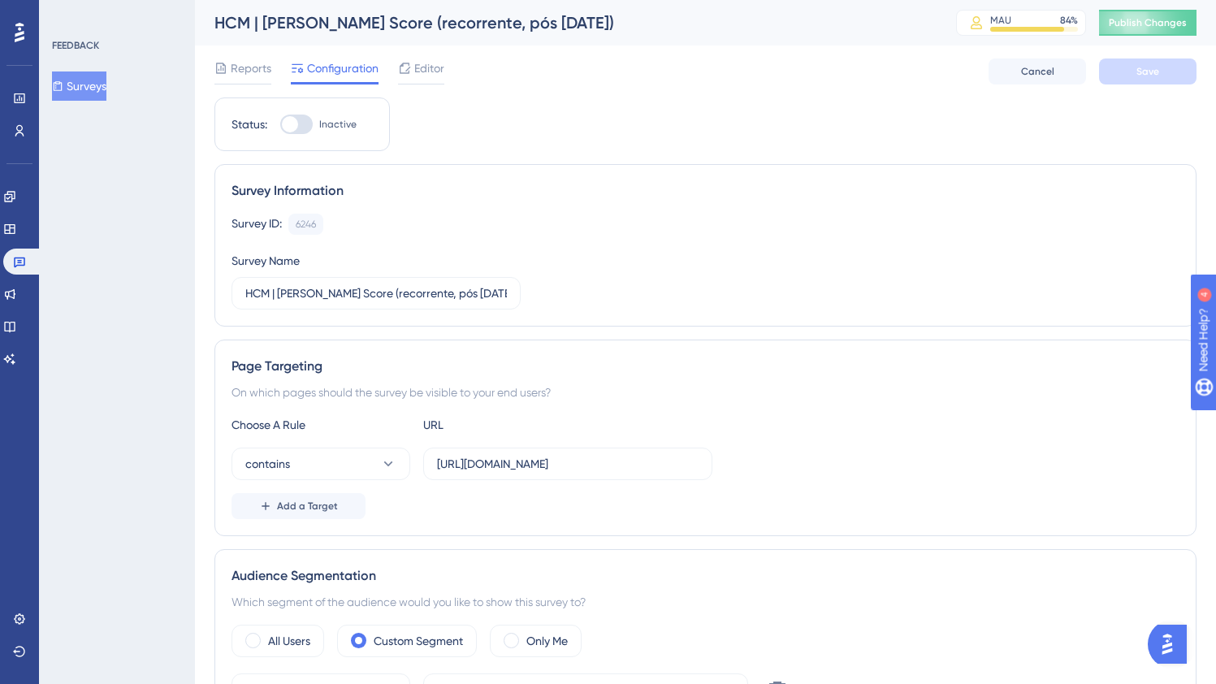
click at [275, 75] on div "Reports Configuration Editor" at bounding box center [329, 71] width 230 height 26
click at [246, 68] on span "Reports" at bounding box center [251, 67] width 41 height 19
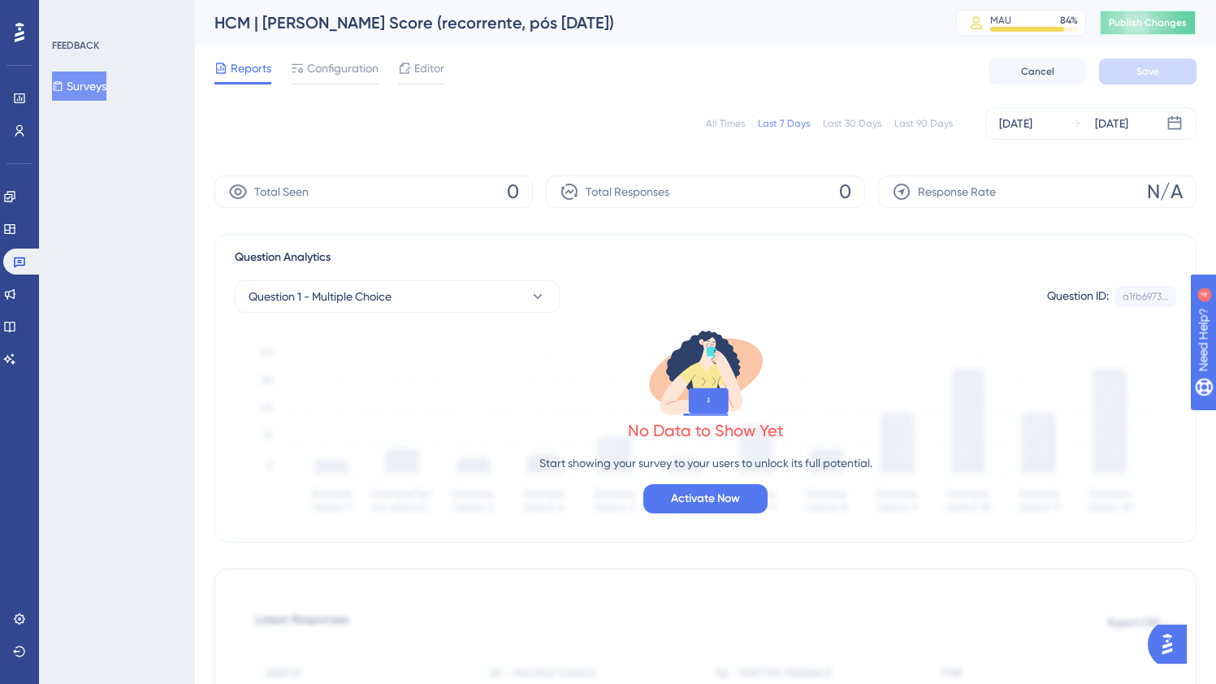
click at [1154, 24] on span "Publish Changes" at bounding box center [1148, 22] width 78 height 13
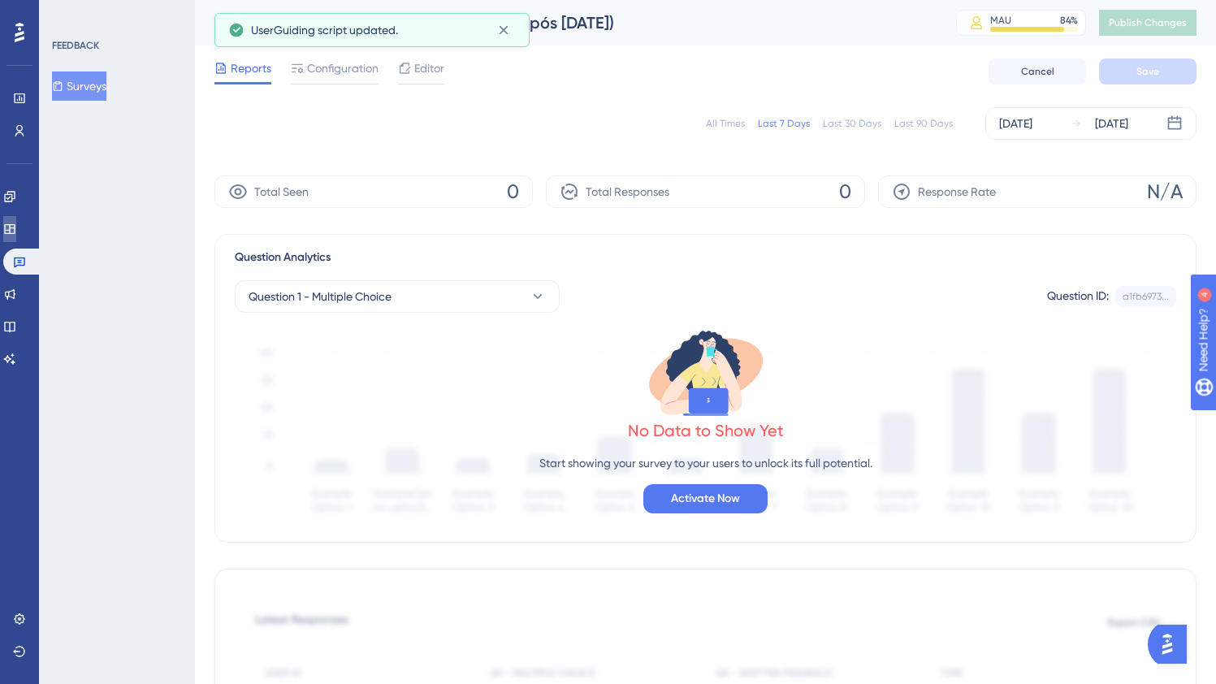
click at [11, 236] on link at bounding box center [9, 229] width 13 height 26
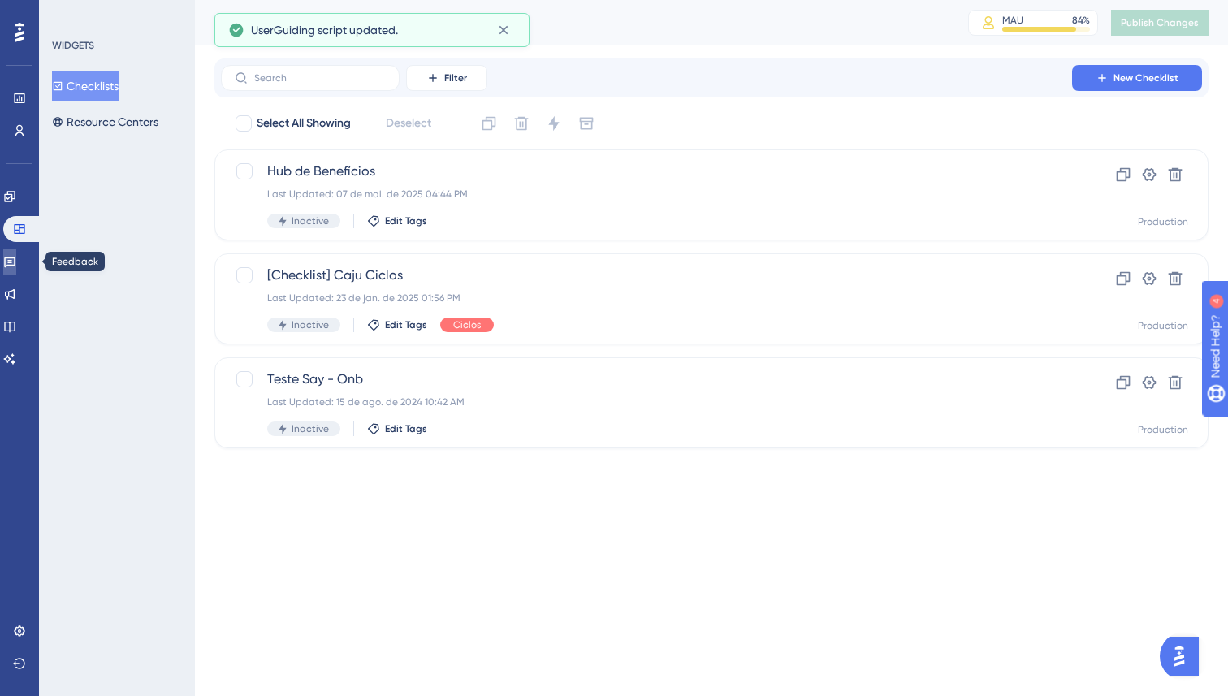
click at [16, 264] on icon at bounding box center [9, 261] width 13 height 13
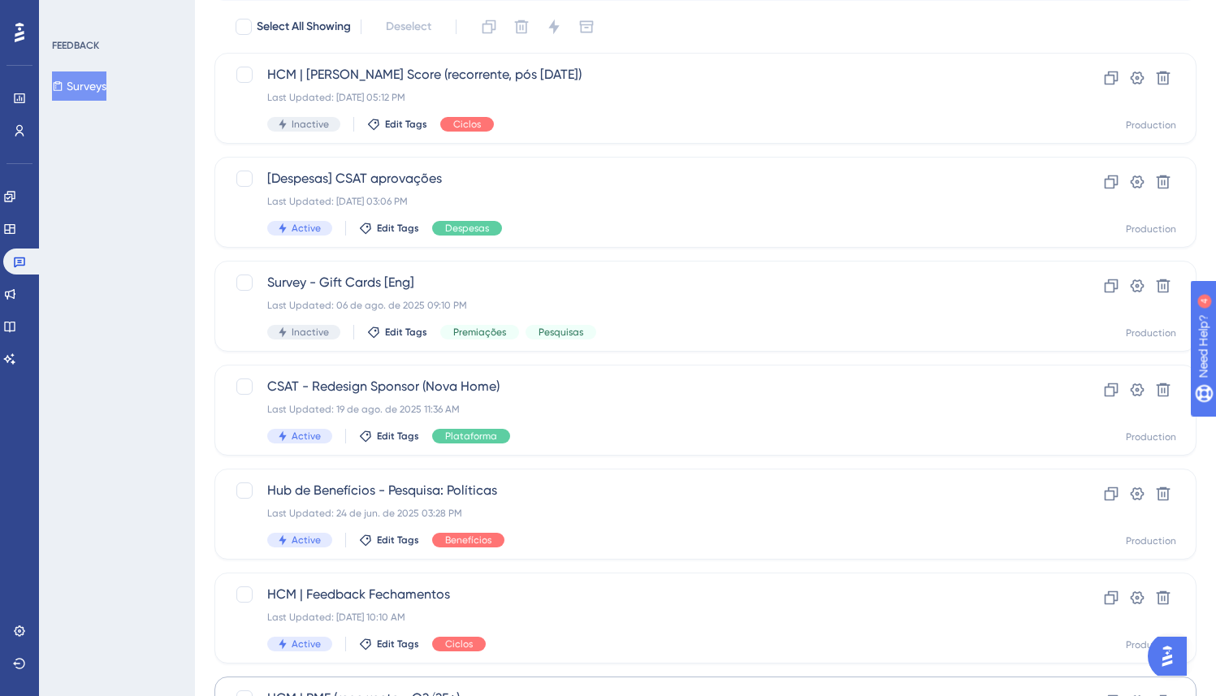
scroll to position [321, 0]
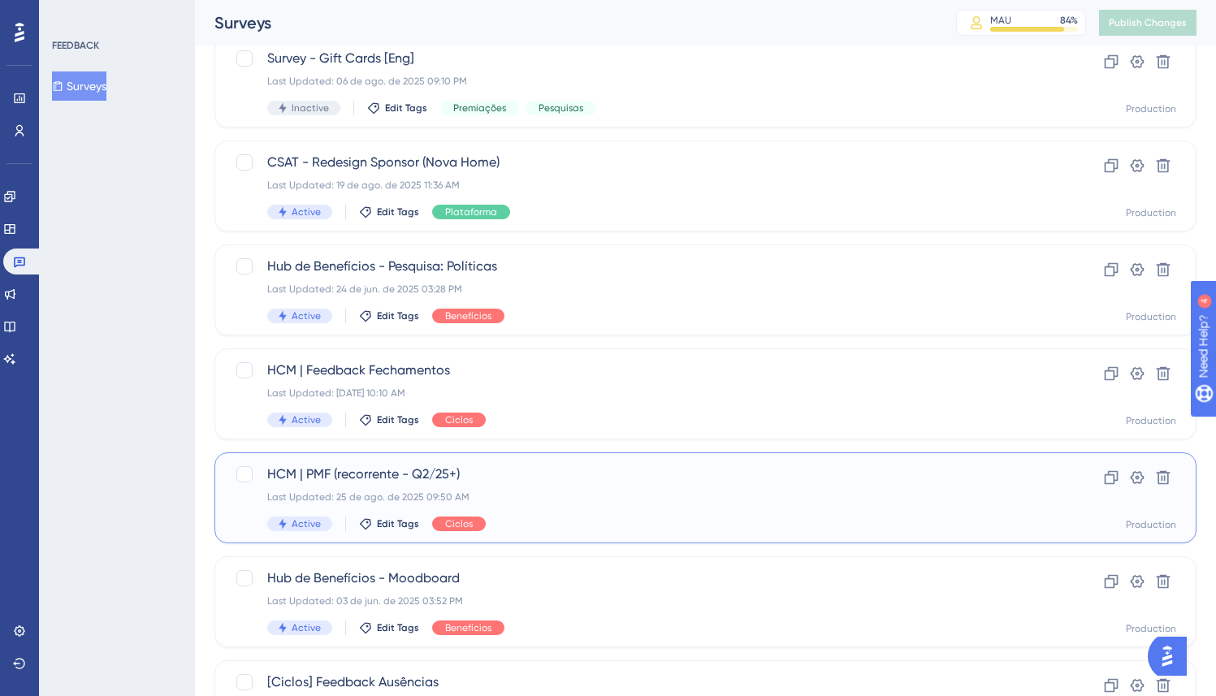
click at [614, 500] on div "Last Updated: 25 de ago. de 2025 09:50 AM" at bounding box center [640, 497] width 746 height 13
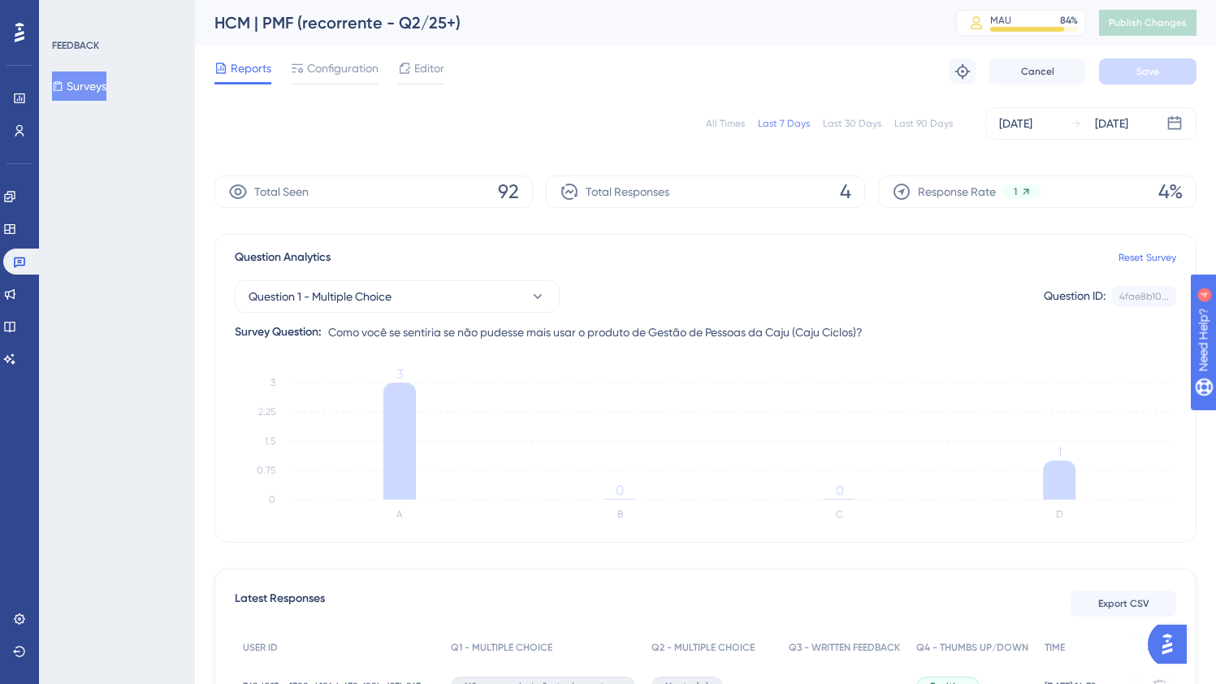
scroll to position [285, 0]
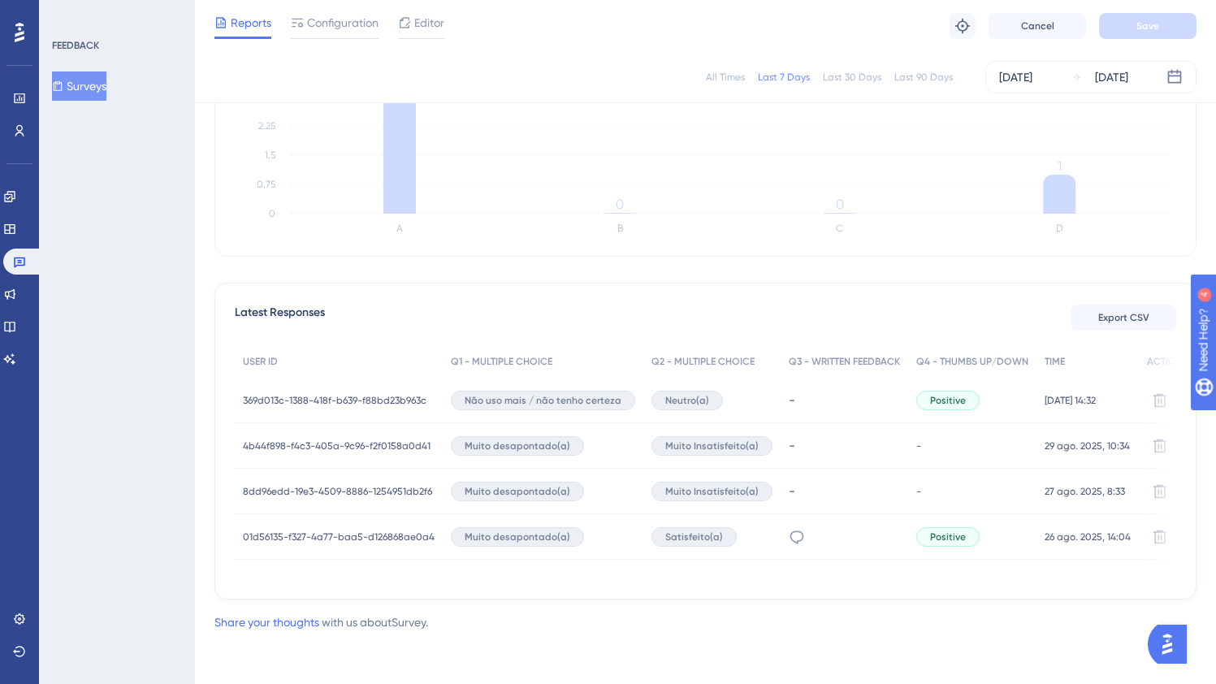
click at [314, 394] on span "369d013c-1388-418f-b639-f88bd23b963c" at bounding box center [335, 400] width 184 height 13
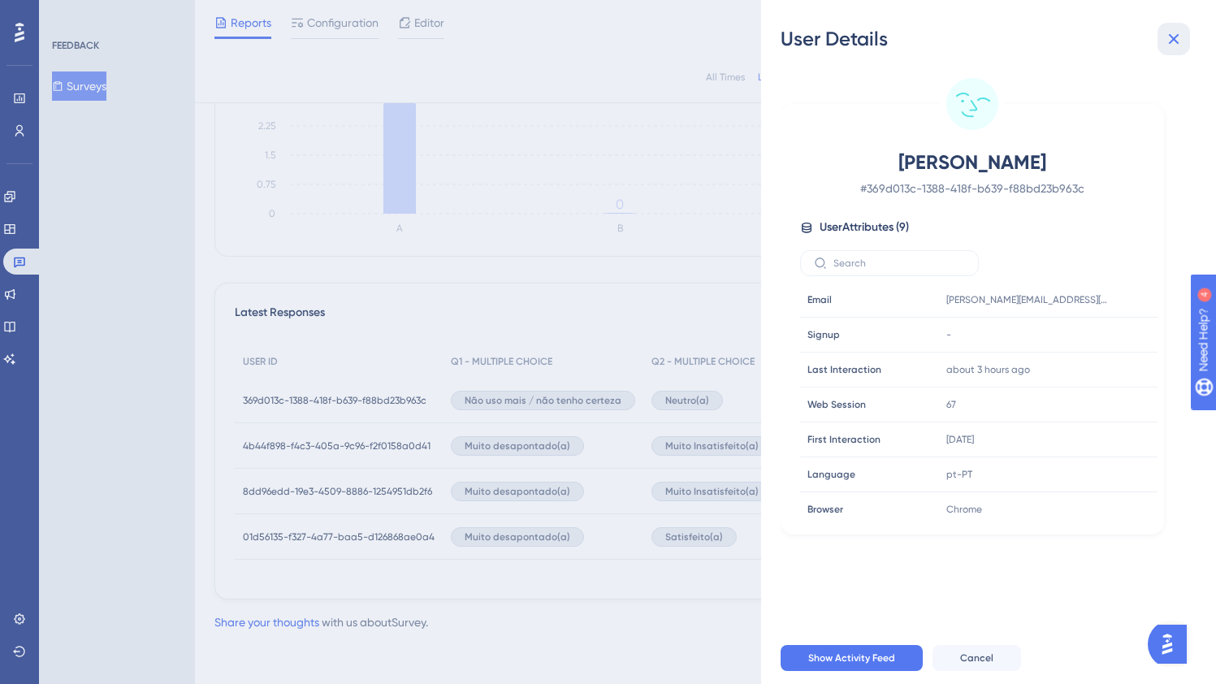
click at [1177, 43] on icon at bounding box center [1174, 39] width 11 height 11
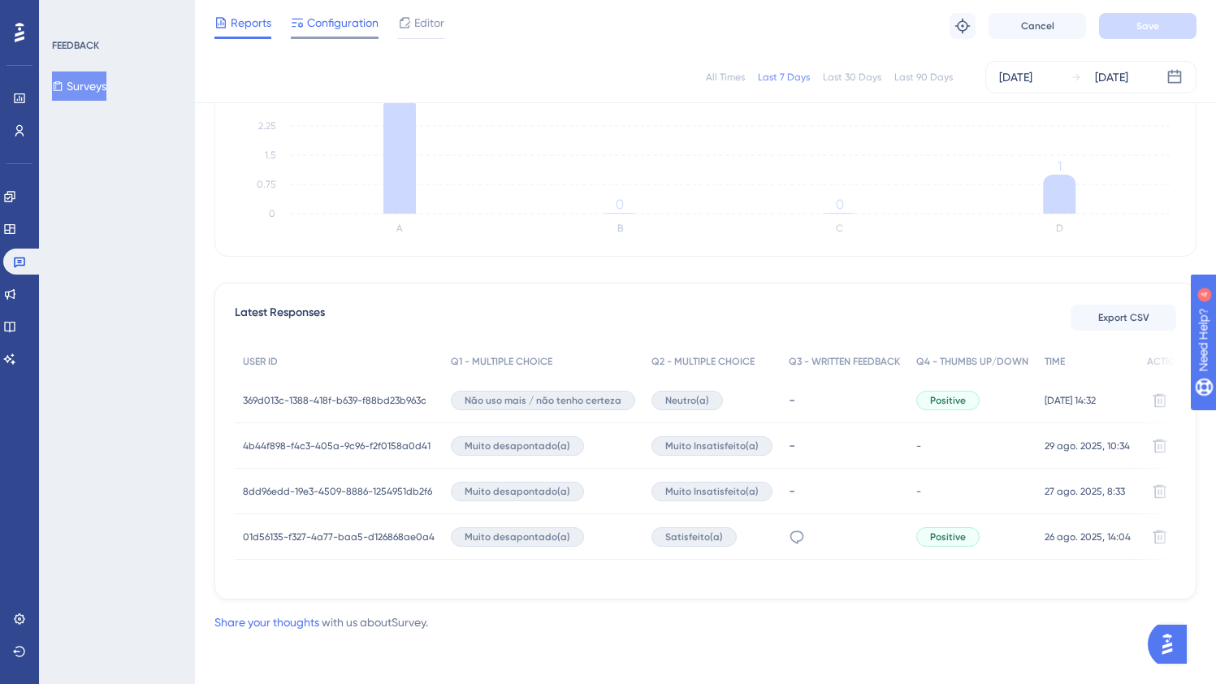
click at [339, 19] on span "Configuration" at bounding box center [342, 22] width 71 height 19
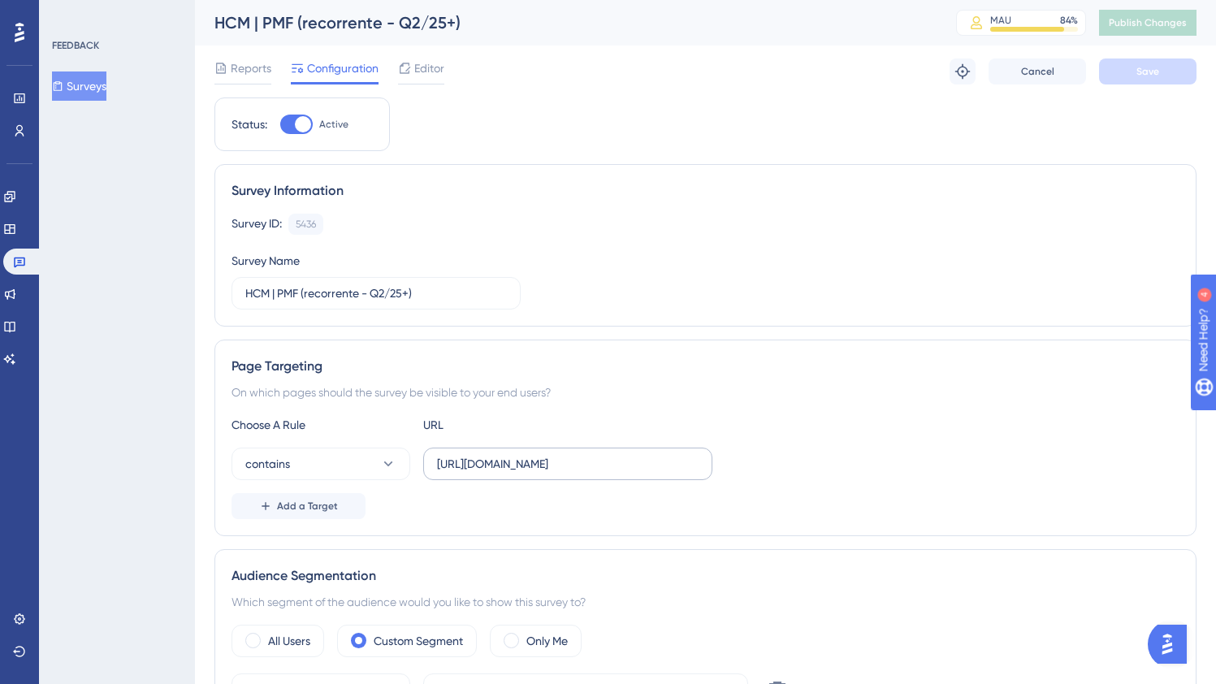
click at [630, 453] on label "[URL][DOMAIN_NAME]" at bounding box center [567, 464] width 289 height 32
click at [630, 455] on input "[URL][DOMAIN_NAME]" at bounding box center [568, 464] width 262 height 18
drag, startPoint x: 596, startPoint y: 464, endPoint x: 645, endPoint y: 465, distance: 48.8
click at [645, 465] on input "[URL][DOMAIN_NAME]" at bounding box center [568, 464] width 262 height 18
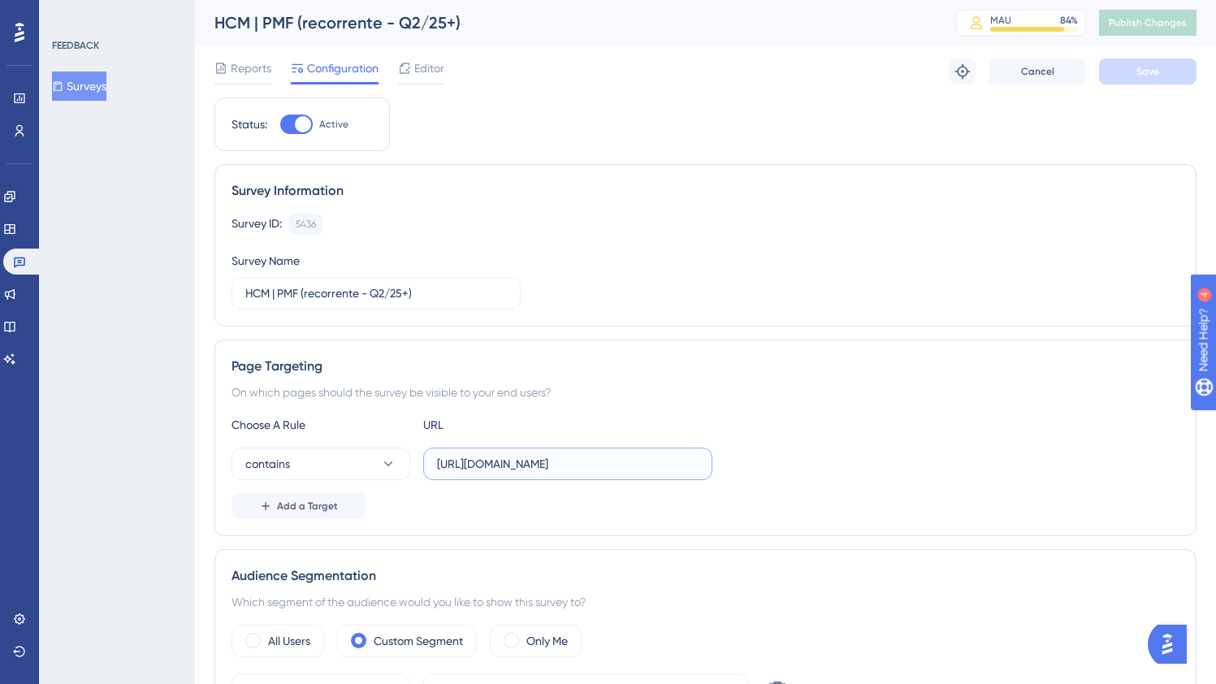
click at [646, 465] on input "[URL][DOMAIN_NAME]" at bounding box center [568, 464] width 262 height 18
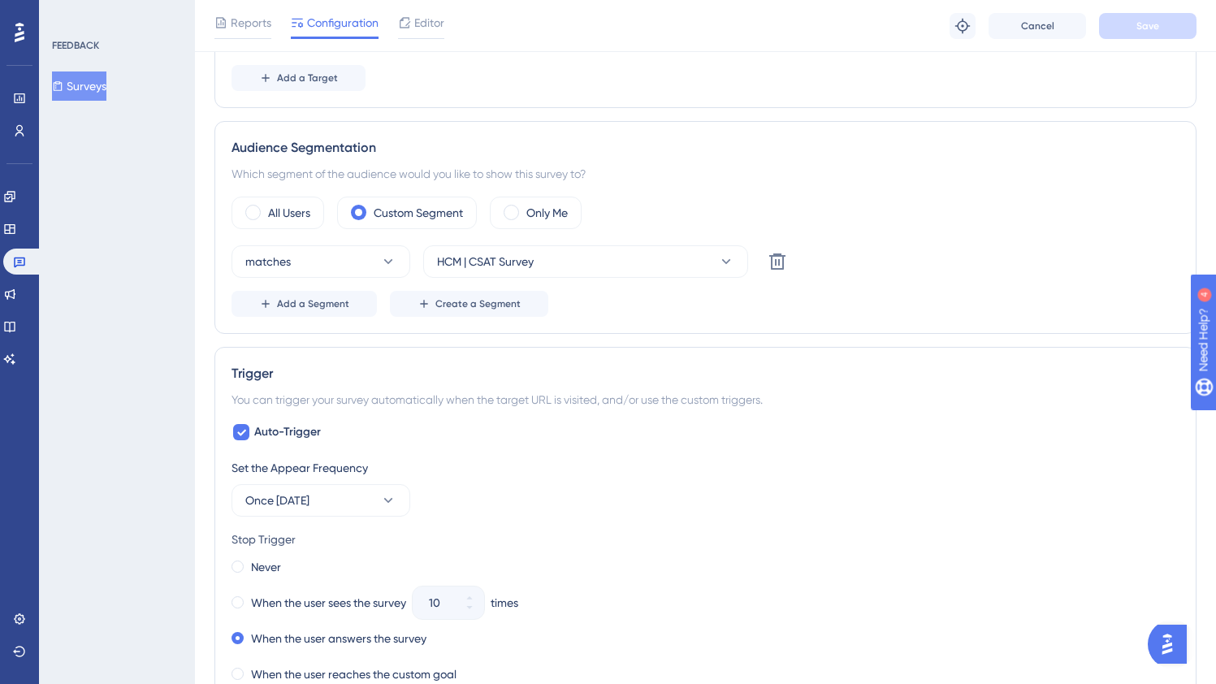
scroll to position [0, 0]
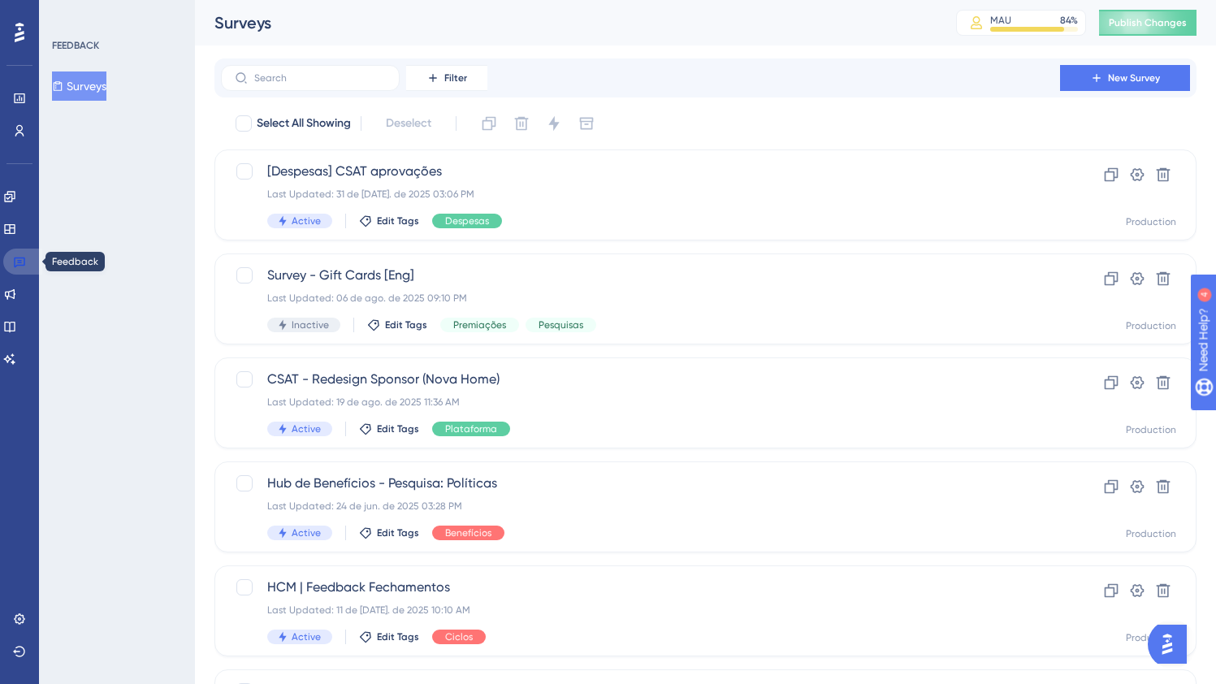
click at [24, 260] on icon at bounding box center [19, 262] width 11 height 11
click at [17, 257] on icon at bounding box center [19, 262] width 11 height 11
click at [15, 296] on icon at bounding box center [10, 294] width 11 height 11
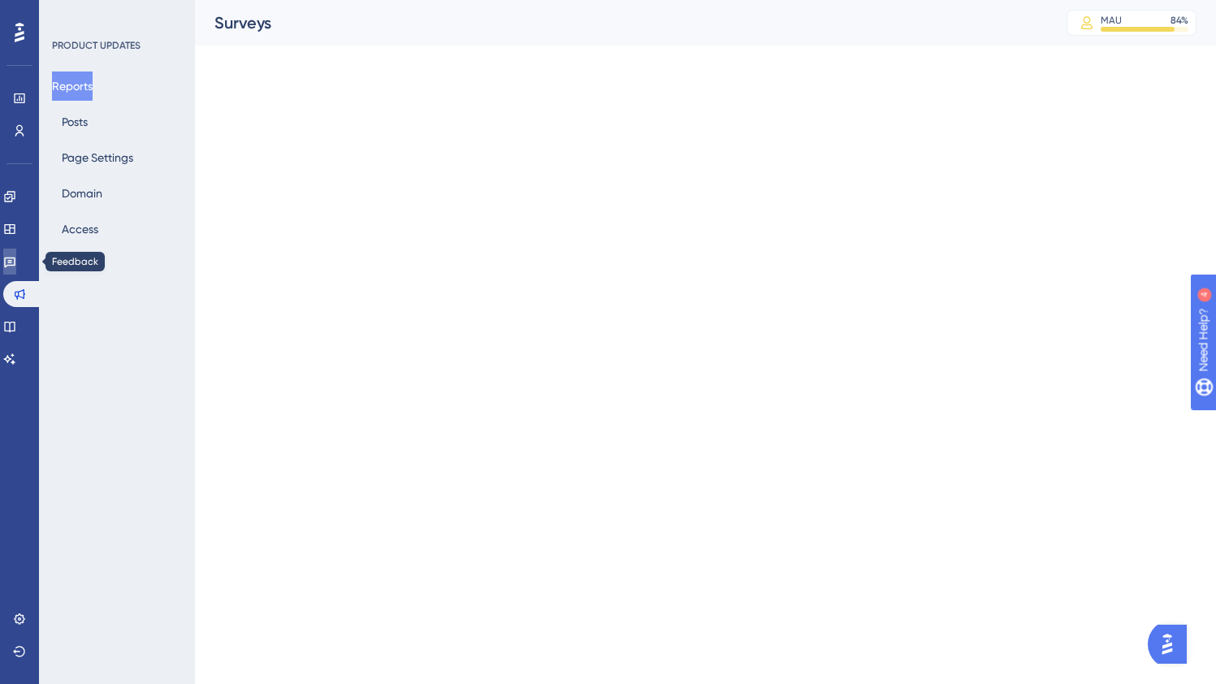
click at [16, 261] on icon at bounding box center [9, 261] width 13 height 13
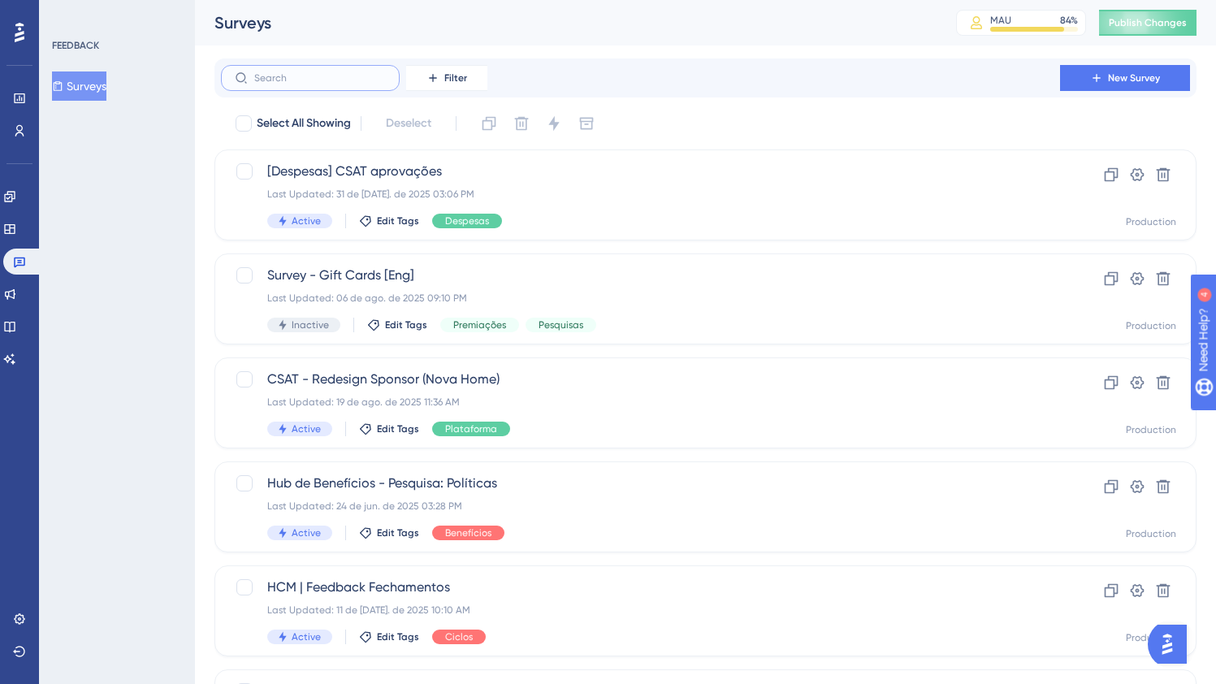
click at [313, 78] on input "text" at bounding box center [320, 77] width 132 height 11
type input "se"
checkbox input "true"
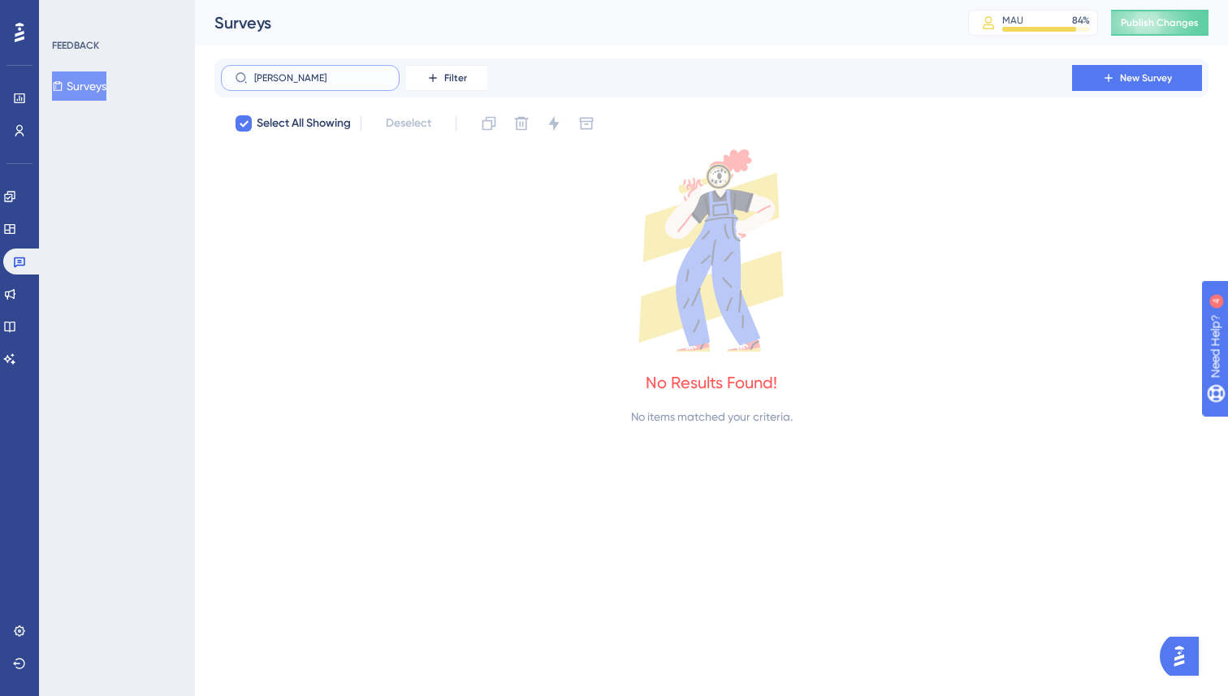
type input "sean elli"
